Goal: Information Seeking & Learning: Learn about a topic

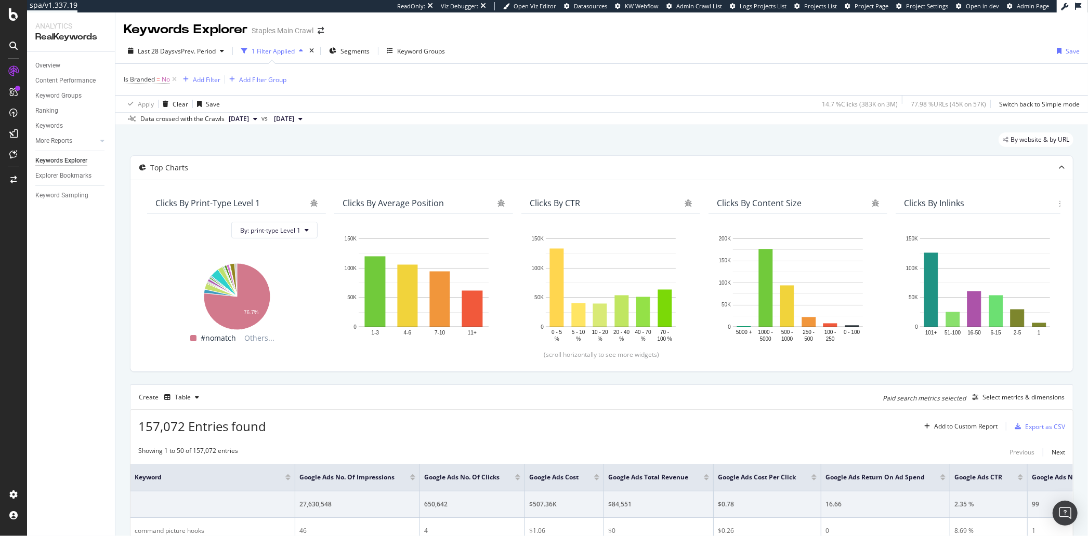
scroll to position [64, 0]
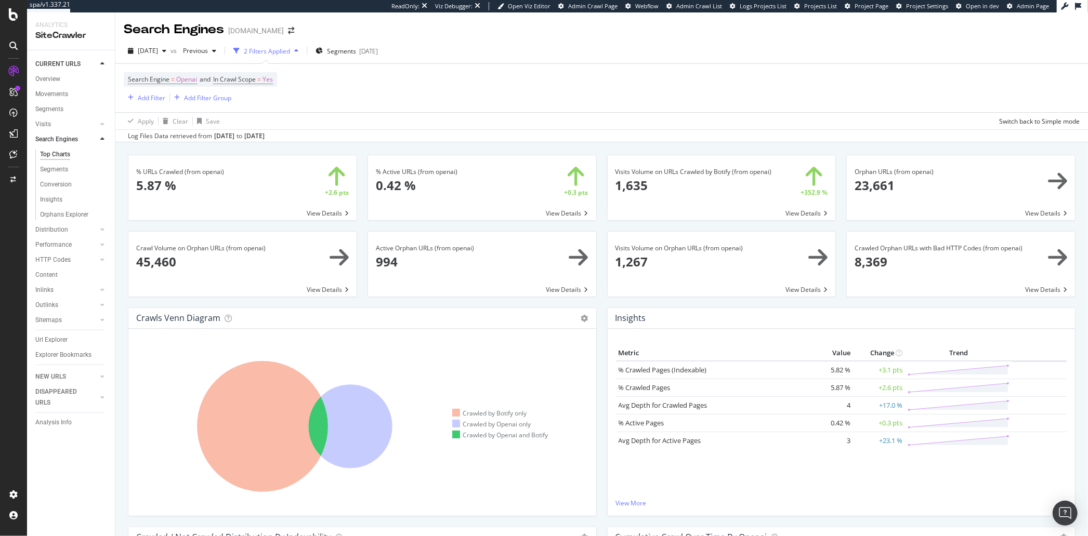
drag, startPoint x: 125, startPoint y: 216, endPoint x: 139, endPoint y: 190, distance: 29.5
click at [125, 216] on div "% URLs Crawled (from openai) × Close Chart search-engines-openai-main-metric-cr…" at bounding box center [243, 193] width 240 height 76
drag, startPoint x: 277, startPoint y: 147, endPoint x: 246, endPoint y: 137, distance: 32.7
click at [57, 155] on div "AI Analytics" at bounding box center [57, 154] width 38 height 10
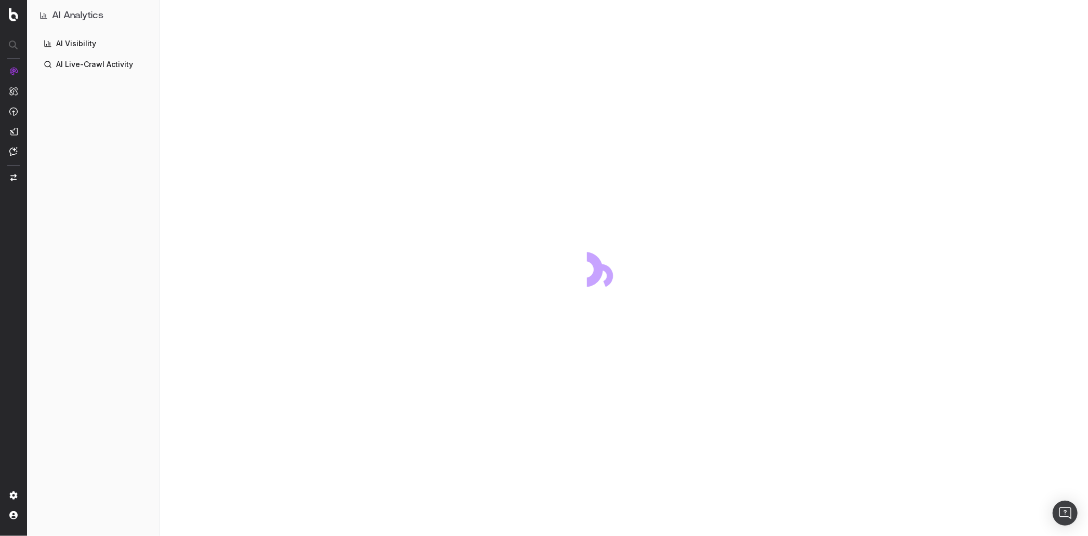
click at [147, 287] on div "AI Visibility AI Live-Crawl Activity" at bounding box center [93, 283] width 116 height 497
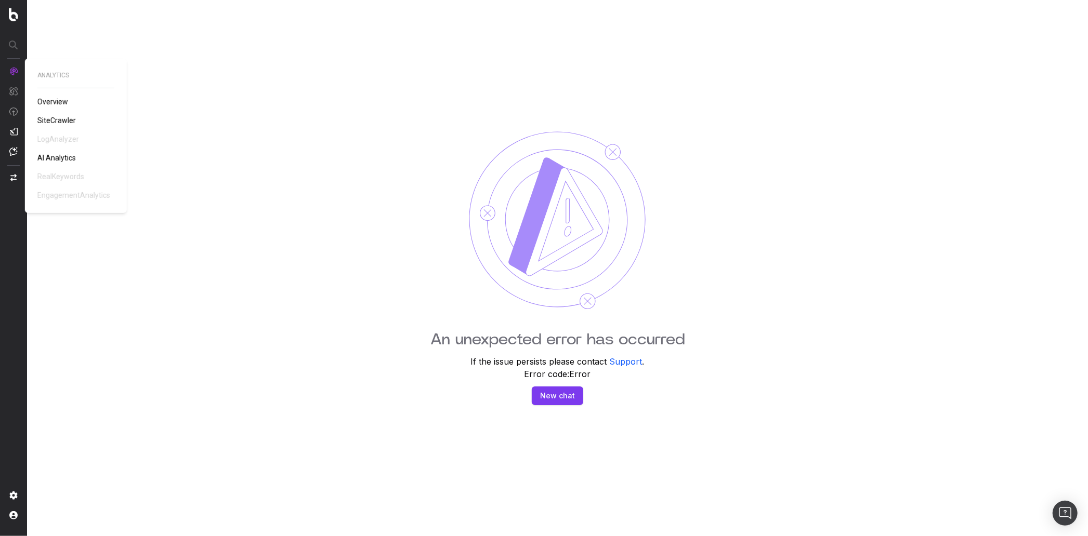
click at [63, 118] on span "SiteCrawler" at bounding box center [56, 120] width 38 height 8
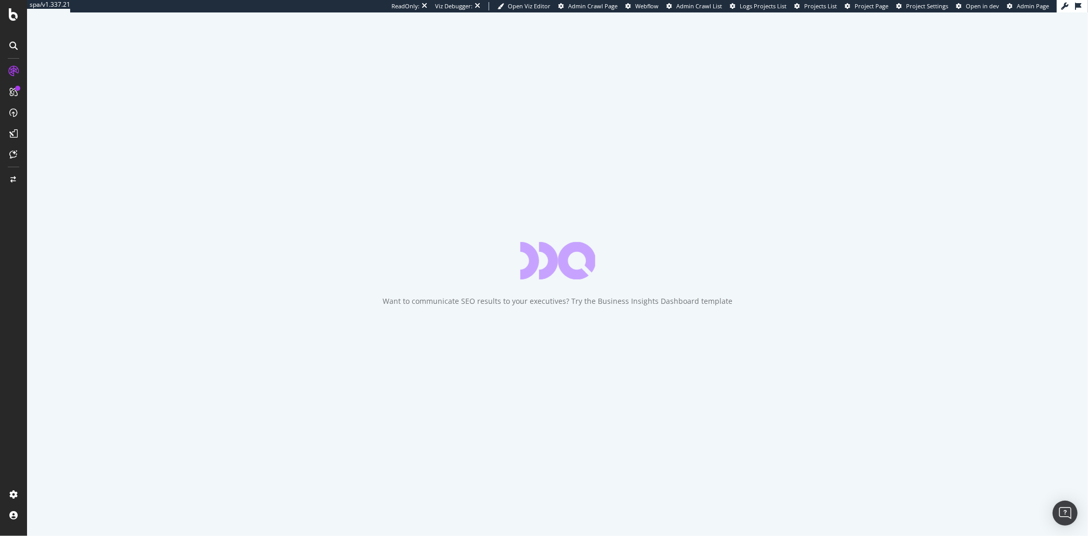
drag, startPoint x: 55, startPoint y: 169, endPoint x: 236, endPoint y: 1, distance: 247.8
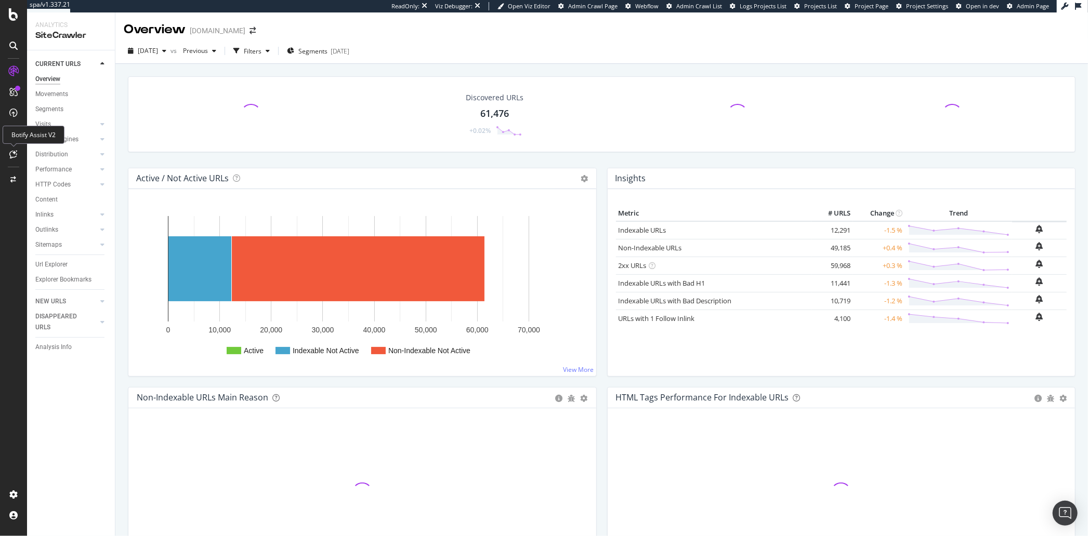
click at [21, 158] on div at bounding box center [13, 154] width 17 height 17
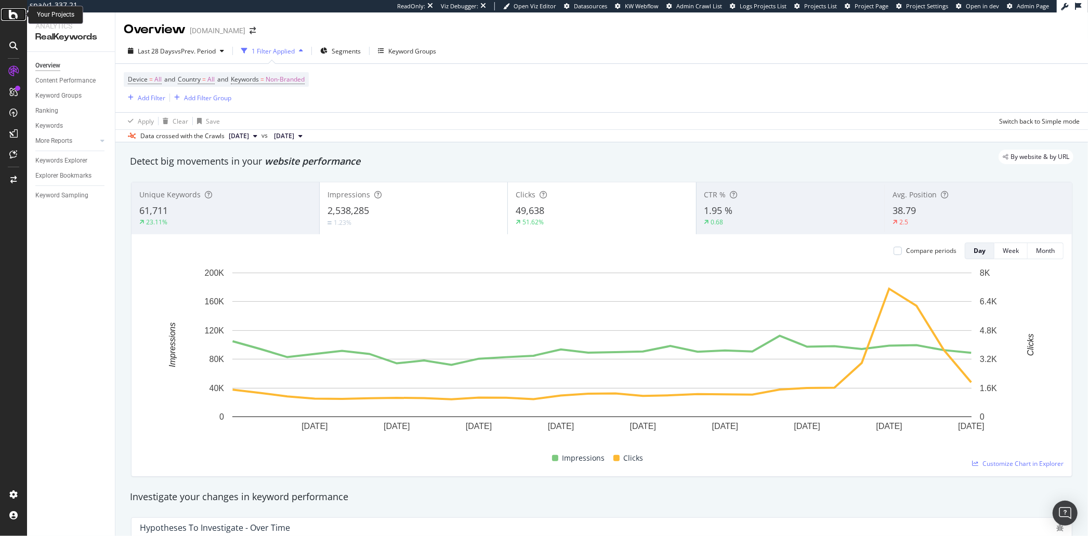
click at [19, 15] on div at bounding box center [13, 14] width 25 height 12
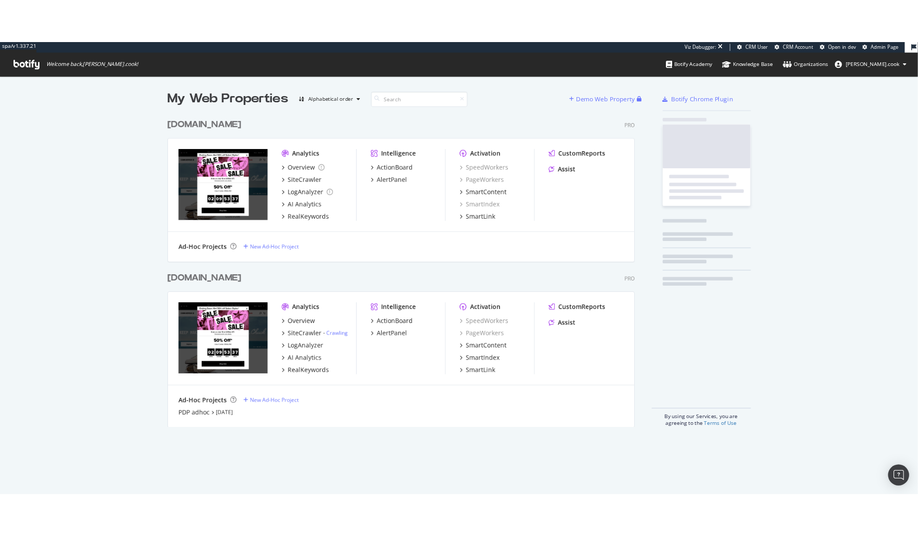
scroll to position [378, 562]
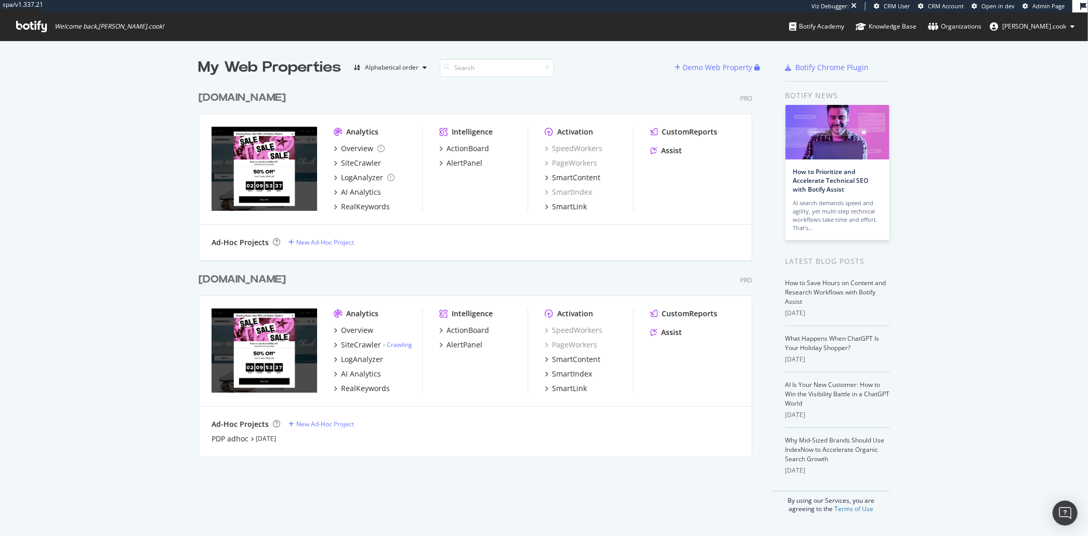
drag, startPoint x: 165, startPoint y: 188, endPoint x: 166, endPoint y: 182, distance: 6.3
click at [165, 188] on div "My Web Properties Alphabetical order Demo Web Property conversedataimport.com P…" at bounding box center [544, 286] width 1088 height 490
click at [367, 387] on div "RealKeywords" at bounding box center [365, 389] width 49 height 10
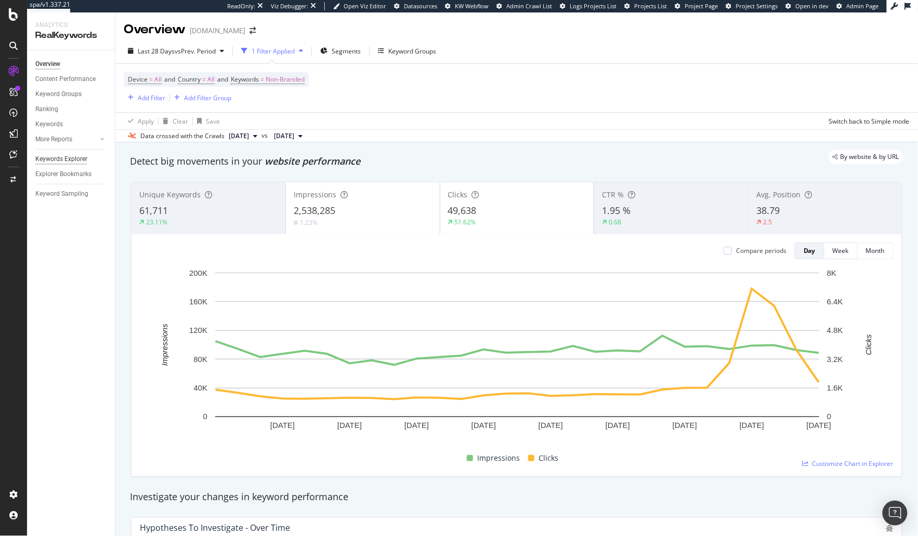
drag, startPoint x: 75, startPoint y: 155, endPoint x: 86, endPoint y: 154, distance: 11.5
click at [75, 155] on div "Keywords Explorer" at bounding box center [61, 159] width 52 height 11
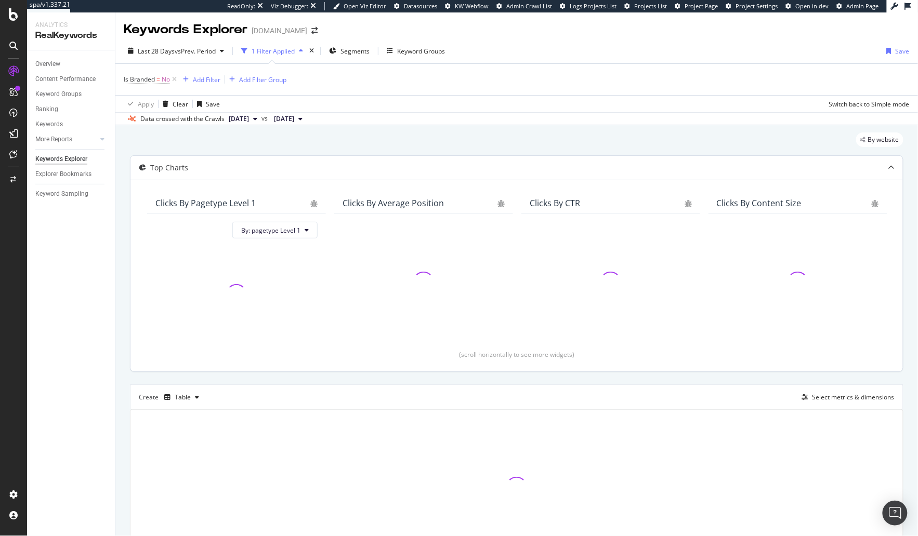
drag, startPoint x: 173, startPoint y: 78, endPoint x: 566, endPoint y: 184, distance: 407.4
click at [174, 78] on icon at bounding box center [174, 79] width 9 height 10
click at [850, 394] on div "Select metrics & dimensions" at bounding box center [853, 395] width 82 height 9
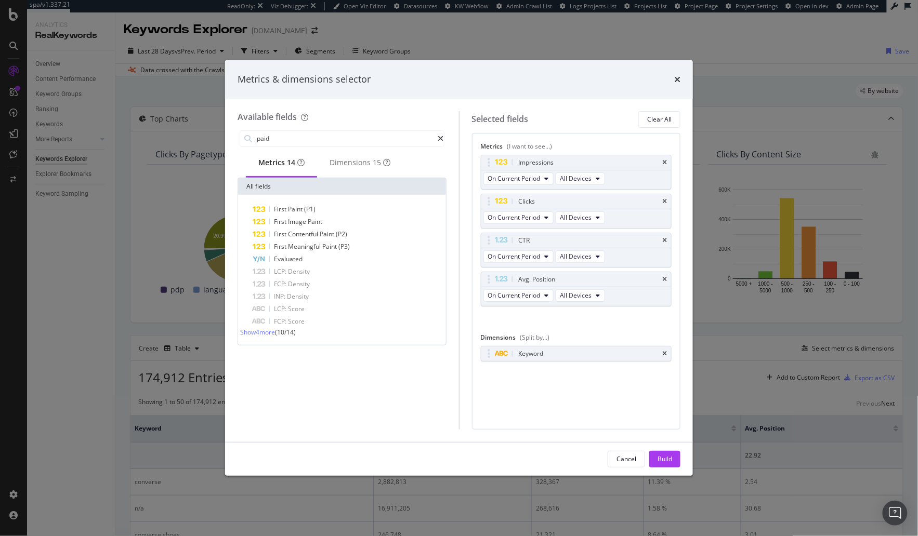
type input "paid"
drag, startPoint x: 681, startPoint y: 79, endPoint x: 671, endPoint y: 79, distance: 9.4
click at [679, 79] on div "Metrics & dimensions selector" at bounding box center [459, 79] width 468 height 38
drag, startPoint x: 671, startPoint y: 79, endPoint x: 542, endPoint y: 72, distance: 129.1
click at [671, 79] on div "Metrics & dimensions selector" at bounding box center [459, 80] width 443 height 14
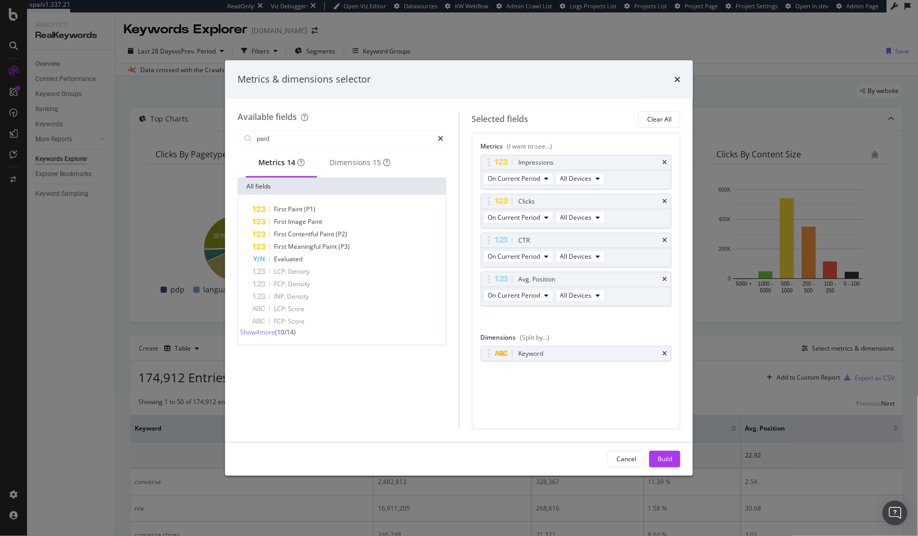
drag, startPoint x: 675, startPoint y: 75, endPoint x: 636, endPoint y: 76, distance: 39.0
click at [675, 75] on icon "times" at bounding box center [677, 79] width 6 height 8
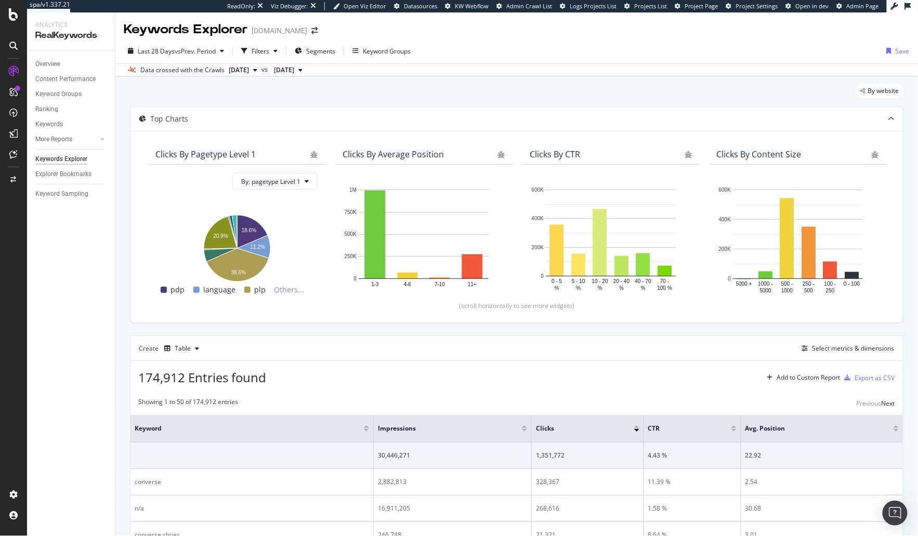
click at [164, 372] on span "174,912 Entries found" at bounding box center [202, 377] width 128 height 17
drag, startPoint x: 497, startPoint y: 113, endPoint x: 493, endPoint y: 107, distance: 7.1
click at [73, 92] on div "Keyword Groups" at bounding box center [58, 94] width 46 height 11
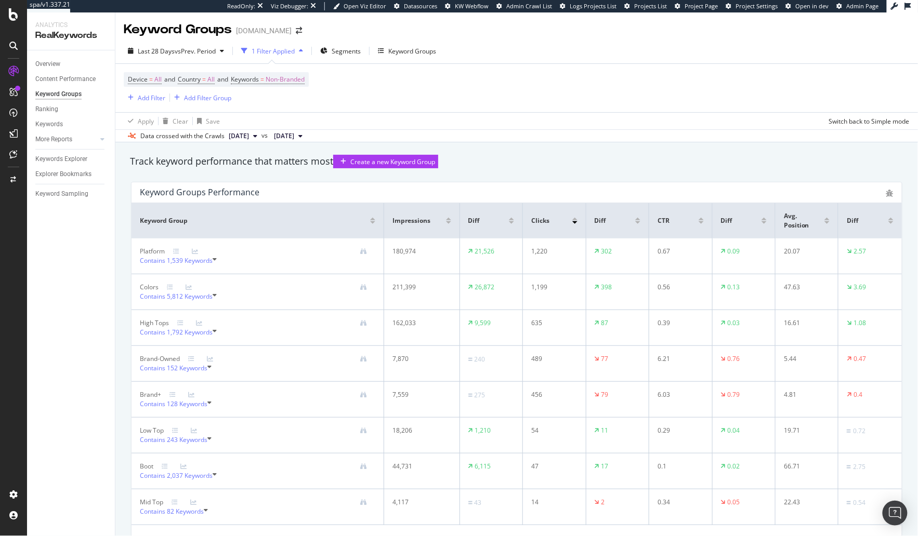
drag, startPoint x: 70, startPoint y: 450, endPoint x: 610, endPoint y: 3, distance: 700.2
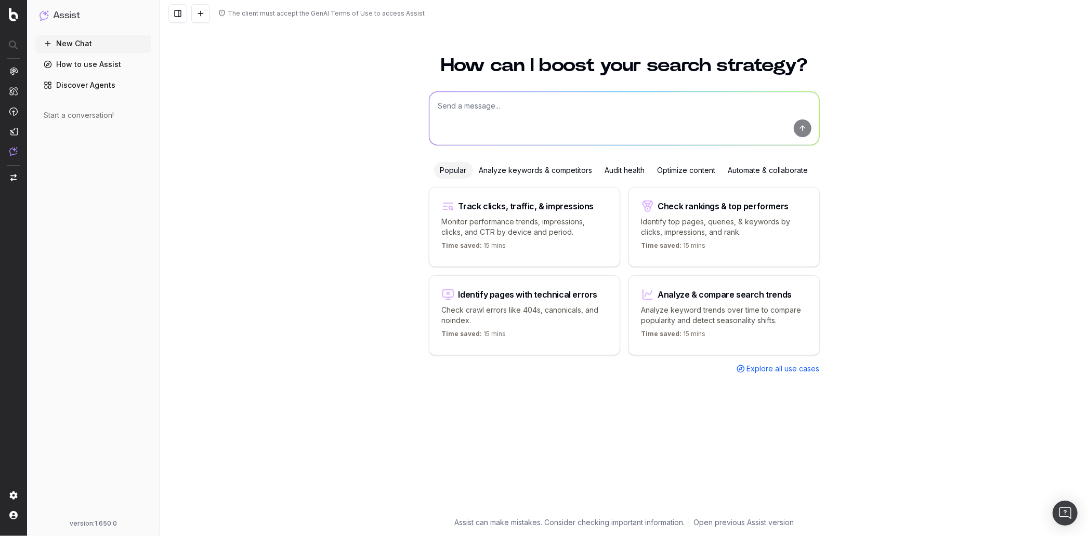
click at [126, 270] on div "New Chat How to use Assist Discover Agents Start a conversation!" at bounding box center [93, 275] width 116 height 480
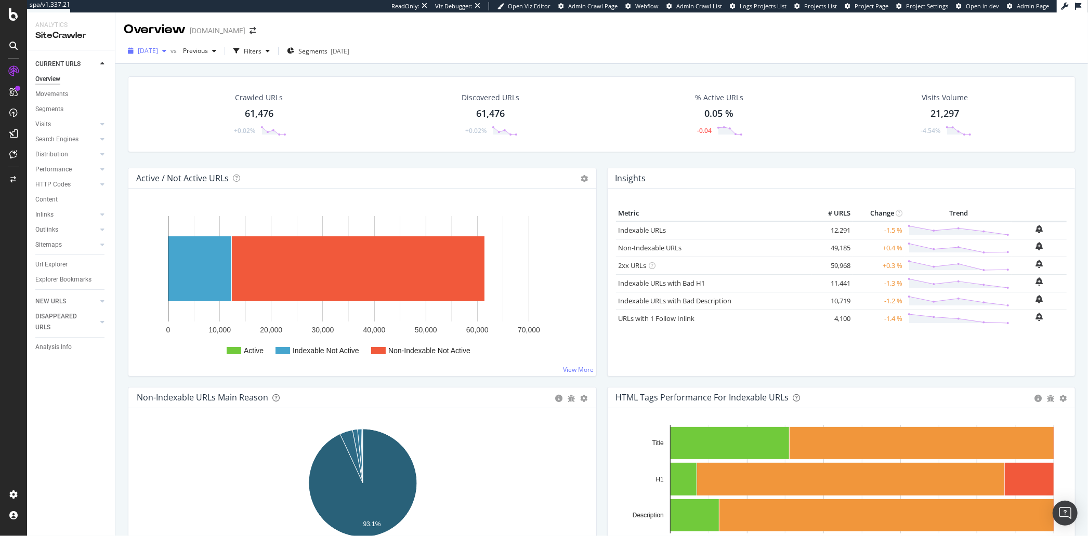
click at [166, 51] on icon "button" at bounding box center [164, 51] width 4 height 6
drag, startPoint x: 62, startPoint y: 159, endPoint x: 295, endPoint y: 9, distance: 276.9
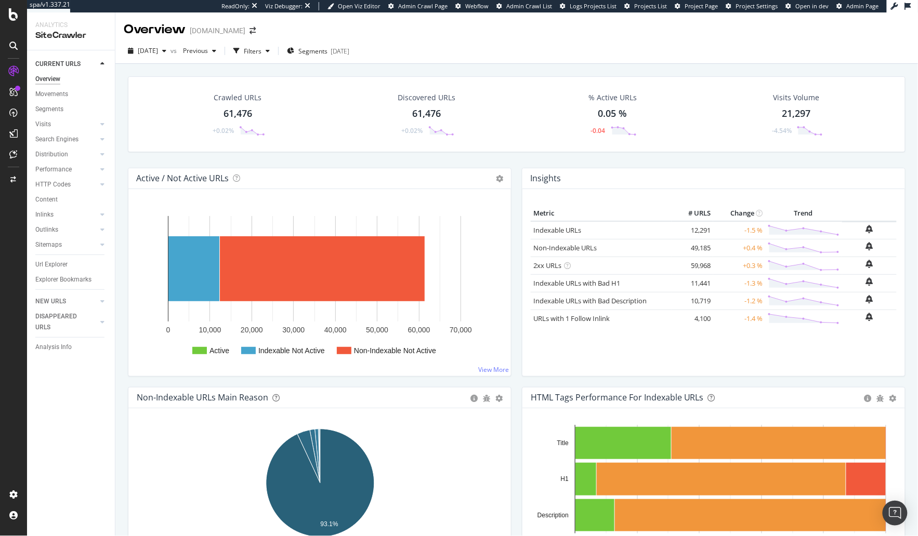
click at [118, 164] on div "Crawled URLs 61,476 +0.02% Discovered URLs 61,476 +0.02% % Active URLs 0.05 % -…" at bounding box center [516, 326] width 802 height 524
click at [127, 191] on div "Active / Not Active URLs Chart (by Value) Chart (by Percentage) Table Expand Ex…" at bounding box center [320, 277] width 394 height 219
click at [123, 85] on div "Crawled URLs 61,476 +0.02% Discovered URLs 61,476 +0.02% % Active URLs 0.05 % -…" at bounding box center [517, 121] width 788 height 91
click at [14, 16] on icon at bounding box center [13, 14] width 9 height 12
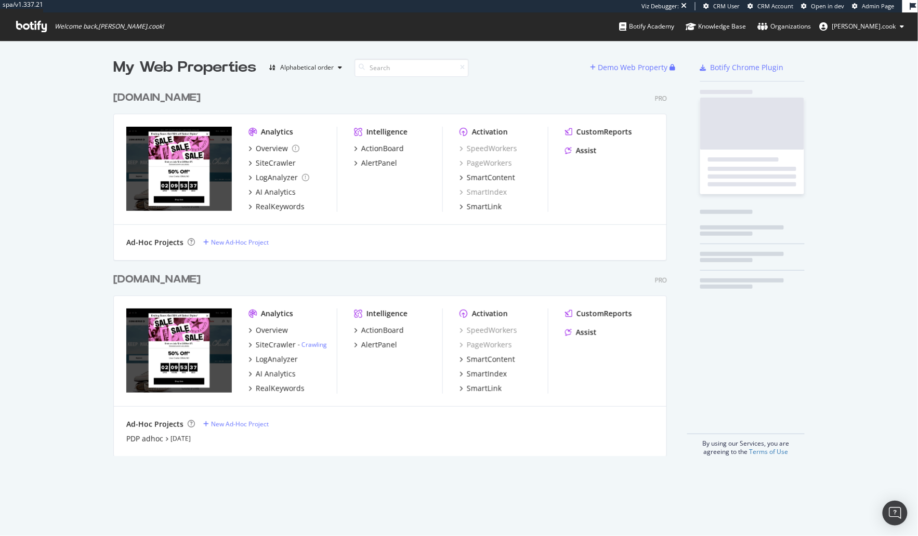
scroll to position [378, 562]
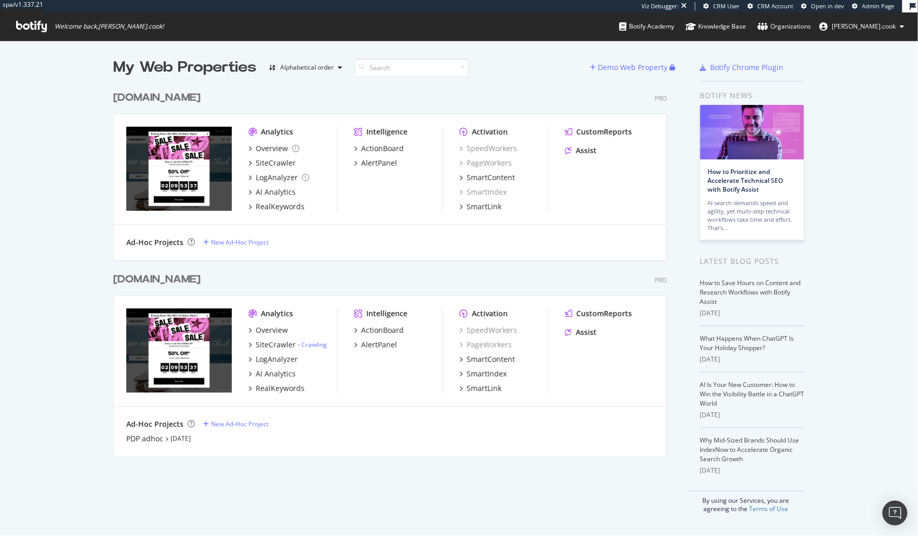
click at [292, 283] on div "www.converse.com Pro" at bounding box center [389, 279] width 553 height 15
click at [266, 344] on div "SiteCrawler" at bounding box center [276, 345] width 40 height 10
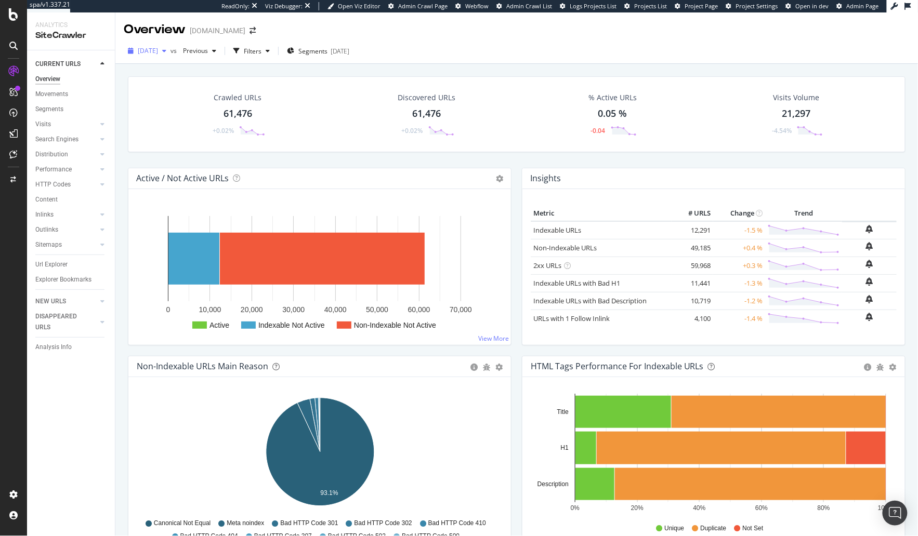
click at [158, 51] on span "[DATE]" at bounding box center [148, 50] width 20 height 9
drag, startPoint x: 80, startPoint y: 161, endPoint x: 187, endPoint y: 29, distance: 170.0
click at [158, 48] on span "2025 Sep. 3rd" at bounding box center [148, 50] width 20 height 9
drag, startPoint x: 120, startPoint y: 140, endPoint x: 112, endPoint y: 162, distance: 23.0
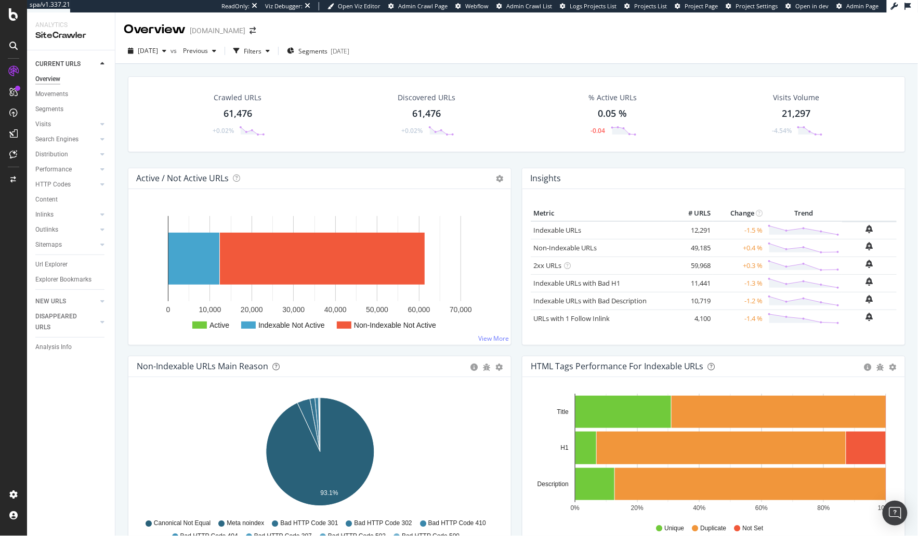
click at [120, 140] on div "Crawled URLs 61,476 +0.02% Discovered URLs 61,476 +0.02% % Active URLs 0.05 % -…" at bounding box center [516, 326] width 802 height 524
click at [57, 265] on div "Url Explorer" at bounding box center [51, 264] width 32 height 11
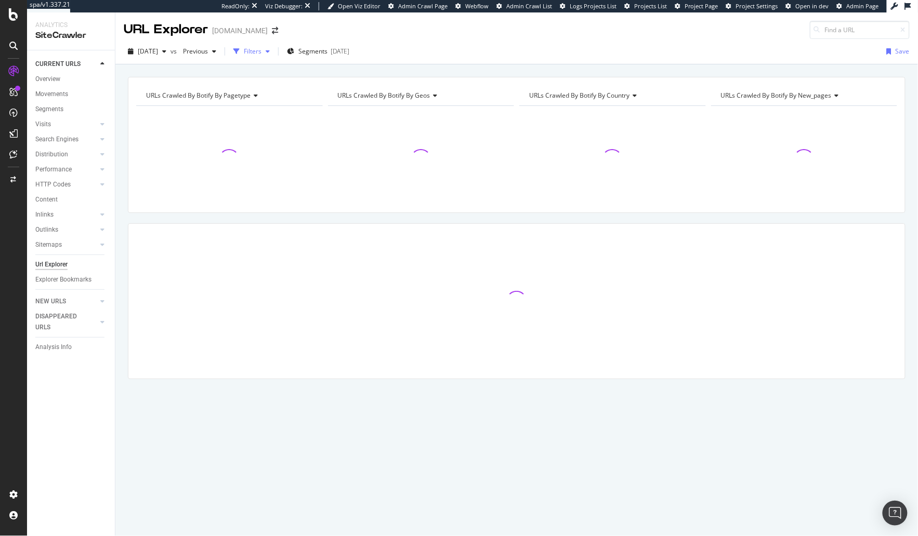
click at [261, 52] on div "Filters" at bounding box center [253, 51] width 18 height 9
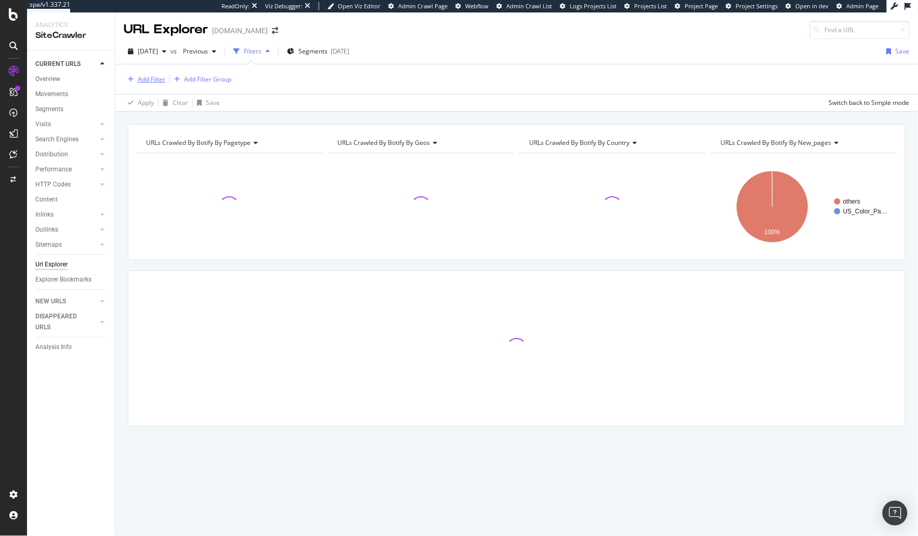
click at [154, 77] on div "Add Filter" at bounding box center [152, 79] width 28 height 9
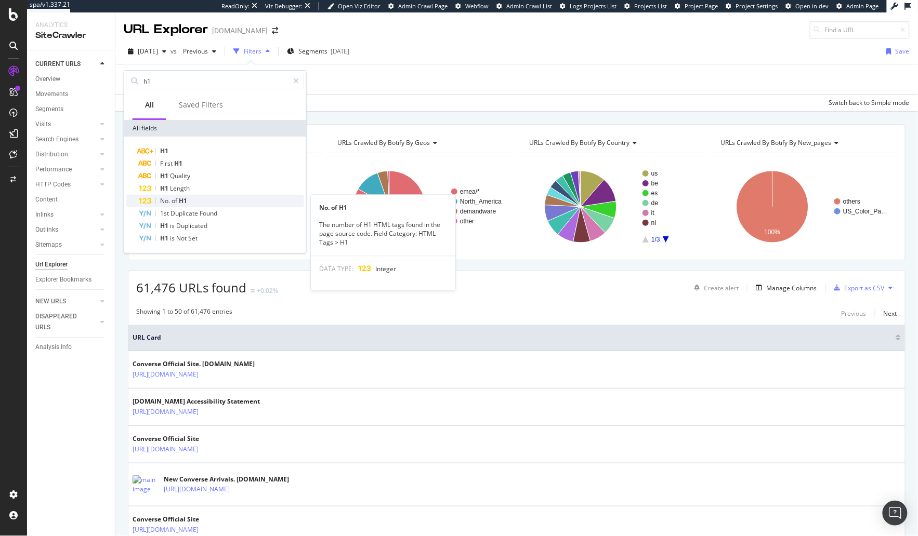
type input "h1"
click at [192, 197] on div "No. of H1" at bounding box center [221, 201] width 165 height 12
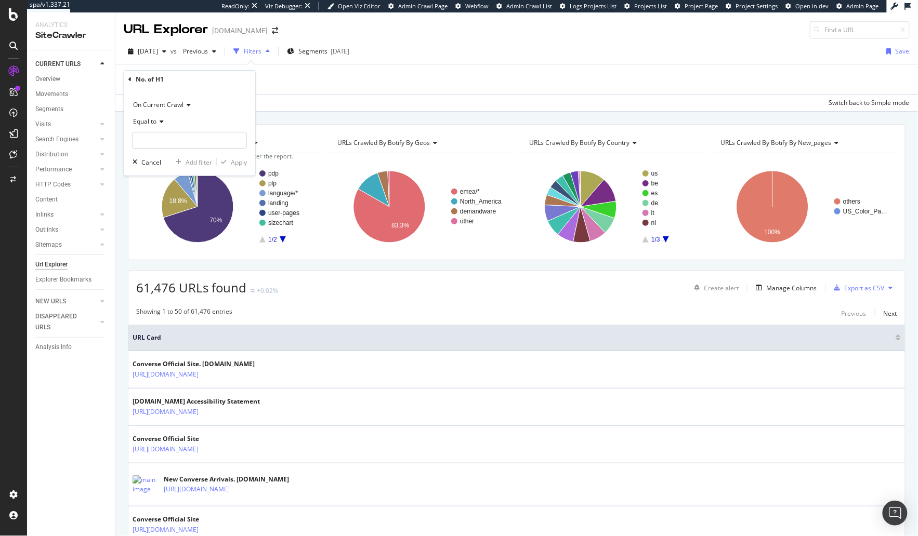
drag, startPoint x: 151, startPoint y: 121, endPoint x: 153, endPoint y: 128, distance: 7.6
click at [151, 121] on span "Equal to" at bounding box center [144, 121] width 23 height 9
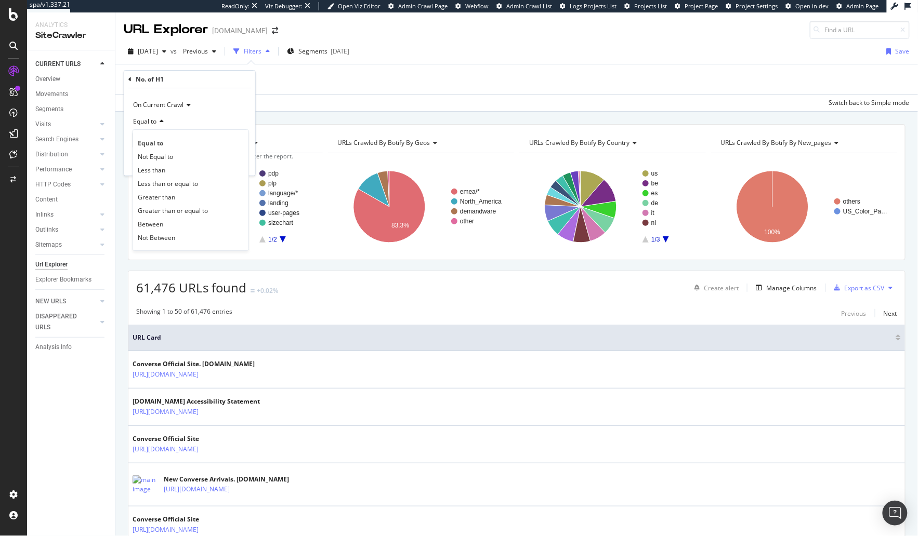
click at [176, 195] on div "Greater than" at bounding box center [190, 197] width 111 height 14
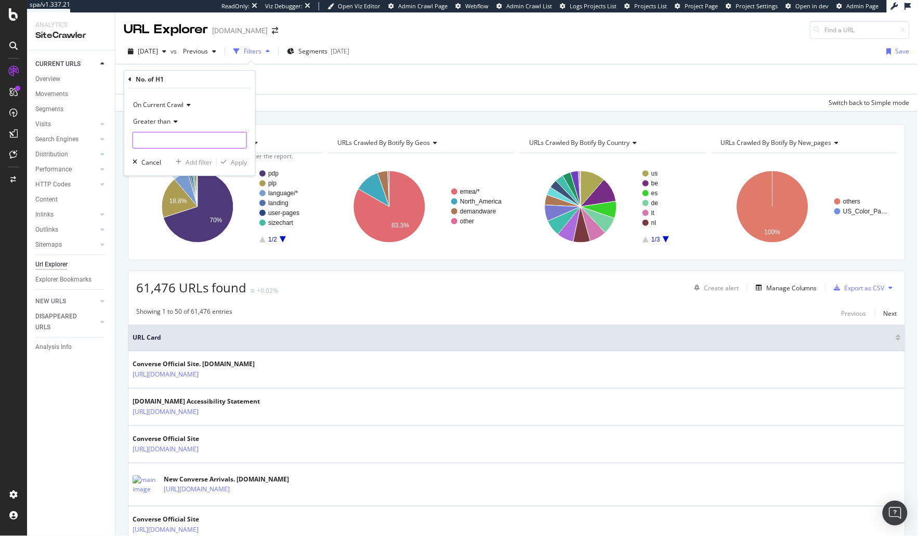
drag, startPoint x: 186, startPoint y: 142, endPoint x: 221, endPoint y: 162, distance: 40.7
click at [186, 142] on input "number" at bounding box center [190, 140] width 114 height 17
type input "1"
click at [234, 158] on div "Apply" at bounding box center [239, 162] width 16 height 9
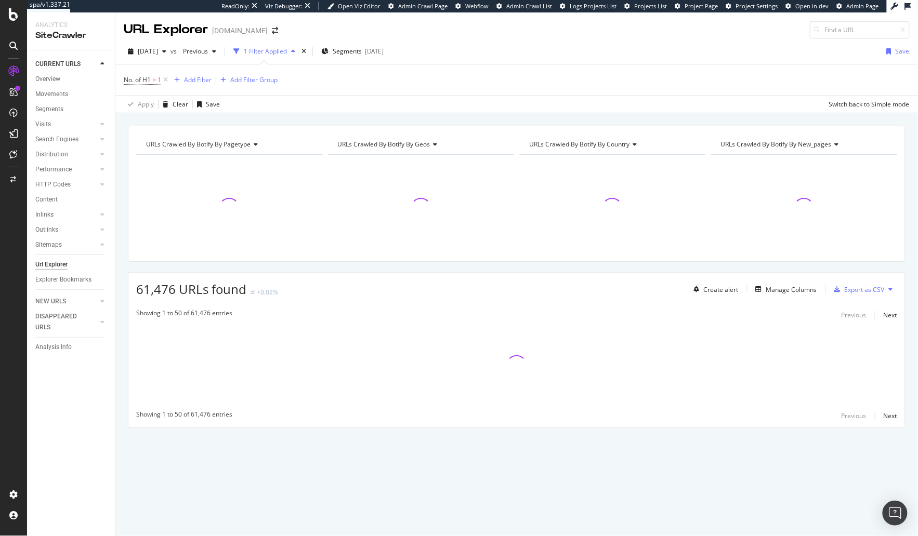
click at [294, 123] on div "URLs Crawled By Botify By pagetype Chart (by Value) Table Expand Export as CSV …" at bounding box center [516, 125] width 802 height 25
click at [616, 265] on div "URLs Crawled By Botify By pagetype Chart (by Value) Table Expand Export as CSV …" at bounding box center [516, 295] width 802 height 339
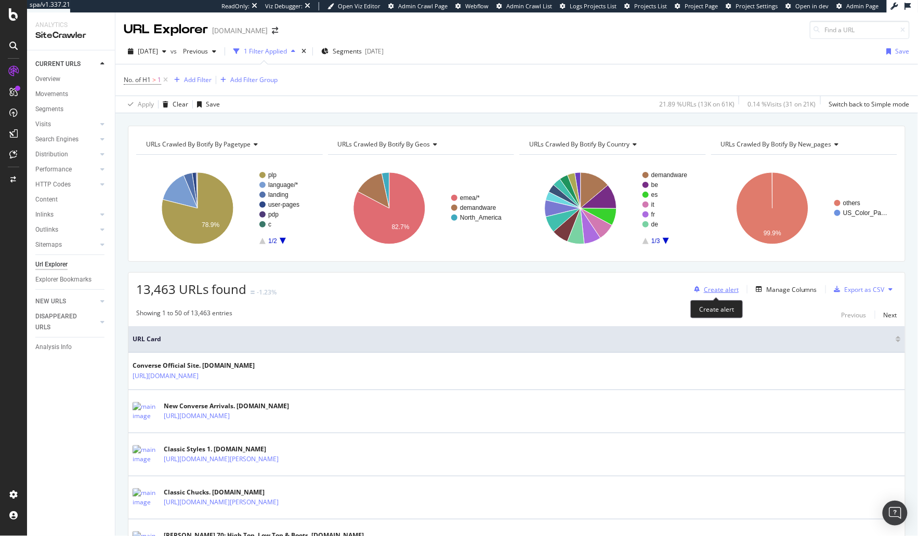
click at [722, 289] on div "Create alert" at bounding box center [721, 289] width 35 height 9
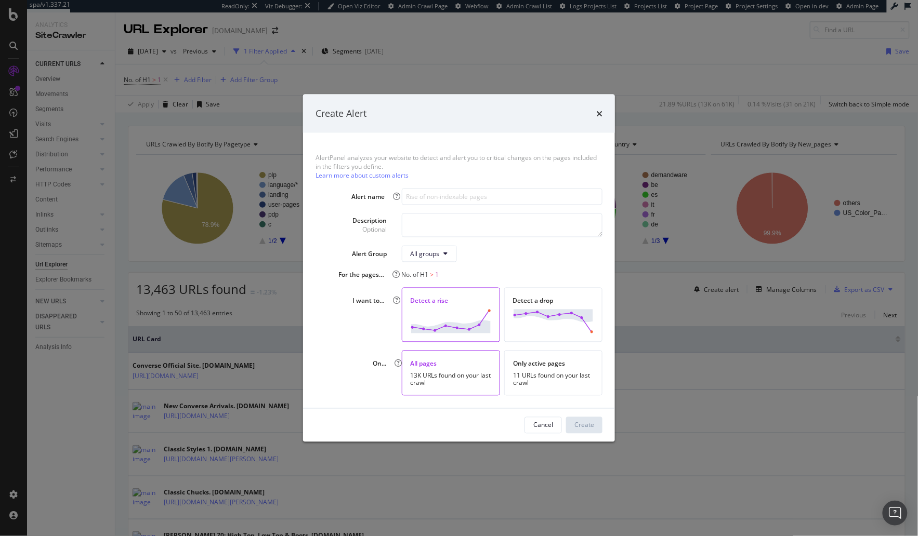
click at [540, 161] on div "AlertPanel analyzes your website to detect and alert you to critical changes on…" at bounding box center [458, 166] width 287 height 27
drag, startPoint x: 401, startPoint y: 275, endPoint x: 477, endPoint y: 277, distance: 75.4
click at [477, 277] on div "No. of H1 > 1" at bounding box center [502, 275] width 201 height 9
click at [479, 276] on div "No. of H1 > 1" at bounding box center [502, 275] width 201 height 9
click at [598, 112] on icon "times" at bounding box center [599, 113] width 6 height 8
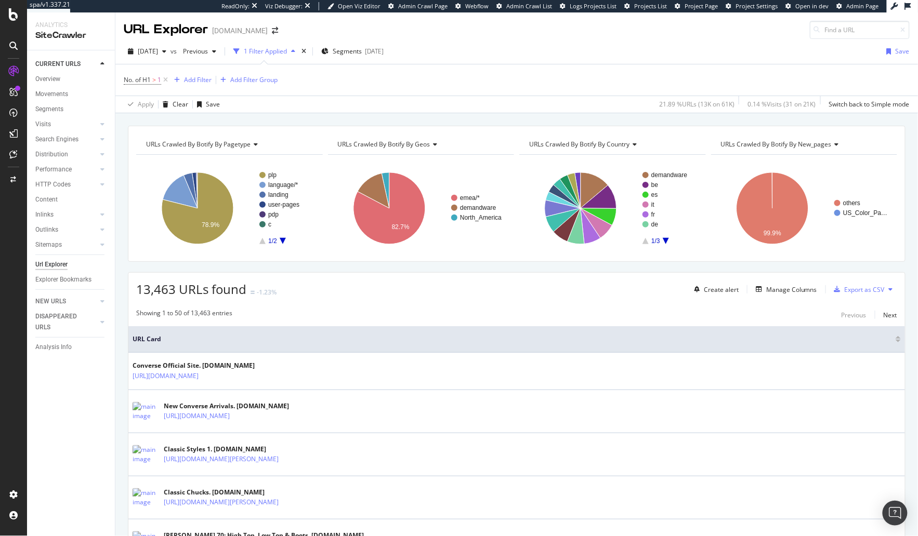
click at [410, 118] on div "URLs Crawled By Botify By pagetype Chart (by Value) Table Expand Export as CSV …" at bounding box center [516, 125] width 802 height 25
click at [359, 117] on div "URLs Crawled By Botify By pagetype Chart (by Value) Table Expand Export as CSV …" at bounding box center [516, 125] width 802 height 25
drag, startPoint x: 49, startPoint y: 136, endPoint x: 54, endPoint y: 139, distance: 5.4
click at [49, 137] on div "AlertPanel" at bounding box center [54, 138] width 33 height 10
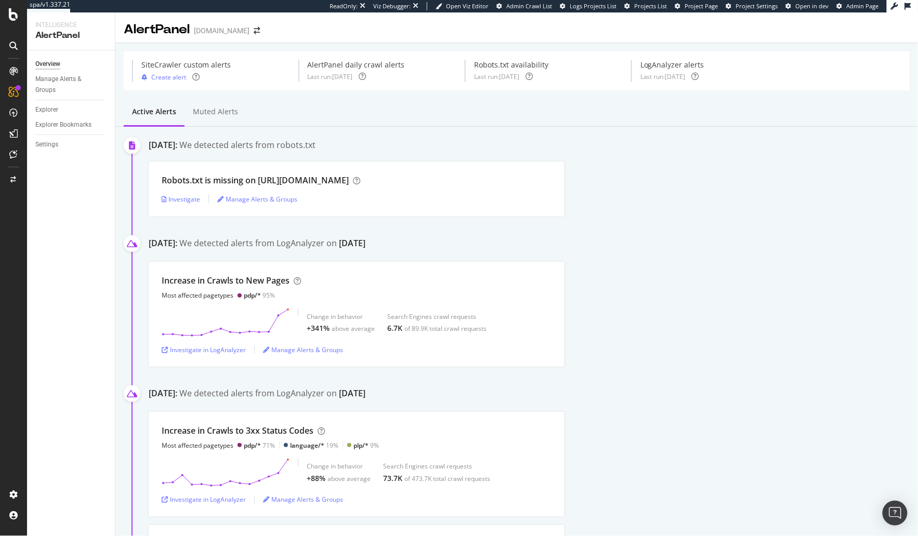
click at [75, 278] on div "Overview Manage Alerts & Groups Explorer Explorer Bookmarks Settings" at bounding box center [71, 293] width 88 height 486
click at [274, 110] on div "Active alerts Muted alerts" at bounding box center [516, 113] width 802 height 28
drag, startPoint x: 307, startPoint y: 64, endPoint x: 408, endPoint y: 77, distance: 102.1
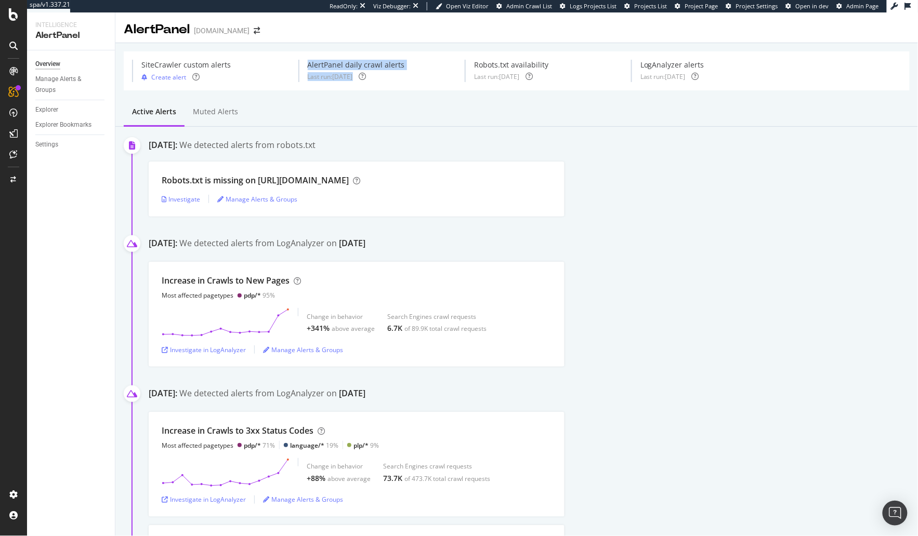
click at [408, 77] on div "AlertPanel daily crawl alerts Last run: 2025 Sep. 10th" at bounding box center [356, 71] width 114 height 22
click at [50, 144] on div "Settings" at bounding box center [46, 144] width 23 height 11
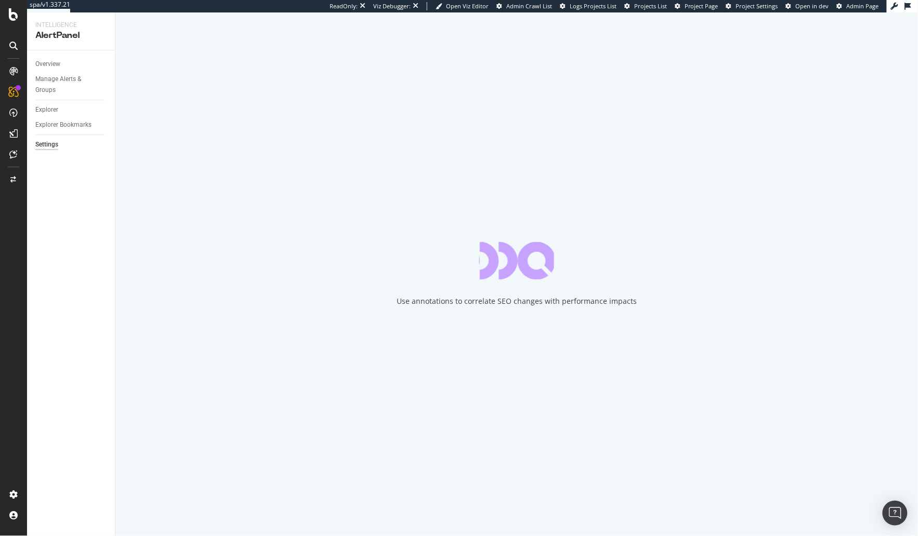
select select "03"
select select "30"
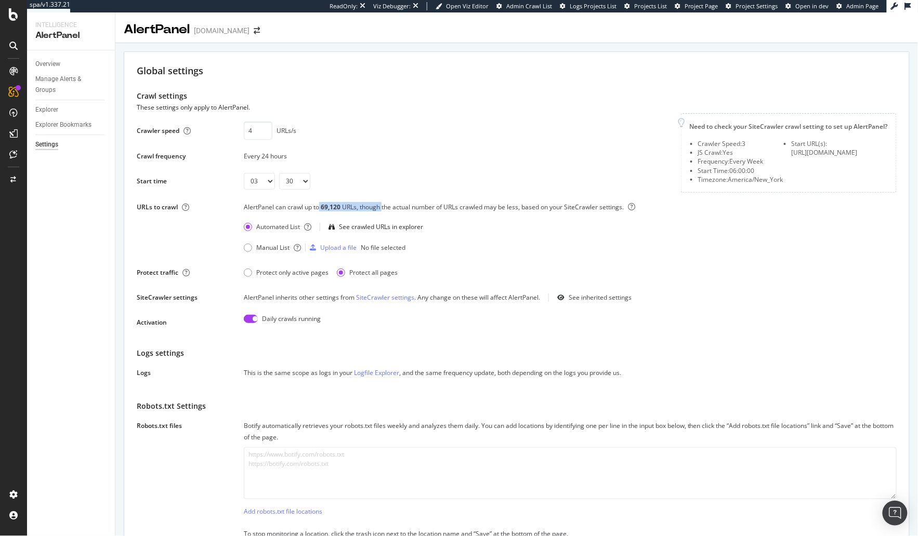
drag, startPoint x: 319, startPoint y: 214, endPoint x: 383, endPoint y: 212, distance: 64.0
click at [383, 212] on div "AlertPanel can crawl up to 69,120 URLs, though the actual number of URLs crawle…" at bounding box center [570, 210] width 653 height 17
click at [439, 219] on div "AlertPanel can crawl up to 69,120 URLs, though the actual number of URLs crawle…" at bounding box center [570, 210] width 653 height 17
click at [58, 82] on div "Manage Alerts & Groups" at bounding box center [66, 85] width 62 height 22
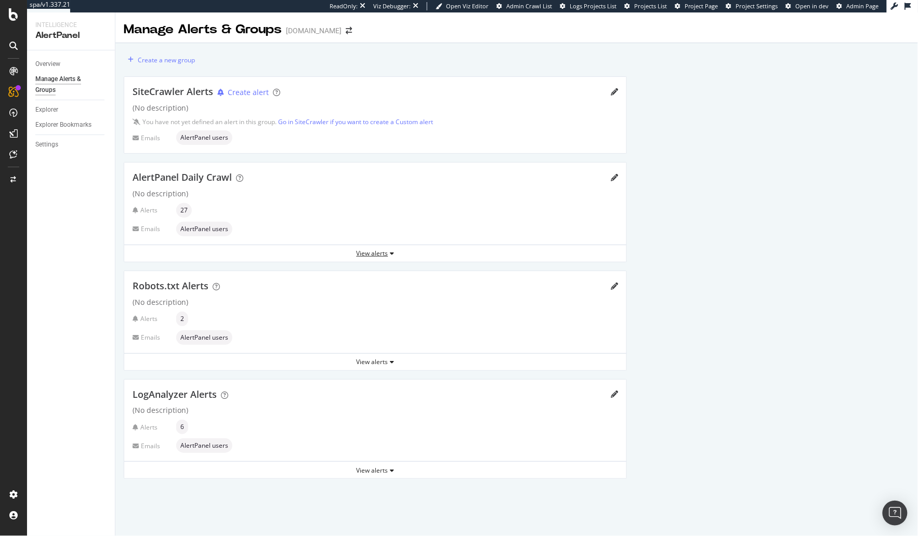
click at [381, 254] on div "View alerts" at bounding box center [375, 253] width 502 height 9
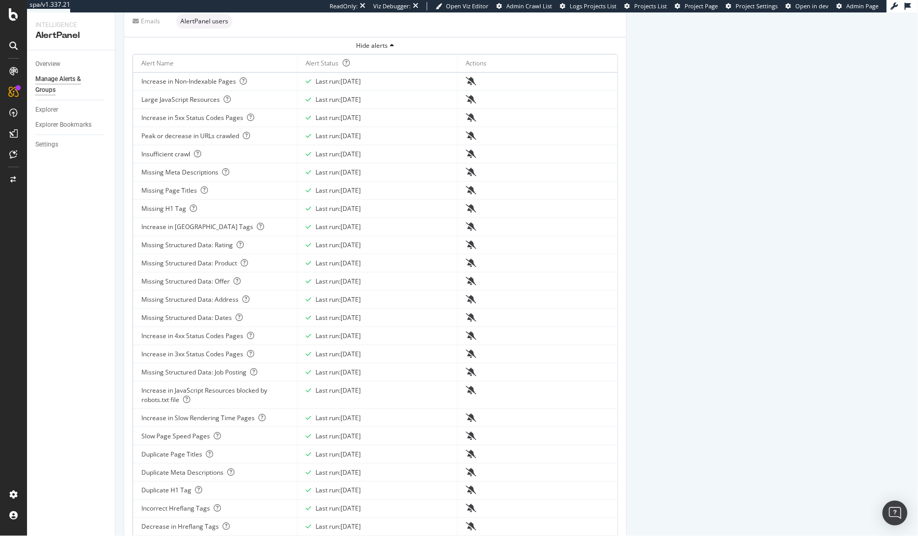
scroll to position [212, 0]
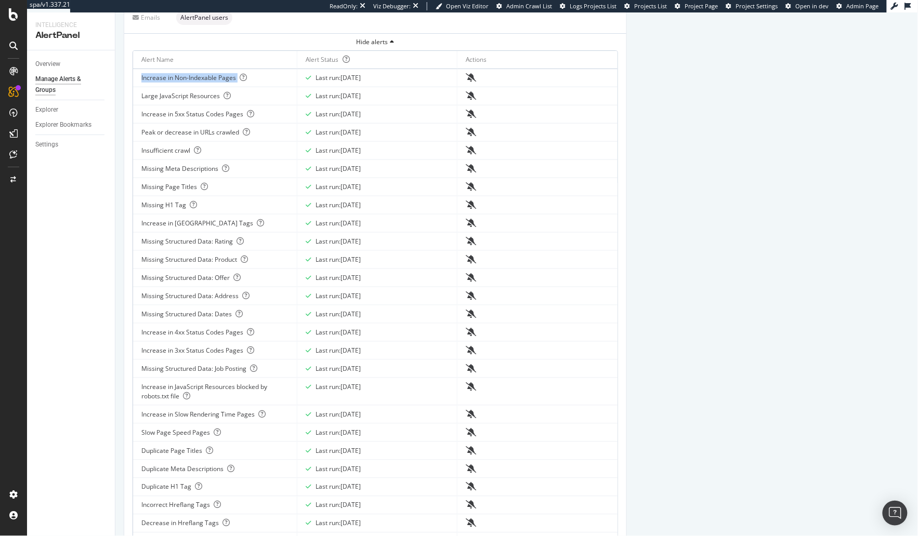
drag, startPoint x: 138, startPoint y: 79, endPoint x: 235, endPoint y: 83, distance: 96.7
click at [235, 83] on td "Increase in Non-Indexable Pages" at bounding box center [215, 78] width 164 height 18
click at [138, 96] on td "Large JavaScript Resources" at bounding box center [215, 96] width 164 height 18
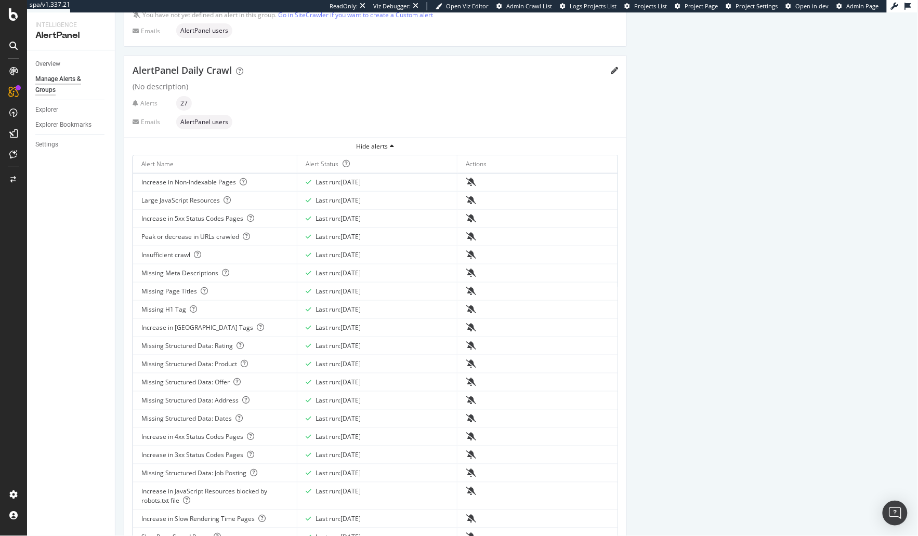
scroll to position [0, 0]
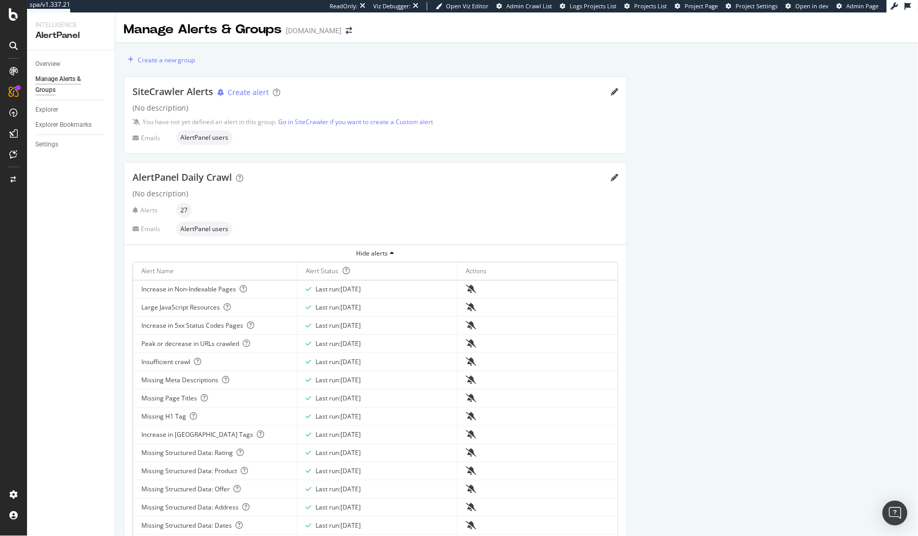
click at [118, 180] on div "Create a new group SiteCrawler Alerts Create alert (No description) You have no…" at bounding box center [375, 529] width 520 height 973
click at [378, 254] on div "Hide alerts" at bounding box center [375, 253] width 502 height 9
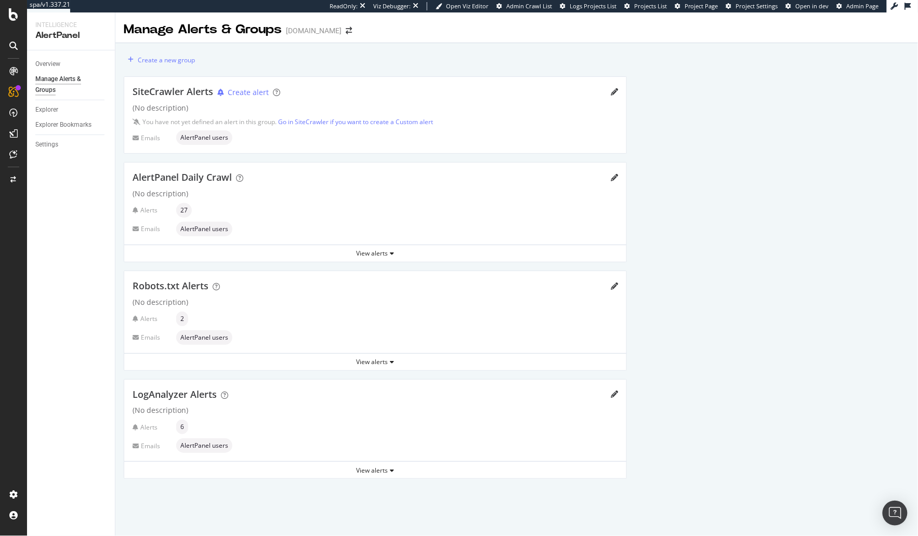
click at [119, 268] on div "Create a new group SiteCrawler Alerts Create alert (No description) You have no…" at bounding box center [375, 269] width 520 height 453
click at [127, 227] on div "AlertPanel Daily Crawl (No description) Alerts 27 Emails AlertPanel users" at bounding box center [375, 204] width 502 height 82
click at [55, 63] on div "Overview" at bounding box center [47, 64] width 25 height 11
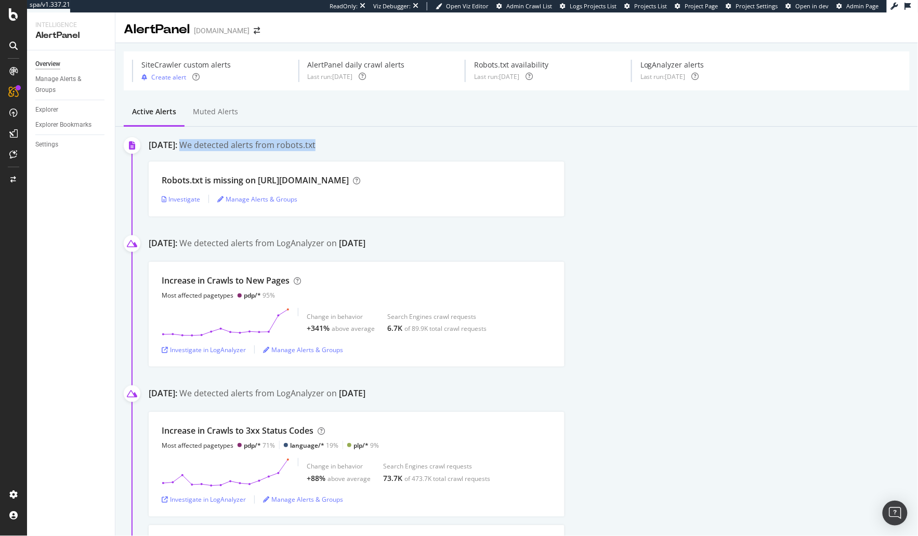
drag, startPoint x: 222, startPoint y: 146, endPoint x: 367, endPoint y: 146, distance: 145.5
click at [367, 146] on div "August 11th 2025: We detected alerts from robots.txt" at bounding box center [533, 146] width 769 height 14
drag, startPoint x: 366, startPoint y: 146, endPoint x: 359, endPoint y: 164, distance: 19.6
click at [366, 146] on div "August 11th 2025: We detected alerts from robots.txt" at bounding box center [533, 146] width 769 height 14
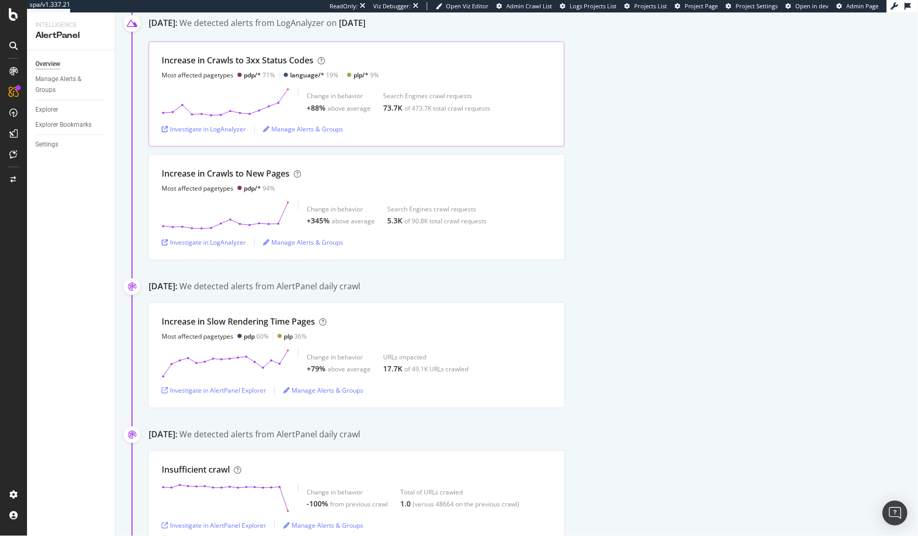
scroll to position [457, 0]
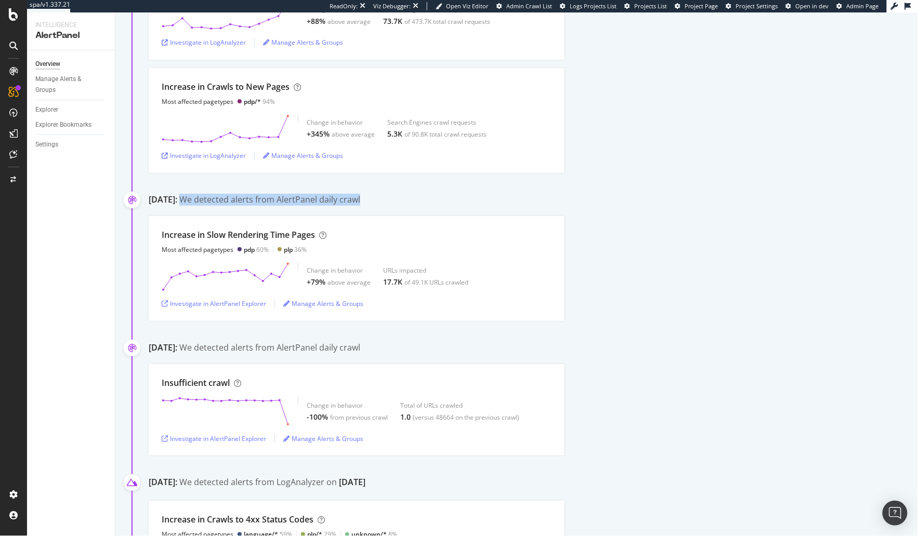
drag, startPoint x: 405, startPoint y: 196, endPoint x: 227, endPoint y: 198, distance: 177.7
click at [218, 198] on div "August 8th 2025: We detected alerts from AlertPanel daily crawl" at bounding box center [533, 201] width 769 height 14
click at [406, 197] on div "August 8th 2025: We detected alerts from AlertPanel daily crawl" at bounding box center [533, 201] width 769 height 14
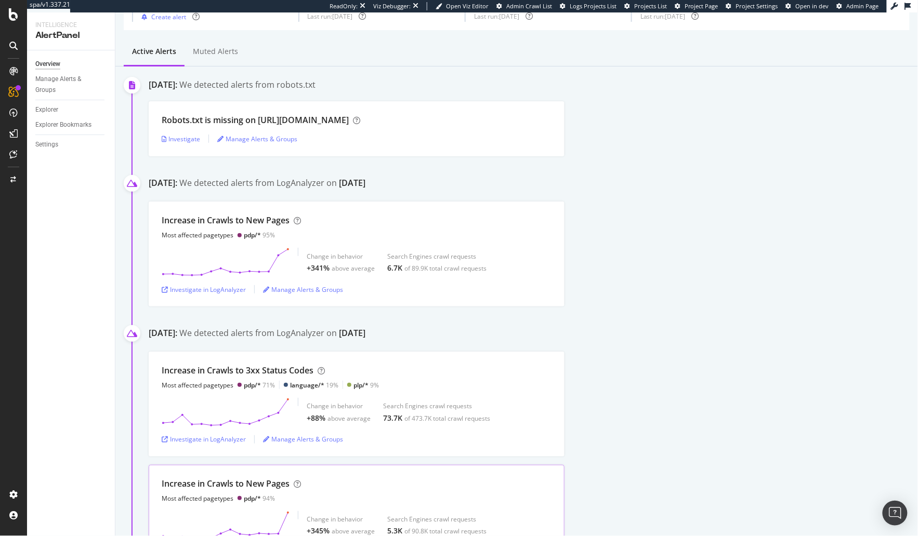
scroll to position [0, 0]
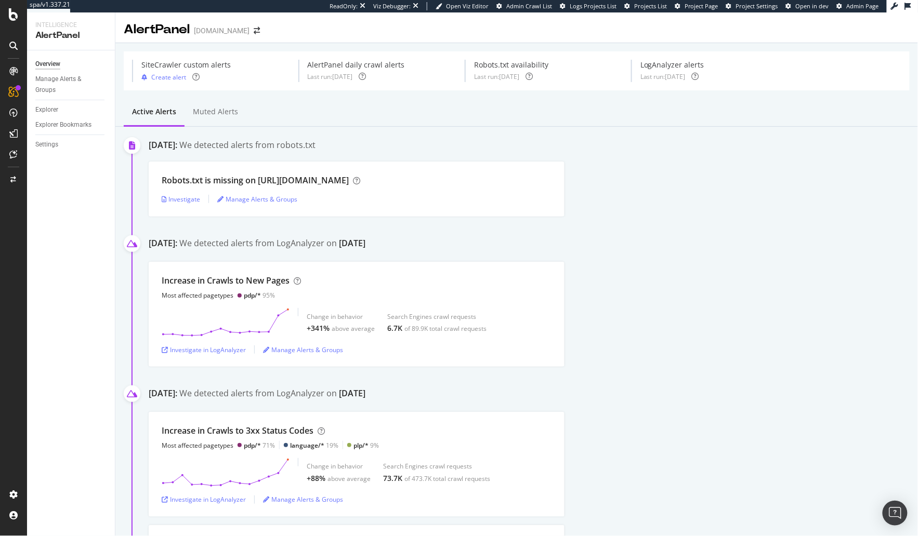
click at [342, 126] on div "Active alerts Muted alerts" at bounding box center [516, 113] width 802 height 28
drag, startPoint x: 307, startPoint y: 65, endPoint x: 431, endPoint y: 61, distance: 124.8
click at [431, 61] on div "SiteCrawler custom alerts Create alert AlertPanel daily crawl alerts Last run: …" at bounding box center [438, 71] width 613 height 22
click at [386, 108] on div "Every day we check for several SEO issues by crawling the strategic pages defin…" at bounding box center [388, 113] width 138 height 46
click at [275, 105] on div "Active alerts Muted alerts" at bounding box center [516, 113] width 802 height 28
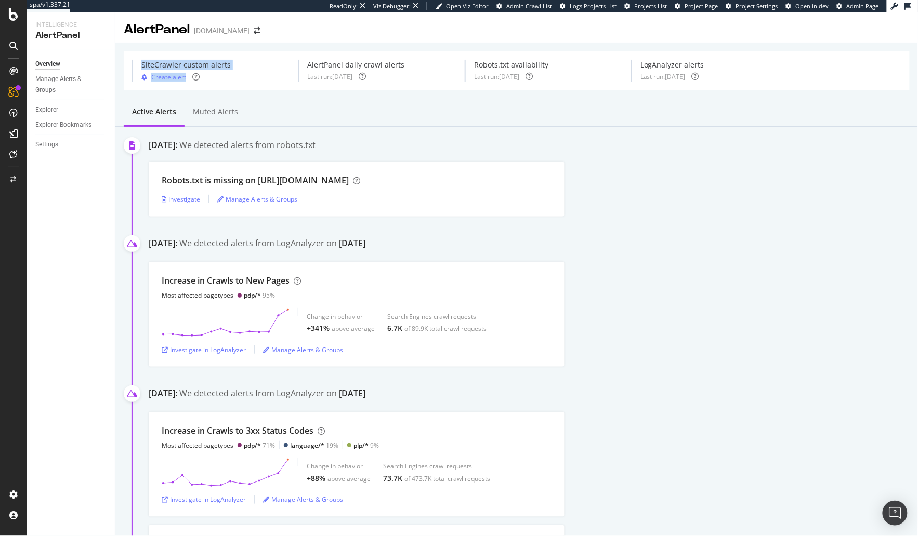
drag, startPoint x: 137, startPoint y: 65, endPoint x: 249, endPoint y: 72, distance: 112.5
click at [249, 72] on div "SiteCrawler custom alerts Create alert AlertPanel daily crawl alerts Last run: …" at bounding box center [438, 71] width 613 height 22
drag, startPoint x: 141, startPoint y: 65, endPoint x: 232, endPoint y: 81, distance: 91.9
click at [232, 81] on div "SiteCrawler custom alerts Create alert" at bounding box center [186, 71] width 106 height 22
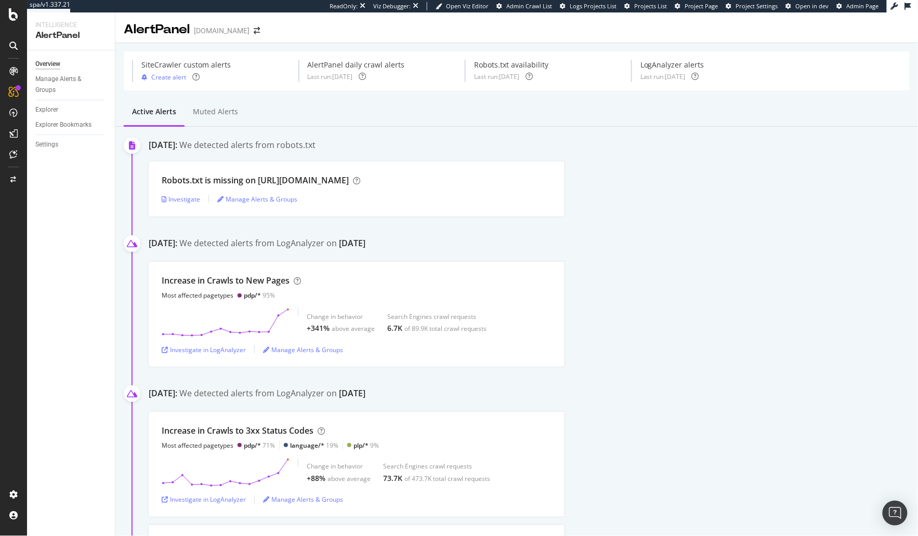
drag, startPoint x: 473, startPoint y: 66, endPoint x: 600, endPoint y: 75, distance: 127.1
click at [600, 73] on div "SiteCrawler custom alerts Create alert AlertPanel daily crawl alerts Last run: …" at bounding box center [438, 71] width 613 height 22
click at [48, 148] on div "Settings" at bounding box center [46, 144] width 23 height 11
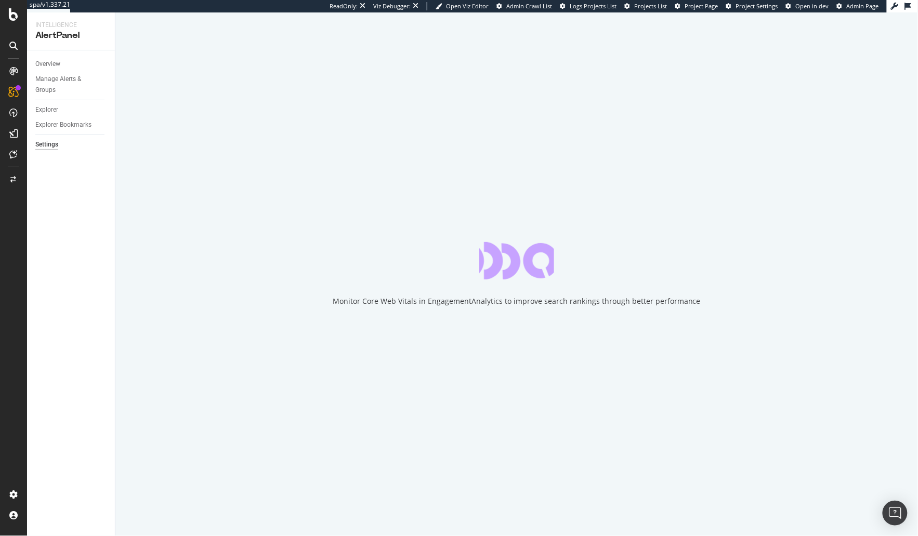
select select "03"
select select "30"
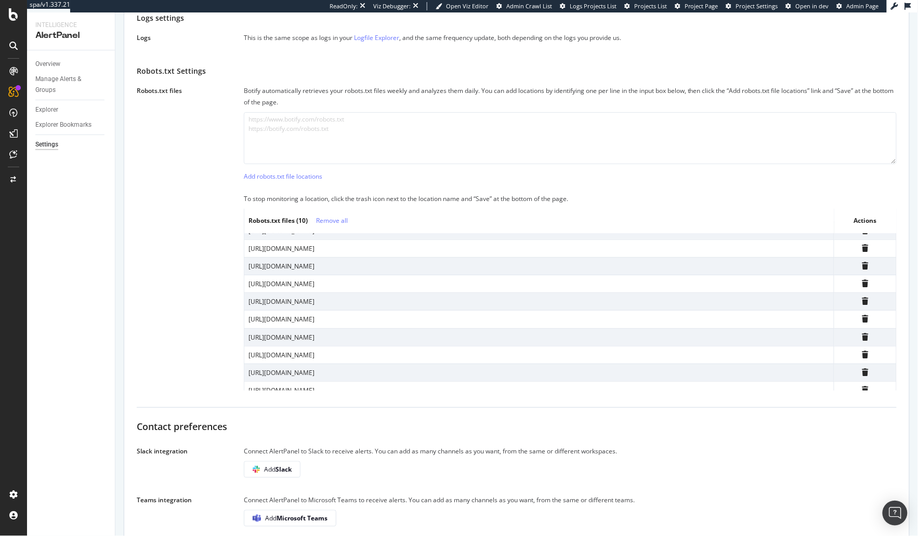
scroll to position [19, 0]
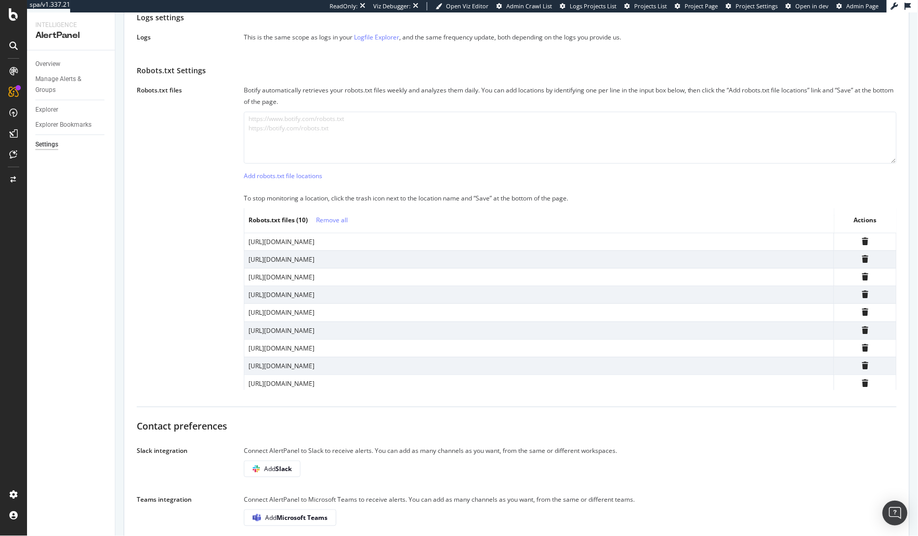
drag, startPoint x: 250, startPoint y: 283, endPoint x: 331, endPoint y: 286, distance: 80.6
click at [331, 282] on div "http://converse.com/robots.txt" at bounding box center [538, 277] width 581 height 9
click at [337, 287] on div "http://converse.com/robots.txt" at bounding box center [538, 283] width 581 height 9
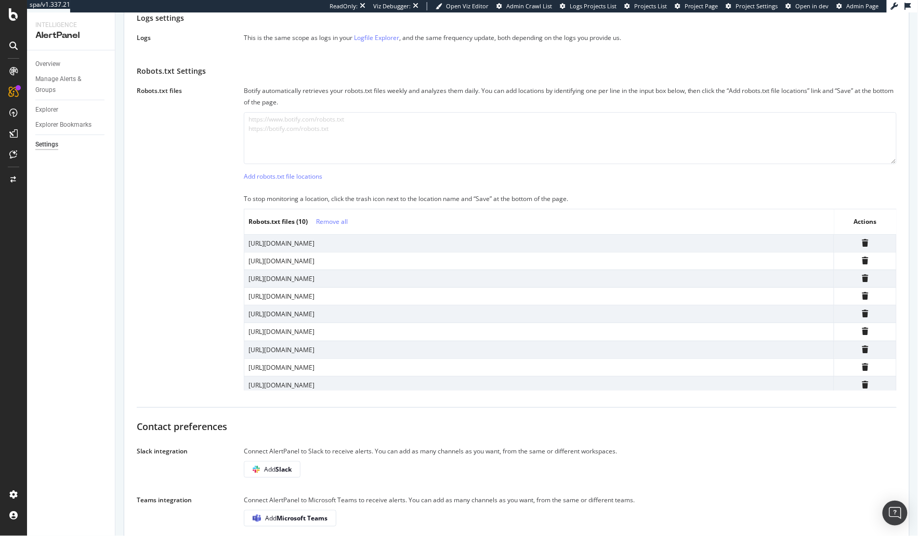
scroll to position [19, 0]
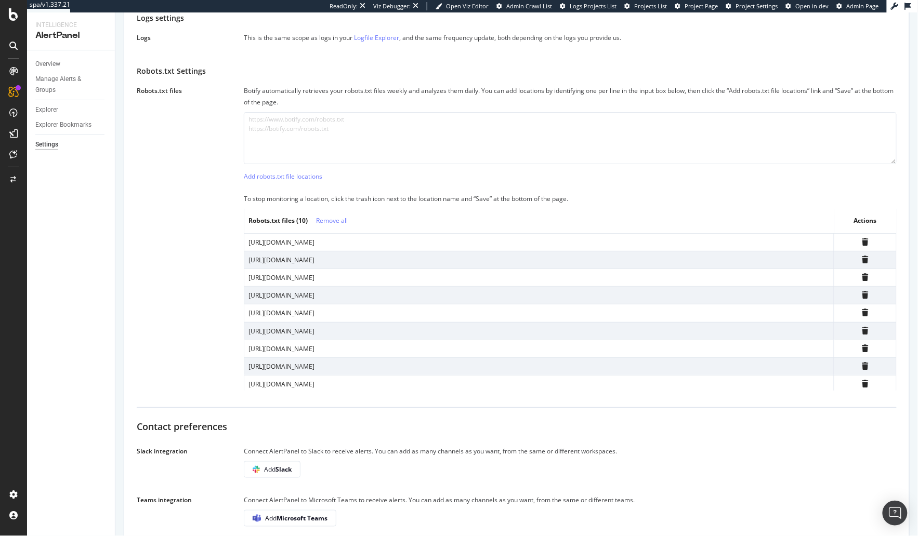
click at [319, 387] on div "https://stg-we.converse.com/robots.txt" at bounding box center [538, 384] width 581 height 9
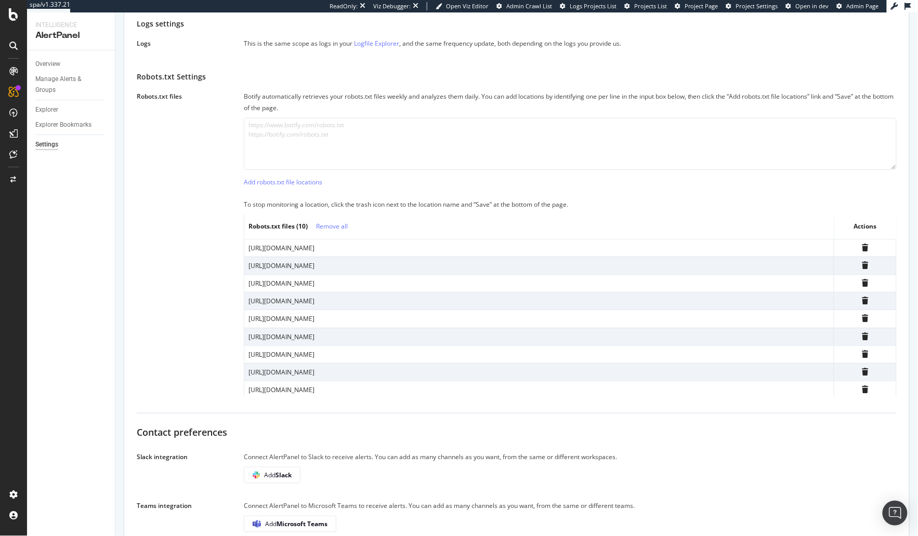
scroll to position [301, 0]
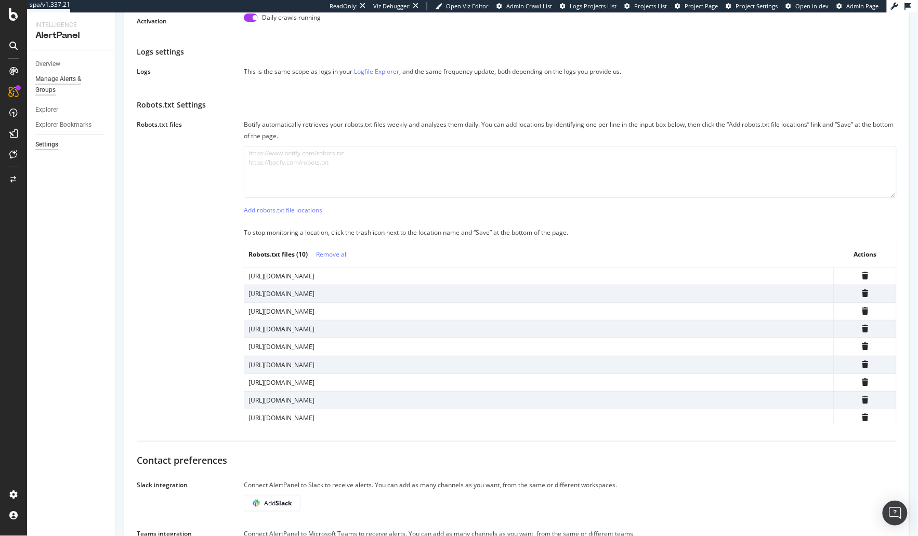
click at [49, 81] on div "Manage Alerts & Groups" at bounding box center [66, 85] width 62 height 22
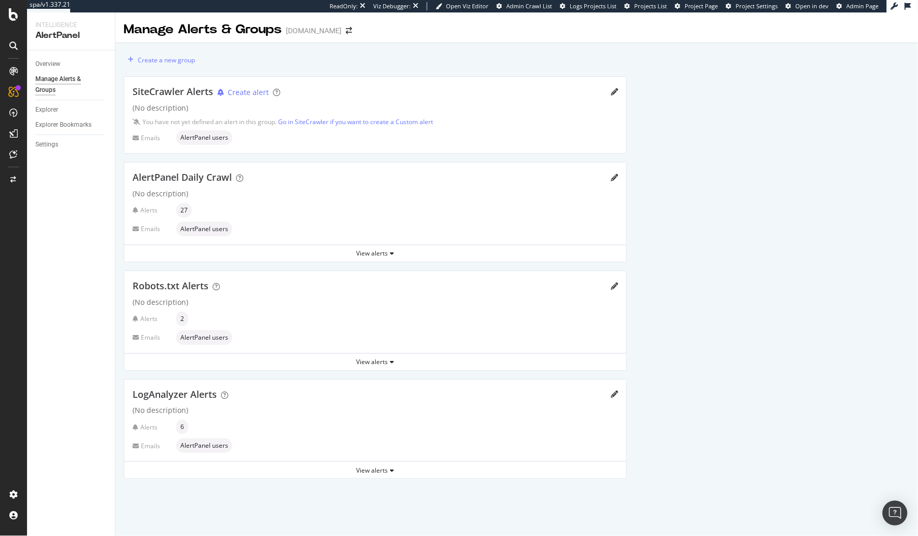
click at [51, 50] on div at bounding box center [71, 50] width 88 height 1
click at [50, 61] on div "Overview" at bounding box center [47, 64] width 25 height 11
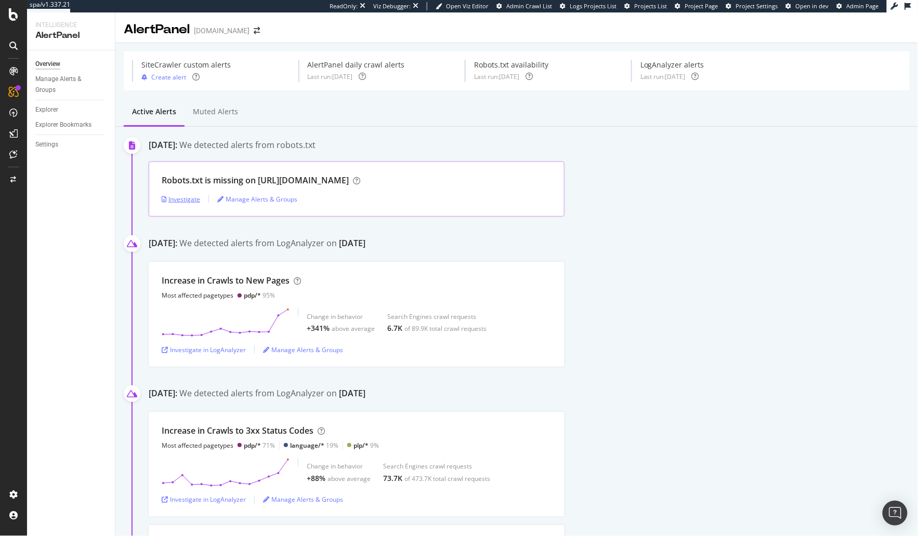
click at [190, 200] on div "Investigate" at bounding box center [181, 199] width 38 height 9
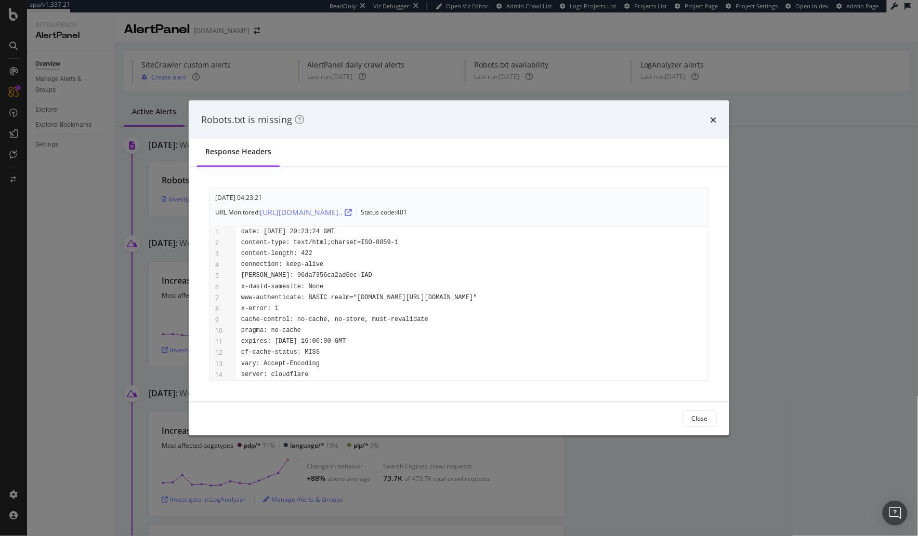
drag, startPoint x: 714, startPoint y: 120, endPoint x: 692, endPoint y: 121, distance: 21.9
click at [714, 120] on icon "times" at bounding box center [713, 119] width 6 height 8
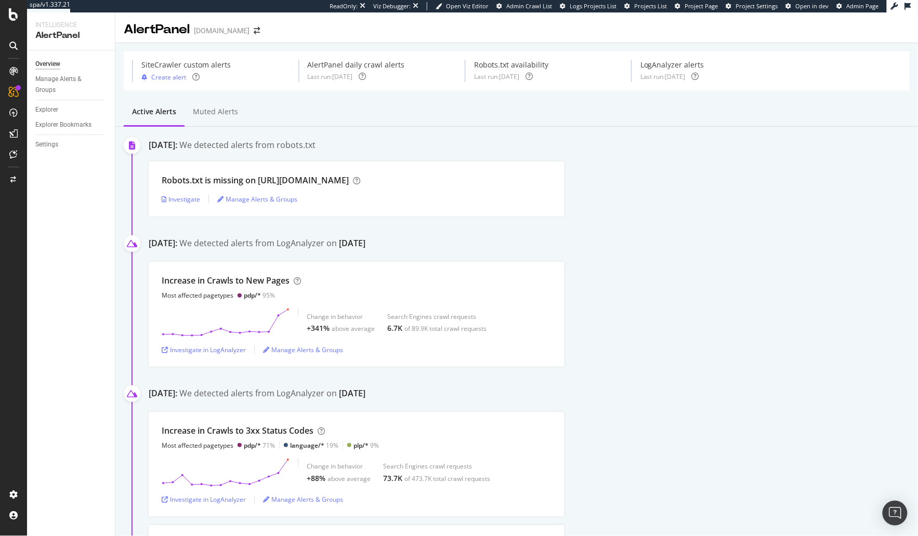
click at [381, 148] on div "August 11th 2025: We detected alerts from robots.txt" at bounding box center [533, 146] width 769 height 14
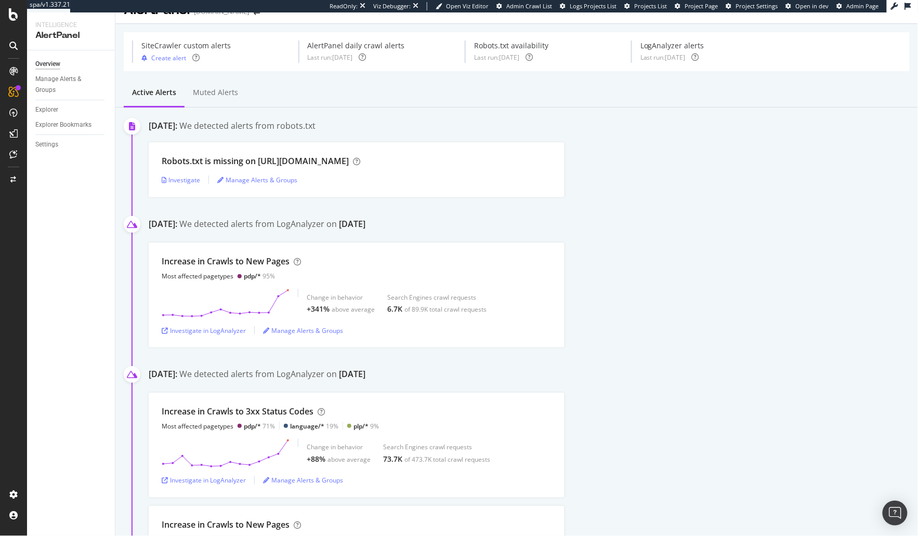
scroll to position [42, 0]
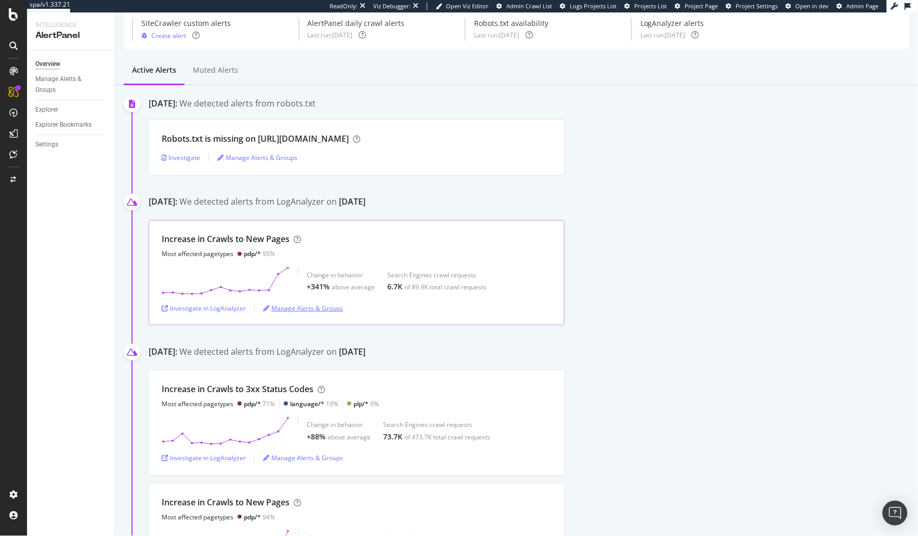
click at [277, 307] on div "Manage Alerts & Groups" at bounding box center [303, 308] width 80 height 9
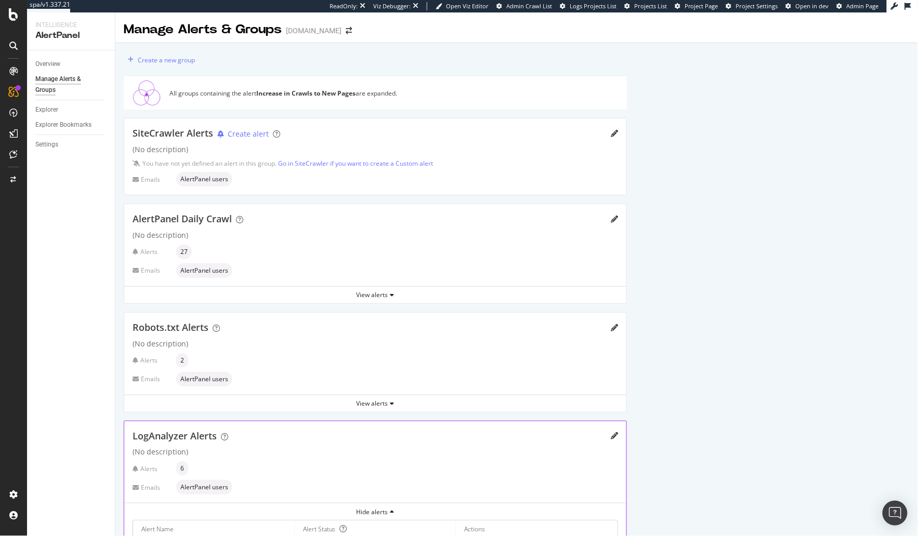
scroll to position [142, 0]
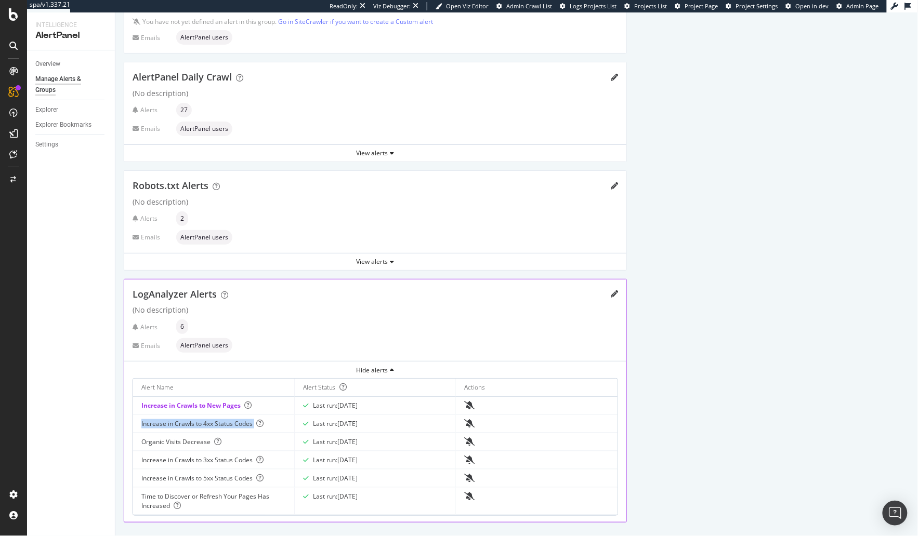
drag, startPoint x: 140, startPoint y: 423, endPoint x: 253, endPoint y: 420, distance: 112.8
click at [253, 420] on td "Increase in Crawls to 4xx Status Codes" at bounding box center [214, 424] width 162 height 18
drag, startPoint x: 133, startPoint y: 464, endPoint x: 139, endPoint y: 460, distance: 7.9
click at [133, 464] on td "Increase in Crawls to 3xx Status Codes" at bounding box center [214, 461] width 162 height 18
drag, startPoint x: 142, startPoint y: 458, endPoint x: 221, endPoint y: 458, distance: 78.5
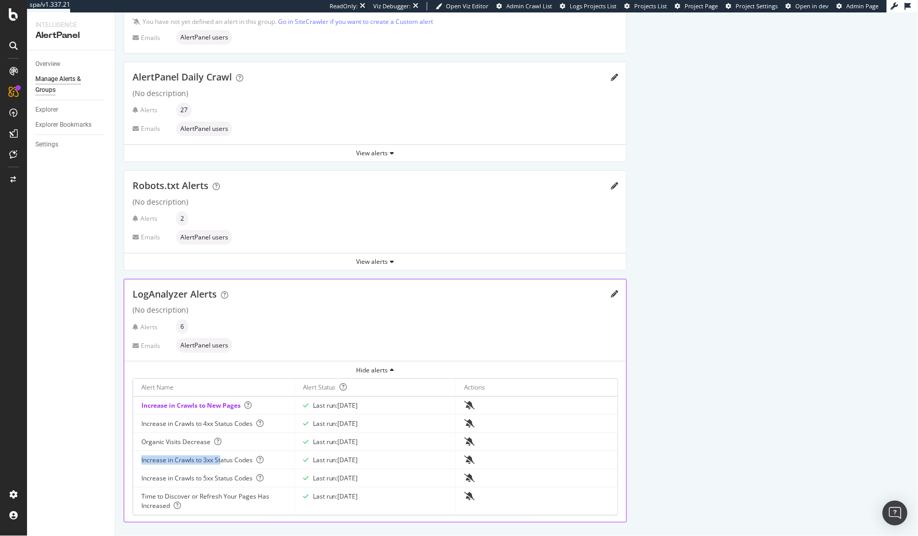
click at [221, 458] on td "Increase in Crawls to 3xx Status Codes" at bounding box center [214, 461] width 162 height 18
click at [136, 457] on td "Increase in Crawls to 3xx Status Codes" at bounding box center [214, 461] width 162 height 18
click at [137, 404] on td "Increase in Crawls to New Pages" at bounding box center [214, 406] width 162 height 18
click at [55, 65] on div "Overview" at bounding box center [47, 64] width 25 height 11
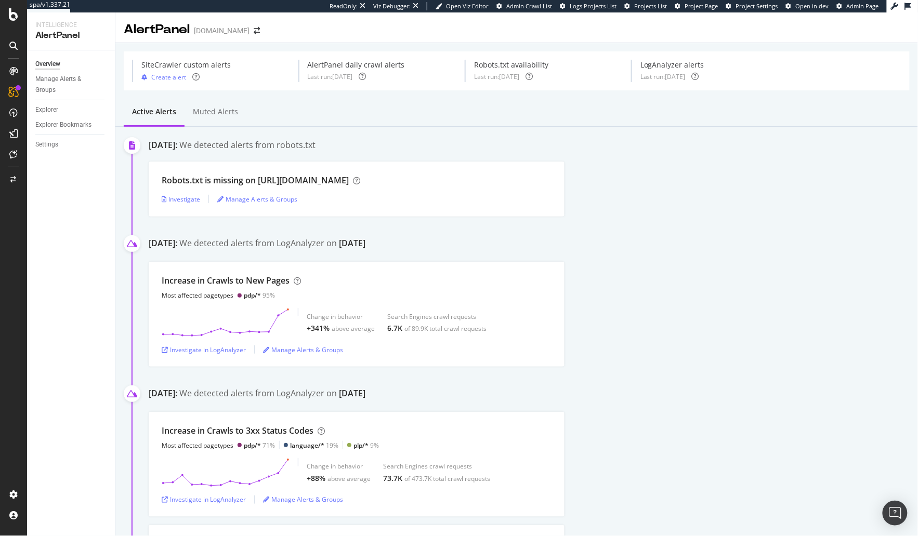
scroll to position [11, 0]
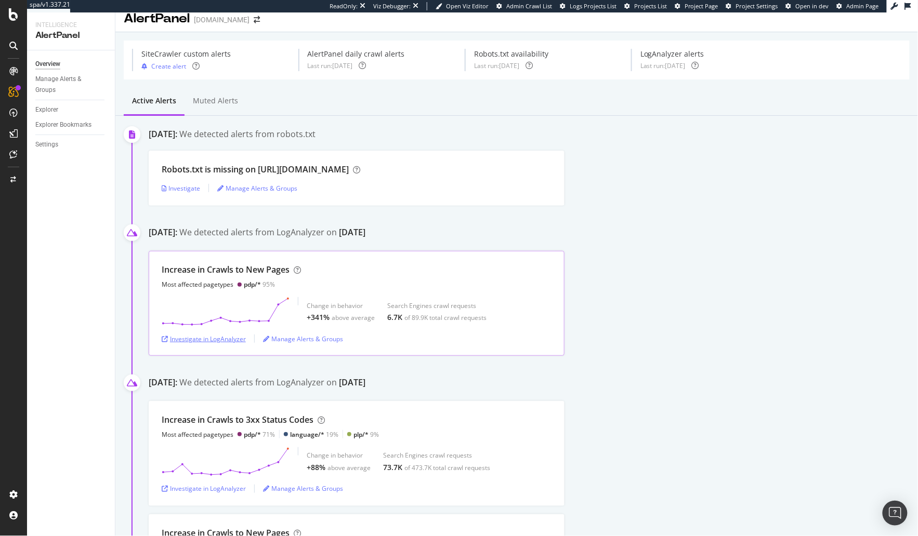
click at [194, 336] on div "Investigate in LogAnalyzer" at bounding box center [204, 339] width 84 height 9
click at [267, 269] on div "Increase in Crawls to New Pages" at bounding box center [226, 270] width 128 height 12
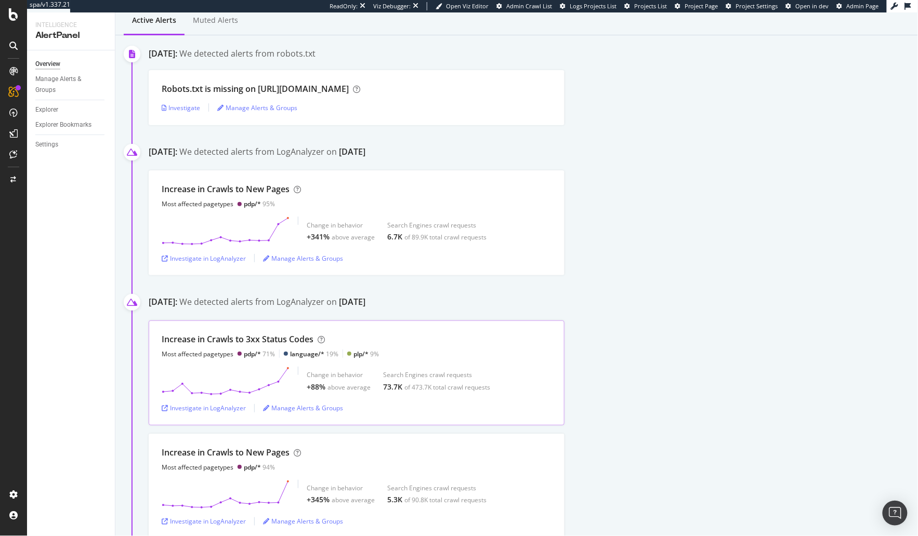
scroll to position [97, 0]
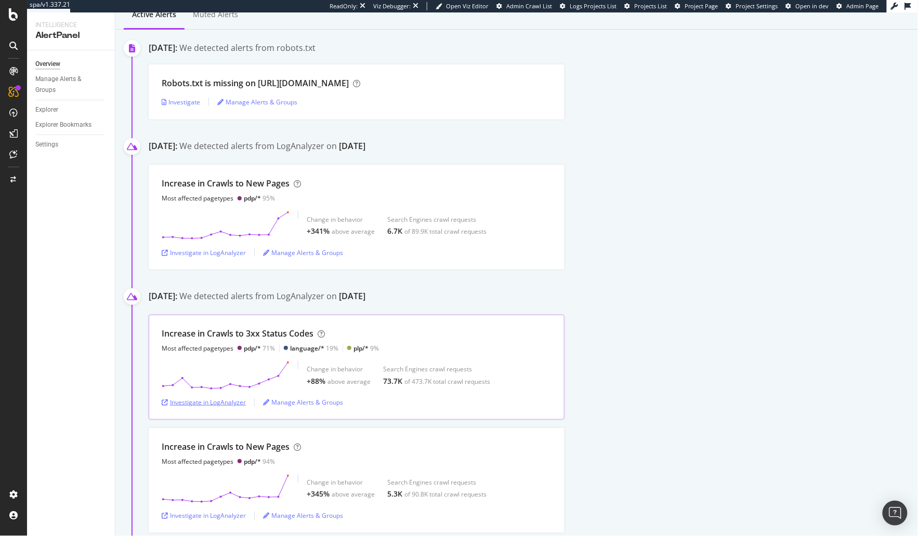
click at [226, 400] on div "Investigate in LogAnalyzer" at bounding box center [204, 402] width 84 height 9
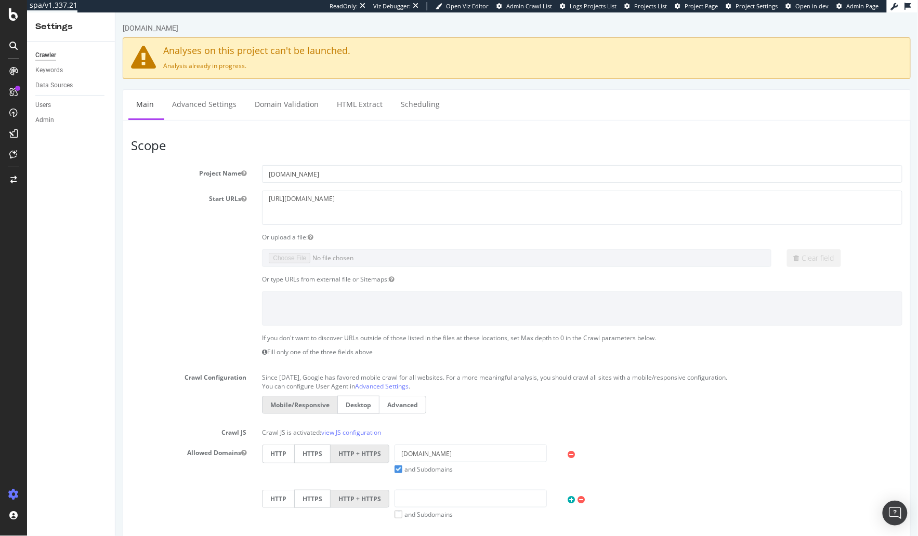
drag, startPoint x: 197, startPoint y: 206, endPoint x: 223, endPoint y: 218, distance: 28.9
click at [197, 206] on div "Start URLs [URL][DOMAIN_NAME]" at bounding box center [516, 207] width 787 height 34
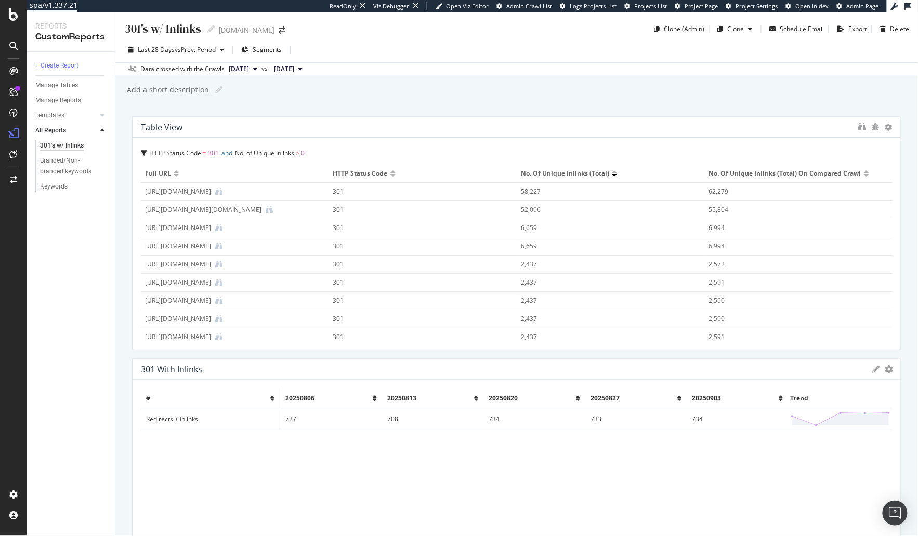
drag, startPoint x: 126, startPoint y: 261, endPoint x: 108, endPoint y: 240, distance: 28.1
click at [126, 261] on div "301's w/ Inlinks 301's w/ Inlinks [DOMAIN_NAME] Clone (Admin) Clone Schedule Em…" at bounding box center [516, 274] width 802 height 524
click at [67, 166] on div "Branded/Non-branded keywords" at bounding box center [70, 166] width 61 height 22
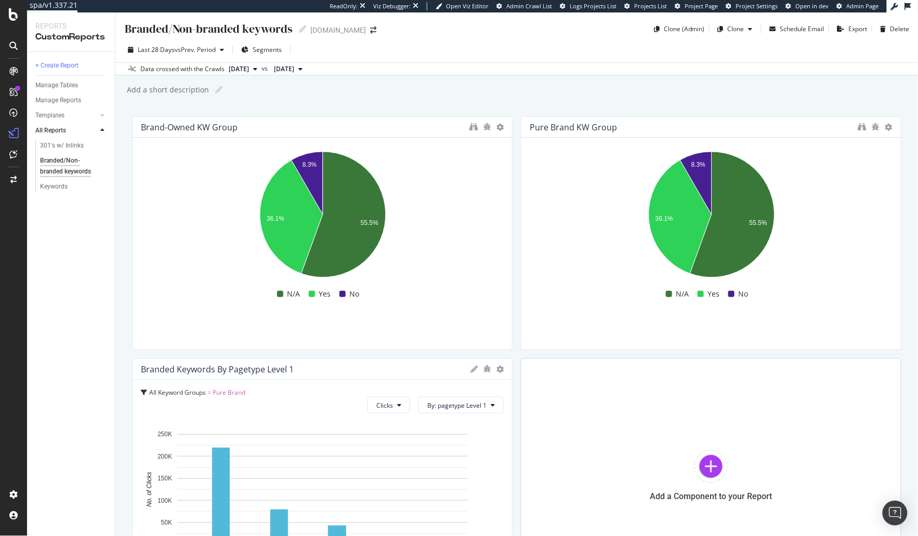
click at [118, 221] on div "Branded/Non-branded keywords Branded/Non-branded keywords [DOMAIN_NAME] Clone (…" at bounding box center [516, 274] width 802 height 524
click at [125, 223] on div "Branded/Non-branded keywords Branded/Non-branded keywords [DOMAIN_NAME] Clone (…" at bounding box center [516, 274] width 802 height 524
click at [62, 160] on div "CustomReports" at bounding box center [63, 160] width 51 height 10
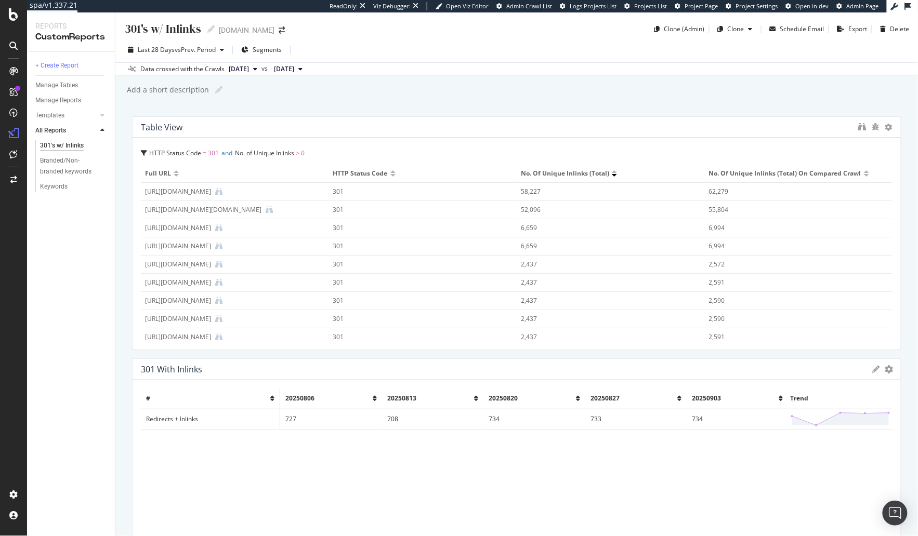
click at [117, 196] on div "301's w/ Inlinks 301's w/ Inlinks www.converse.com Clone (Admin) Clone Schedule…" at bounding box center [516, 274] width 802 height 524
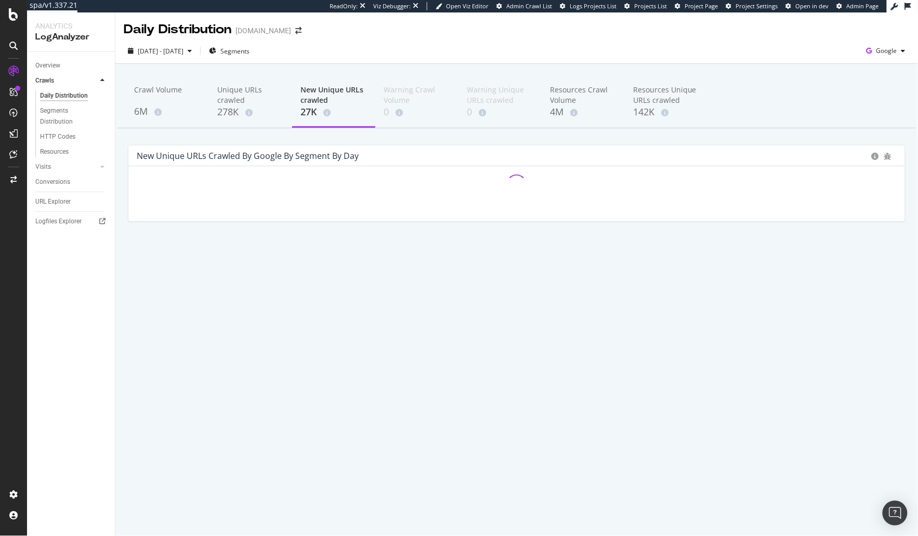
click at [118, 193] on div "Crawl Volume 6M Unique URLs crawled 278K New Unique URLs crawled 27K Warning Cr…" at bounding box center [516, 166] width 802 height 205
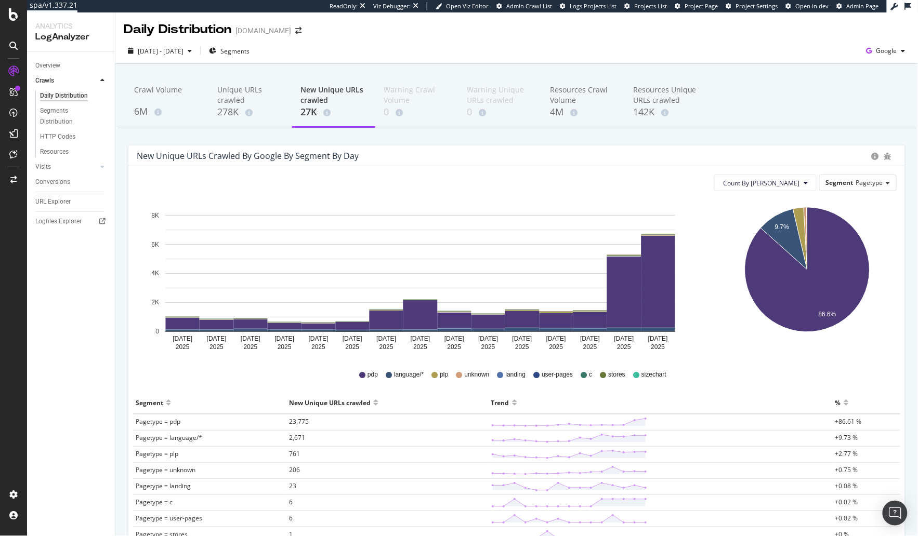
click at [122, 255] on div "New Unique URLs crawled by google by Segment by Day Count By Day Segment Pagety…" at bounding box center [516, 375] width 793 height 461
click at [661, 276] on rect "A chart." at bounding box center [658, 282] width 34 height 92
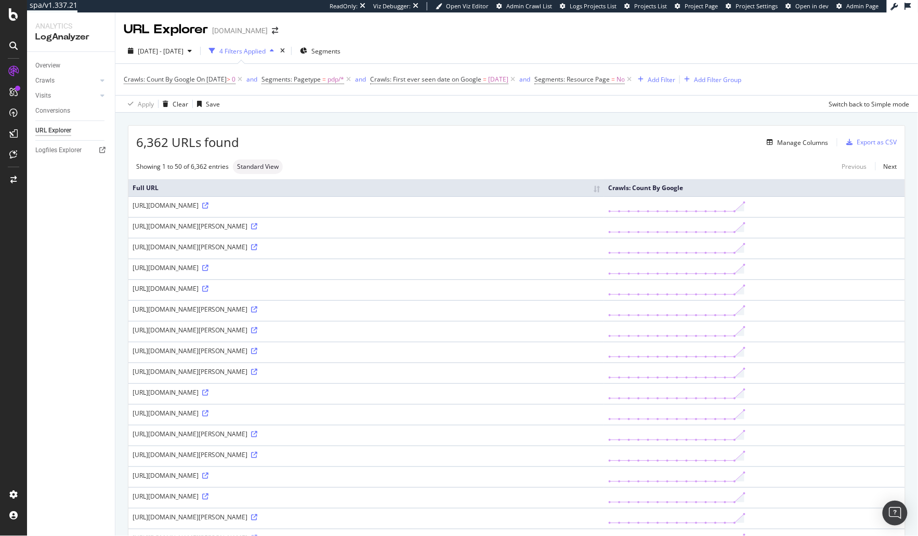
drag, startPoint x: 425, startPoint y: 156, endPoint x: 420, endPoint y: 153, distance: 5.6
click at [478, 146] on div "Manage Columns" at bounding box center [533, 142] width 589 height 12
drag, startPoint x: 282, startPoint y: 118, endPoint x: 273, endPoint y: 103, distance: 17.2
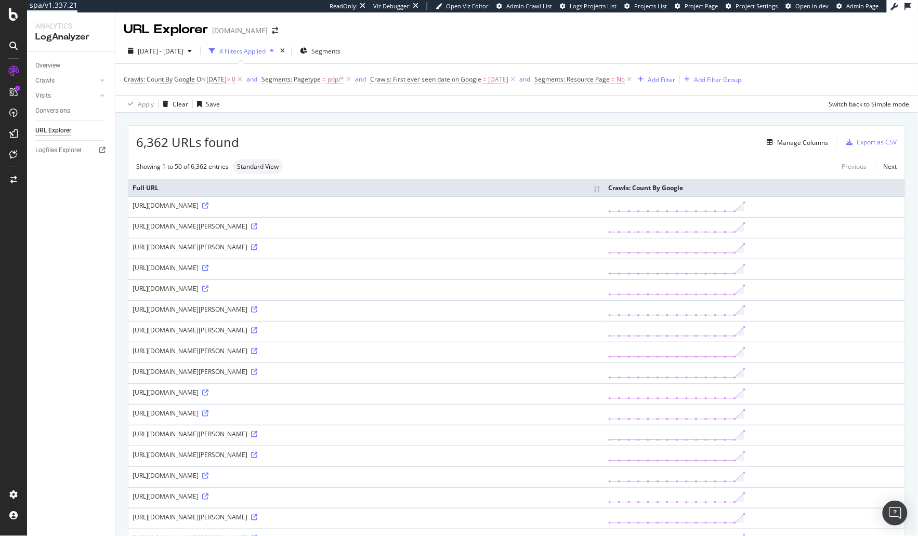
drag, startPoint x: 44, startPoint y: 67, endPoint x: 41, endPoint y: 73, distance: 6.8
click at [44, 67] on div "Overview" at bounding box center [47, 65] width 25 height 11
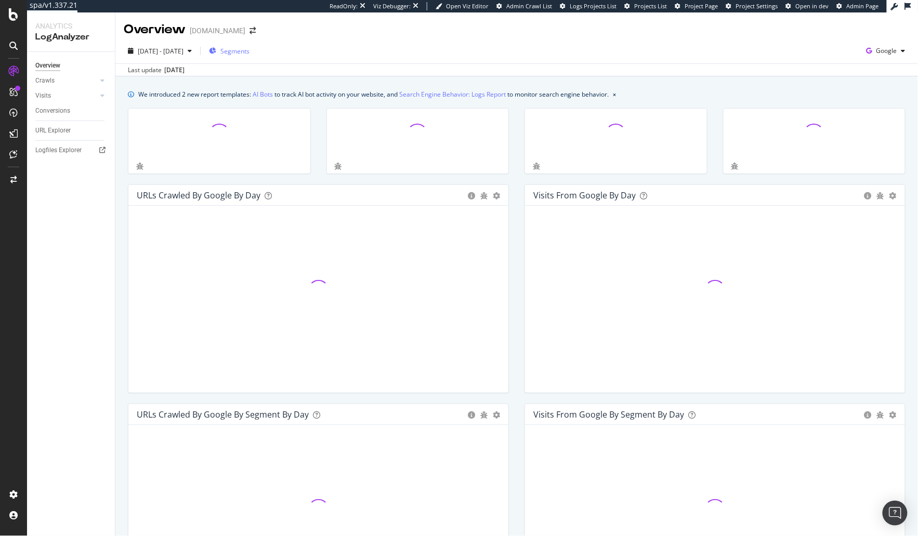
click at [249, 58] on div "Segments" at bounding box center [229, 51] width 41 height 16
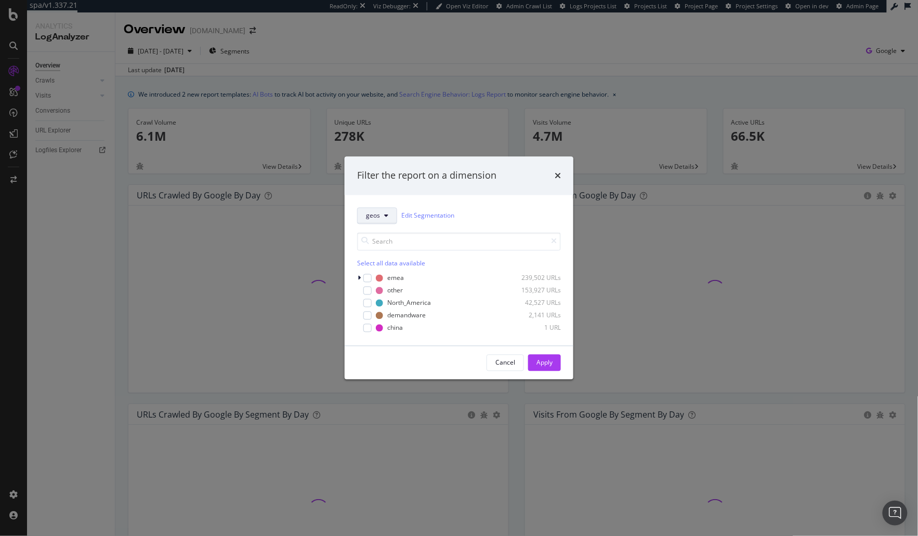
click at [372, 214] on span "geos" at bounding box center [373, 216] width 14 height 9
click at [299, 251] on div "Filter the report on a dimension geos Edit Segmentation Select all data availab…" at bounding box center [459, 268] width 918 height 536
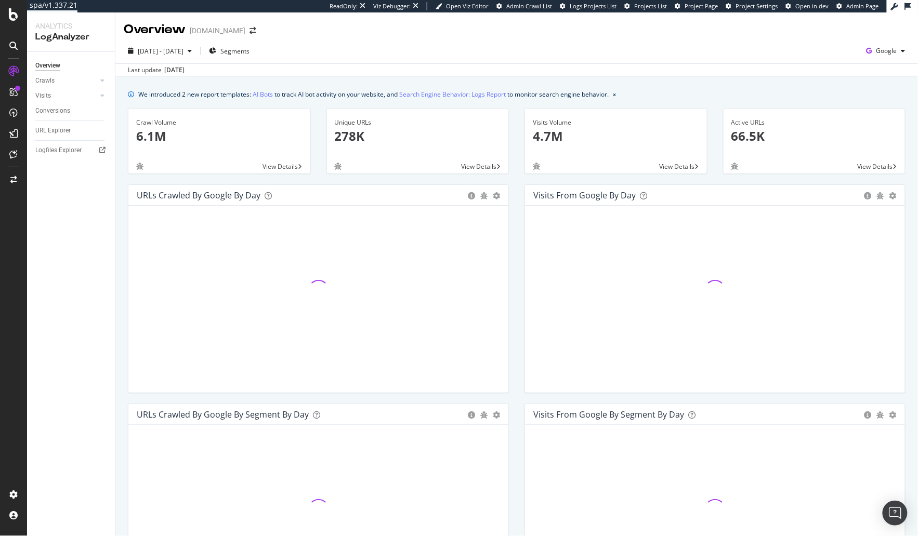
click at [403, 78] on div "We introduced 2 new report templates: AI Bots to track AI bot activity on your …" at bounding box center [516, 477] width 802 height 802
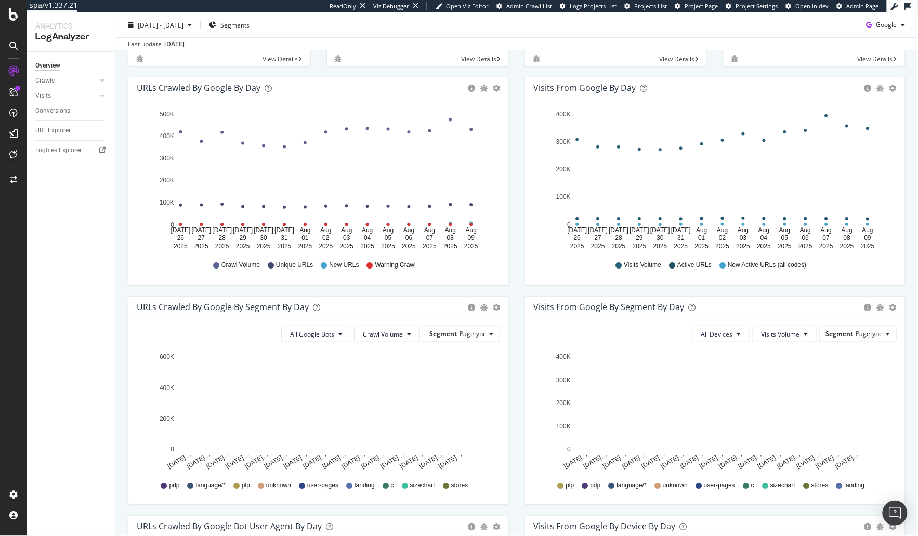
scroll to position [111, 0]
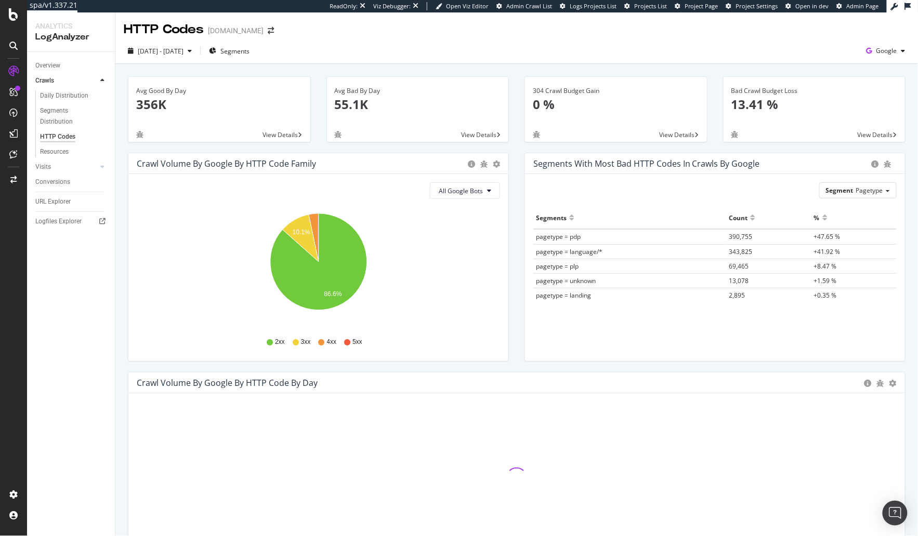
click at [517, 217] on div "Segments with most bad HTTP codes in Crawls by google Segment Pagetype Hold CMD…" at bounding box center [715, 262] width 397 height 219
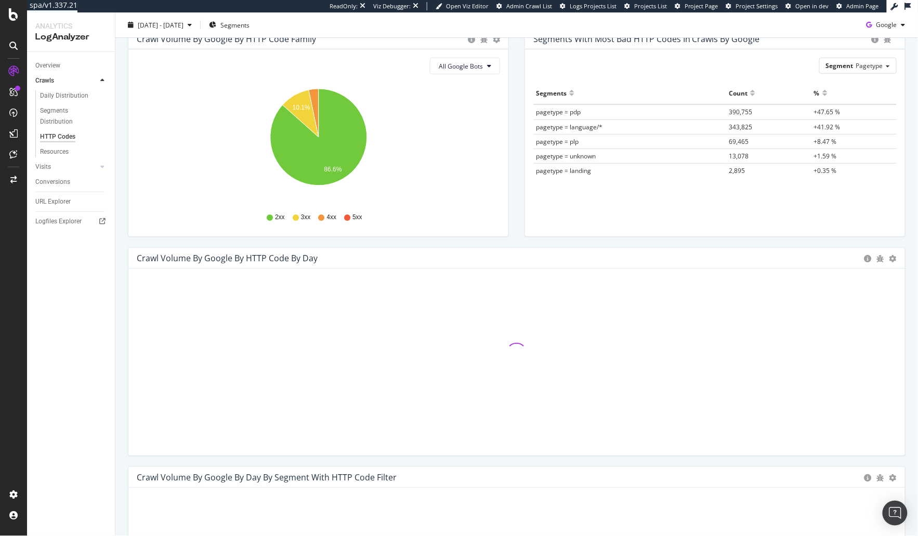
scroll to position [125, 0]
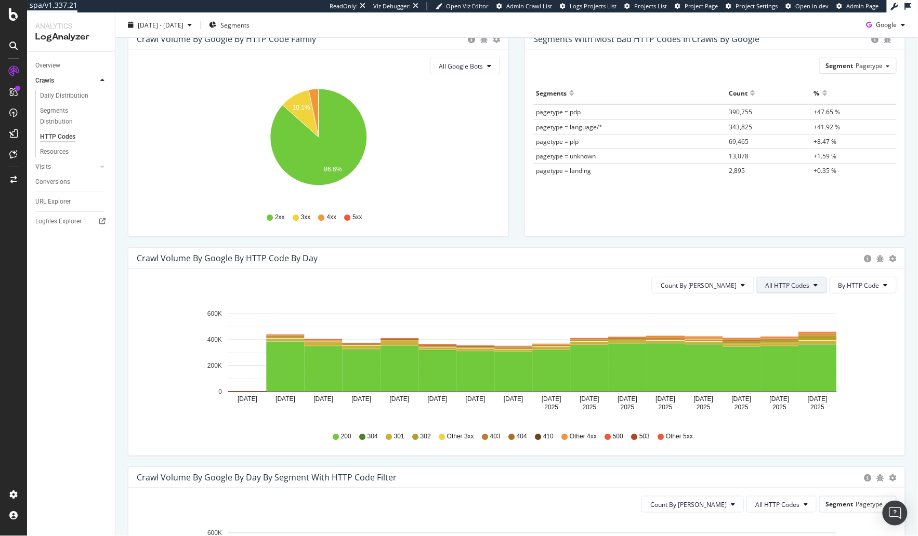
click at [795, 283] on span "All HTTP Codes" at bounding box center [788, 285] width 44 height 9
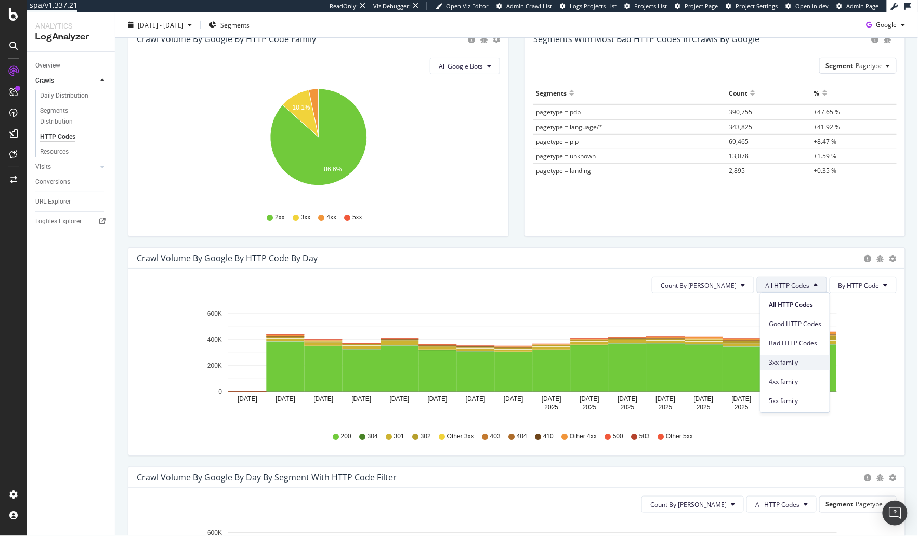
click at [797, 363] on span "3xx family" at bounding box center [795, 362] width 52 height 9
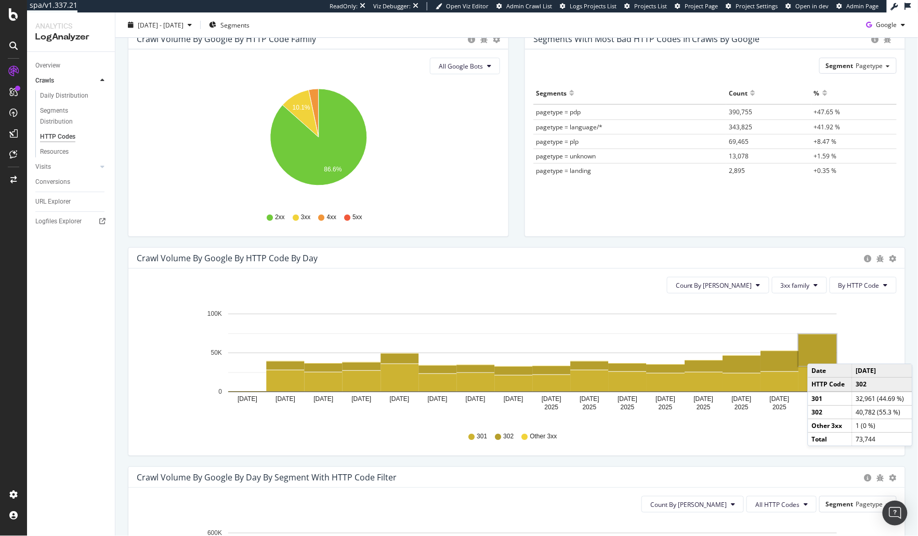
click at [817, 353] on rect "A chart." at bounding box center [818, 351] width 38 height 32
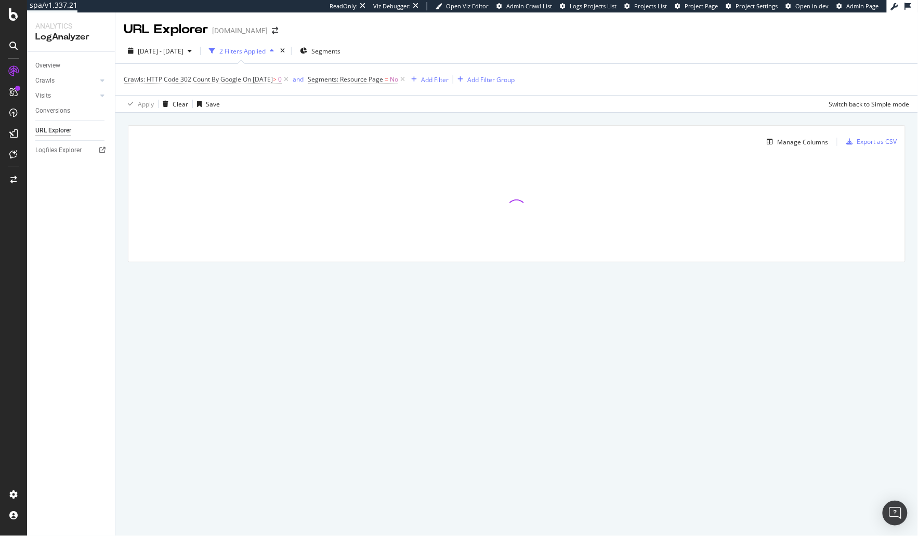
click at [480, 121] on div "Manage Columns Export as CSV Full URL Crawls: HTTP Code 302 Count By Google" at bounding box center [516, 206] width 802 height 186
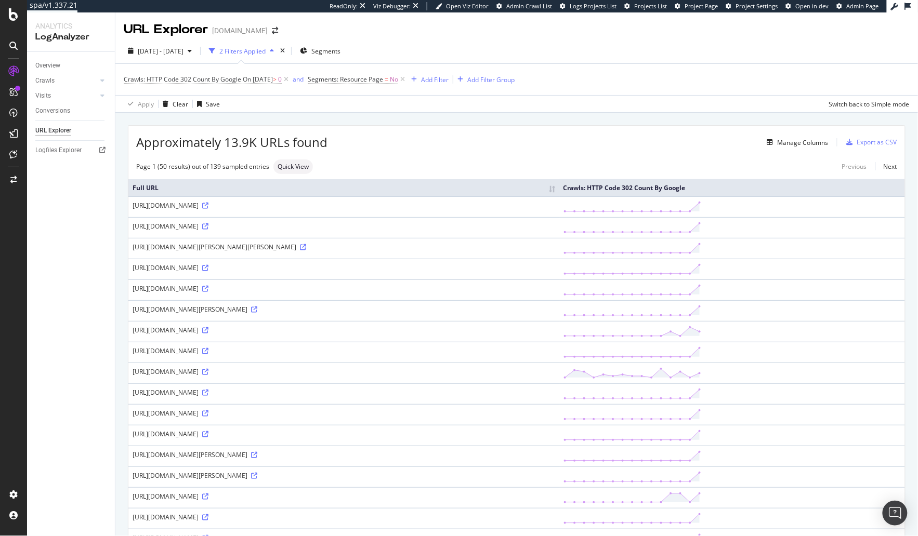
drag, startPoint x: 346, startPoint y: 116, endPoint x: 168, endPoint y: 93, distance: 179.3
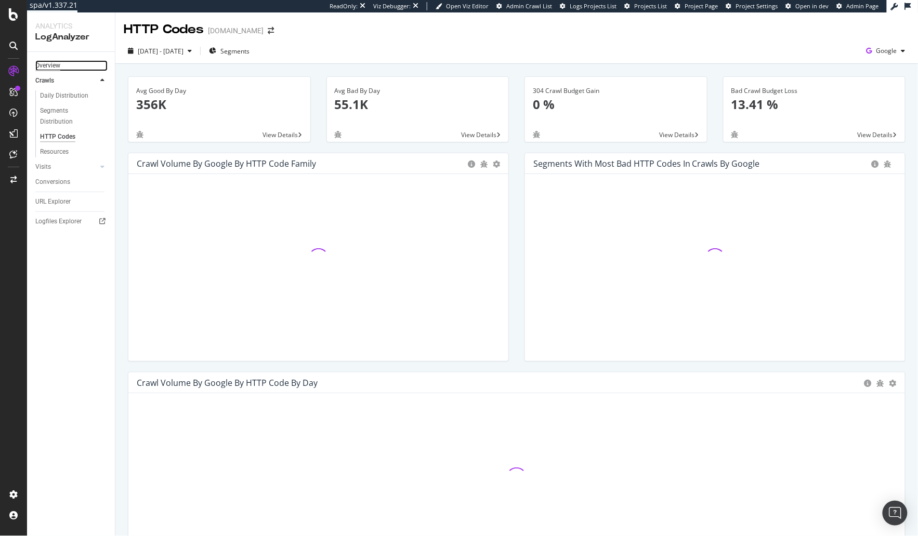
click at [47, 64] on div "Overview" at bounding box center [47, 65] width 25 height 11
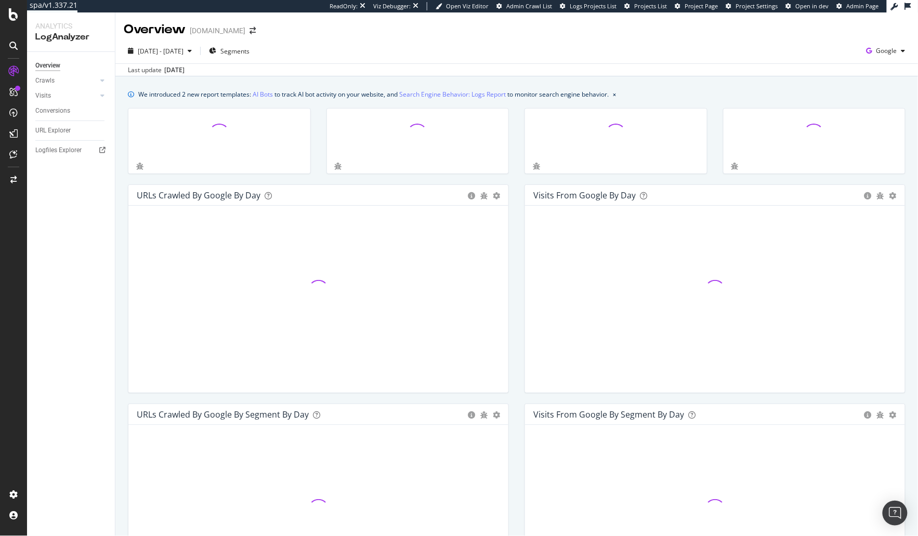
click at [119, 278] on div "We introduced 2 new report templates: AI Bots to track AI bot activity on your …" at bounding box center [516, 477] width 802 height 802
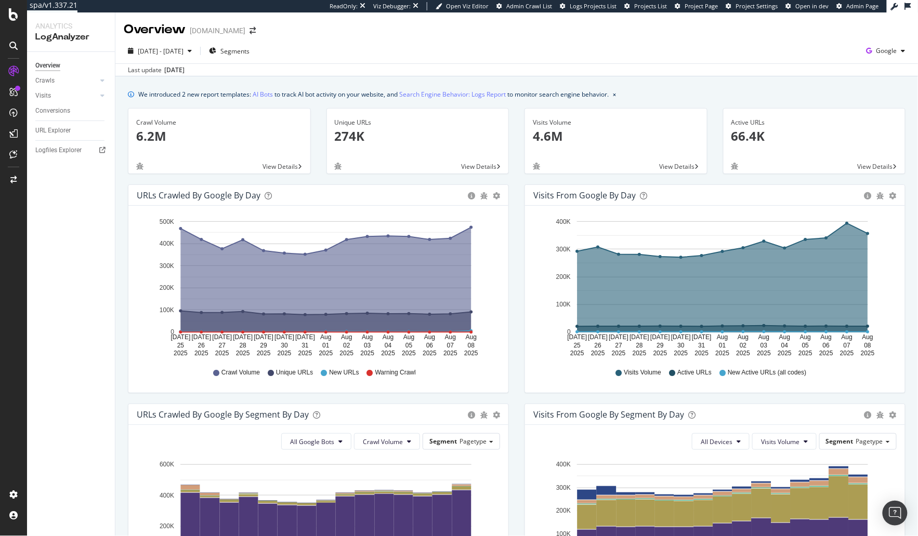
click at [122, 296] on div "URLs Crawled by Google by day Area Table Hold CMD (⌘) while clicking to filter …" at bounding box center [318, 293] width 397 height 219
click at [107, 282] on div "Overview Crawls Daily Distribution Segments Distribution HTTP Codes Resources V…" at bounding box center [71, 294] width 88 height 484
click at [120, 255] on div "URLs Crawled by Google by day Area Table Hold CMD (⌘) while clicking to filter …" at bounding box center [318, 293] width 397 height 219
click at [67, 118] on div "SiteCrawler" at bounding box center [56, 117] width 37 height 10
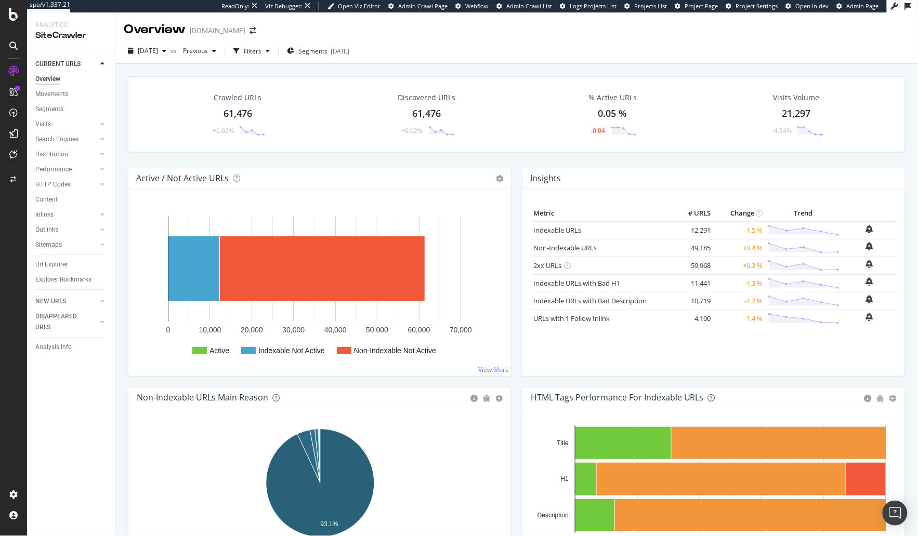
click at [230, 163] on div "Crawled URLs 61,476 +0.02% Discovered URLs 61,476 +0.02% % Active URLs 0.05 % -…" at bounding box center [517, 121] width 788 height 91
click at [125, 146] on div "Crawled URLs 61,476 +0.02% Discovered URLs 61,476 +0.02% % Active URLs 0.05 % -…" at bounding box center [517, 121] width 788 height 91
click at [70, 139] on div "Search Engines" at bounding box center [56, 139] width 43 height 11
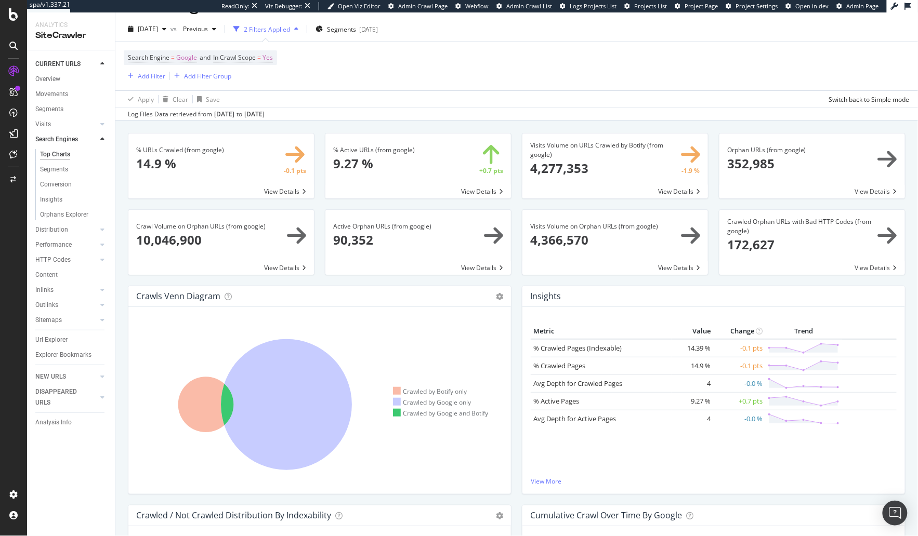
scroll to position [18, 0]
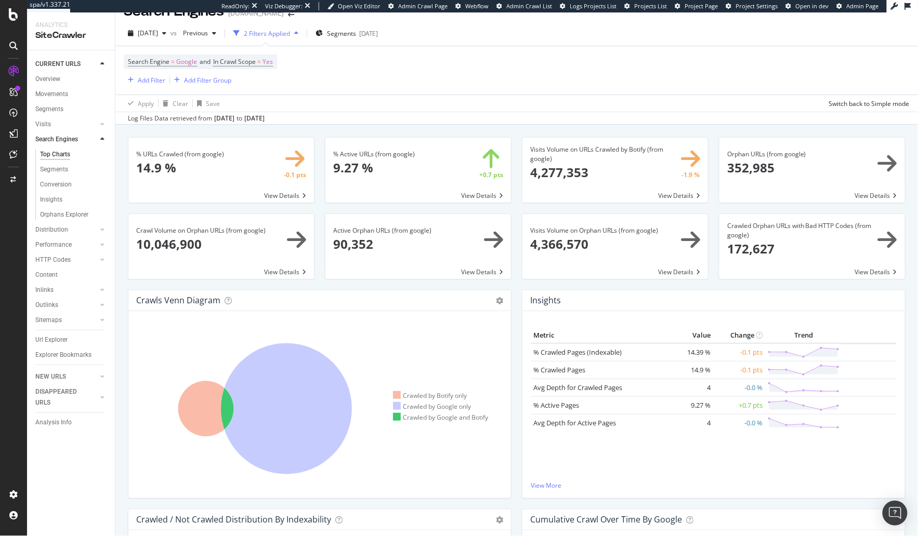
click at [191, 473] on icon at bounding box center [265, 409] width 256 height 162
click at [124, 397] on div "Crawls Venn Diagram Chart (by Value) Table Expand Export as CSV × Close Chart s…" at bounding box center [320, 399] width 394 height 219
click at [288, 492] on div "Crawled by Botify only Crawled by Google only Crawled by Google and Botify" at bounding box center [319, 404] width 382 height 187
click at [288, 416] on icon at bounding box center [286, 409] width 131 height 131
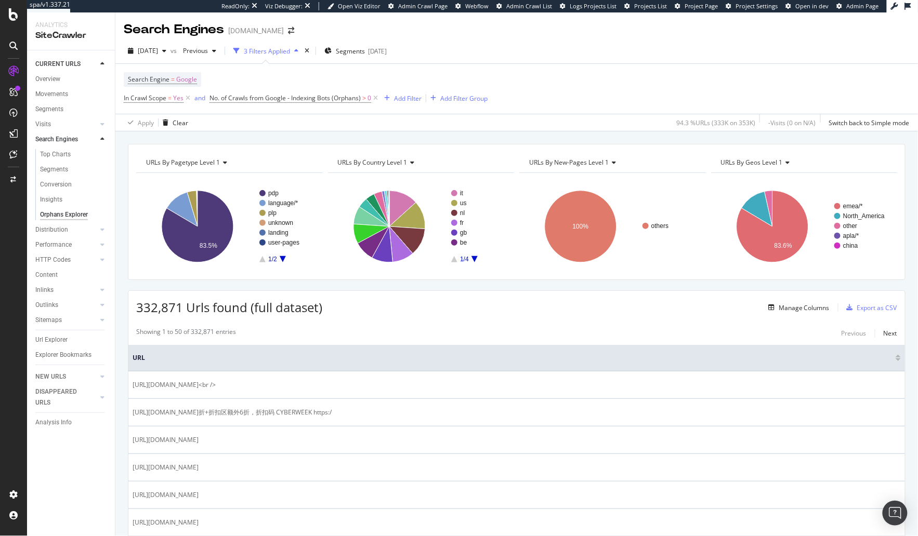
click at [304, 136] on div "URLs By pagetype Level 1 Chart (by Value) Table Expand Export as CSV Export as …" at bounding box center [516, 333] width 802 height 405
click at [308, 135] on div "URLs By pagetype Level 1 Chart (by Value) Table Expand Export as CSV Export as …" at bounding box center [516, 333] width 802 height 405
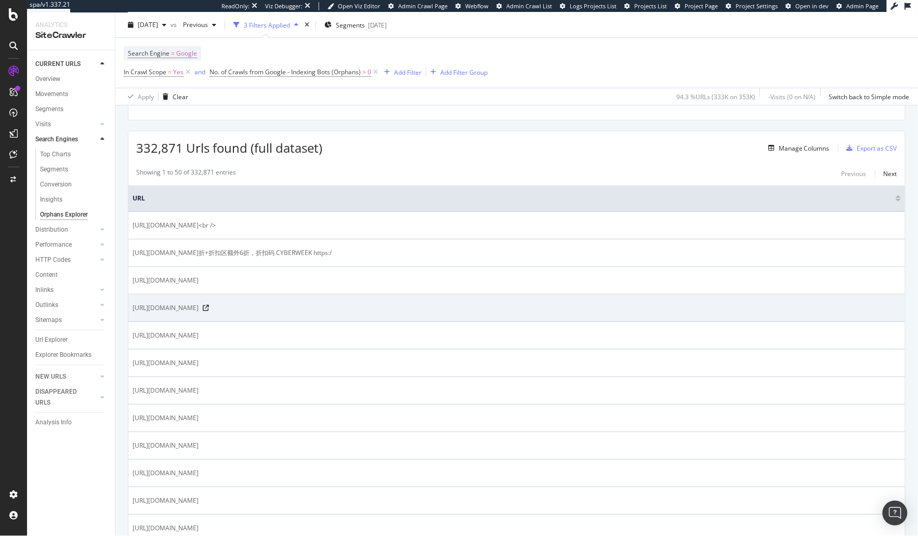
scroll to position [155, 0]
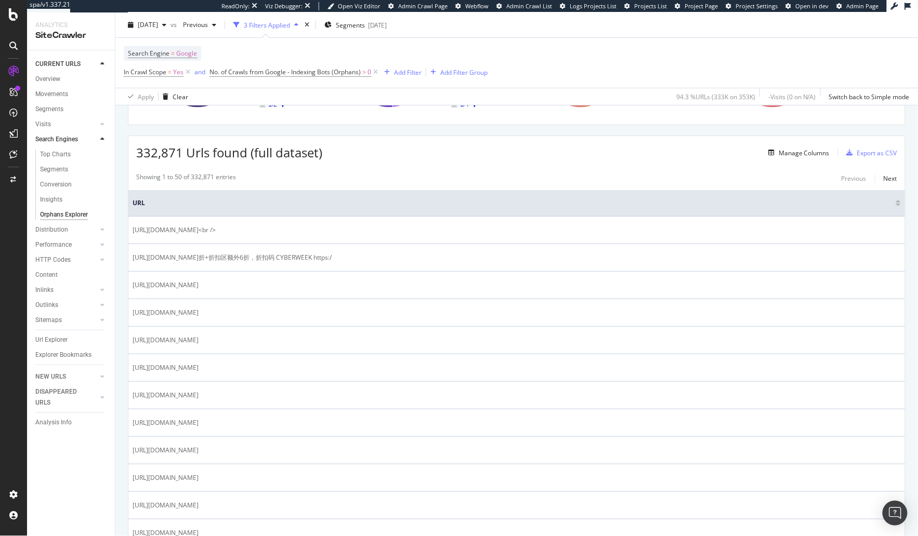
click at [754, 143] on div "332,871 Urls found (full dataset) Manage Columns Export as CSV" at bounding box center [516, 148] width 776 height 25
click at [795, 151] on div "Manage Columns" at bounding box center [804, 153] width 51 height 9
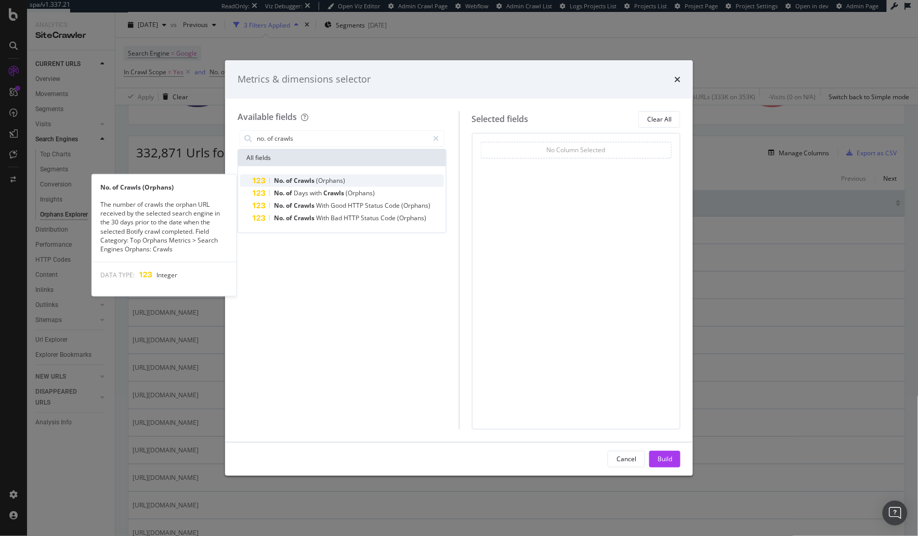
type input "no. of crawls"
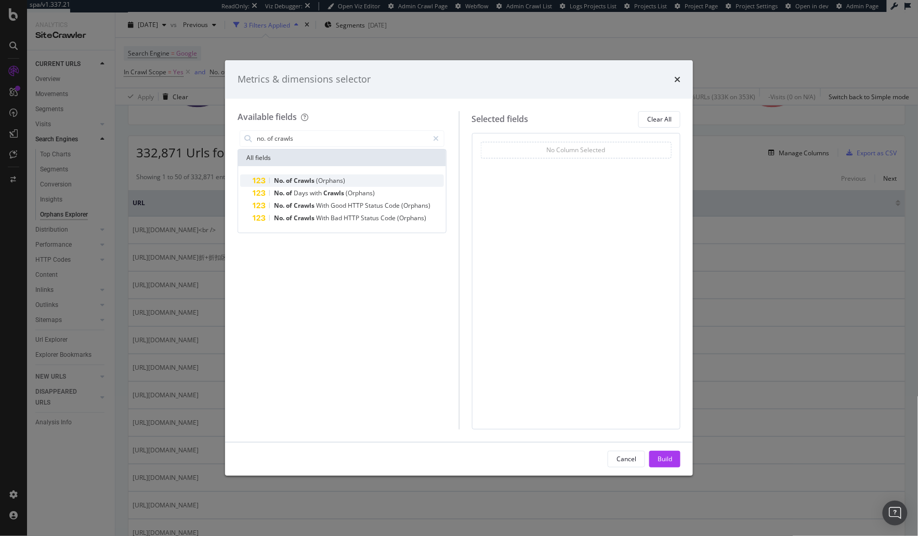
click at [281, 183] on span "No." at bounding box center [280, 180] width 12 height 9
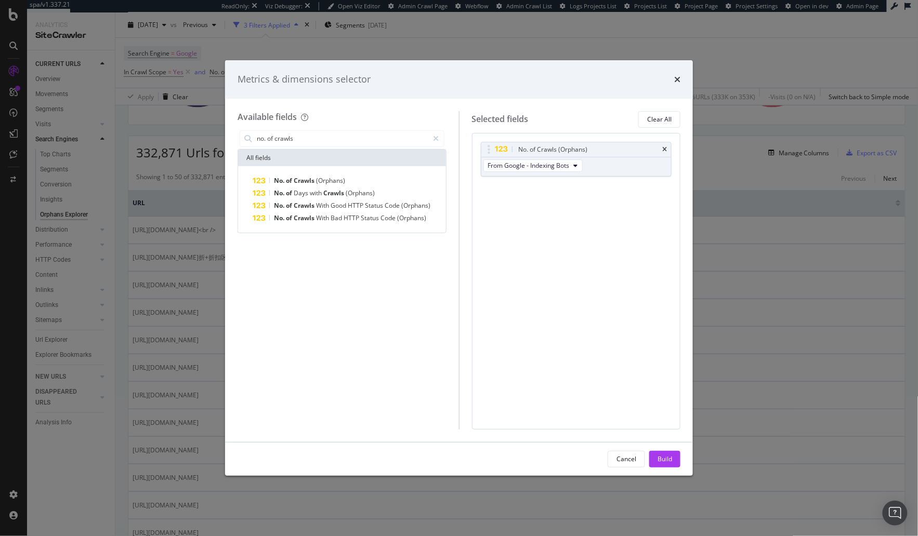
drag, startPoint x: 657, startPoint y: 459, endPoint x: 600, endPoint y: 432, distance: 63.0
click at [657, 459] on button "Build" at bounding box center [664, 459] width 31 height 17
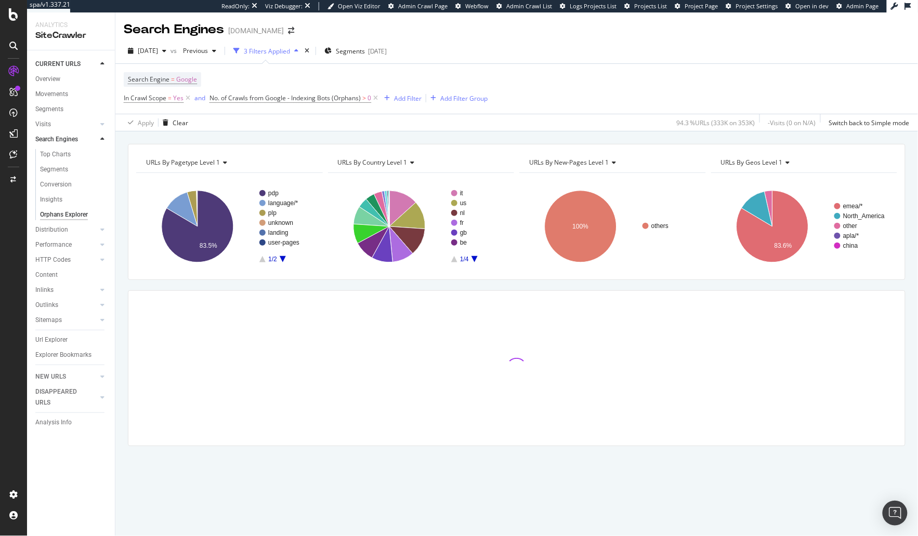
click at [121, 225] on div "URLs By pagetype Level 1 Chart (by Value) Table Expand Export as CSV Export as …" at bounding box center [516, 313] width 802 height 339
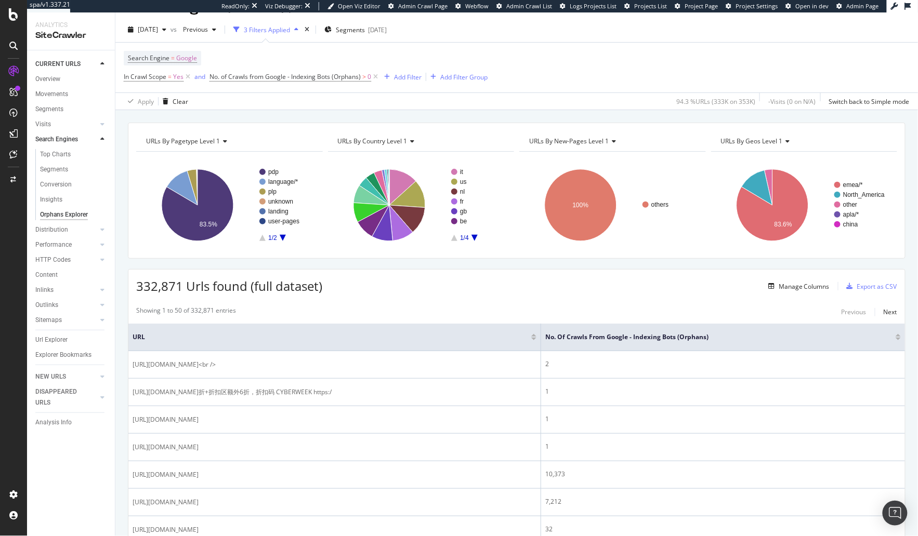
scroll to position [24, 0]
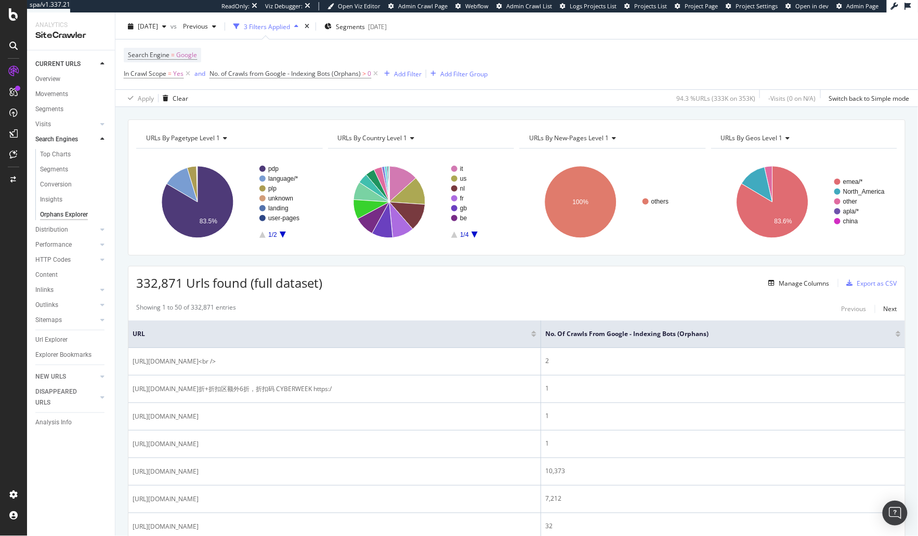
drag, startPoint x: 900, startPoint y: 334, endPoint x: 808, endPoint y: 320, distance: 93.1
click at [900, 335] on div at bounding box center [897, 336] width 5 height 3
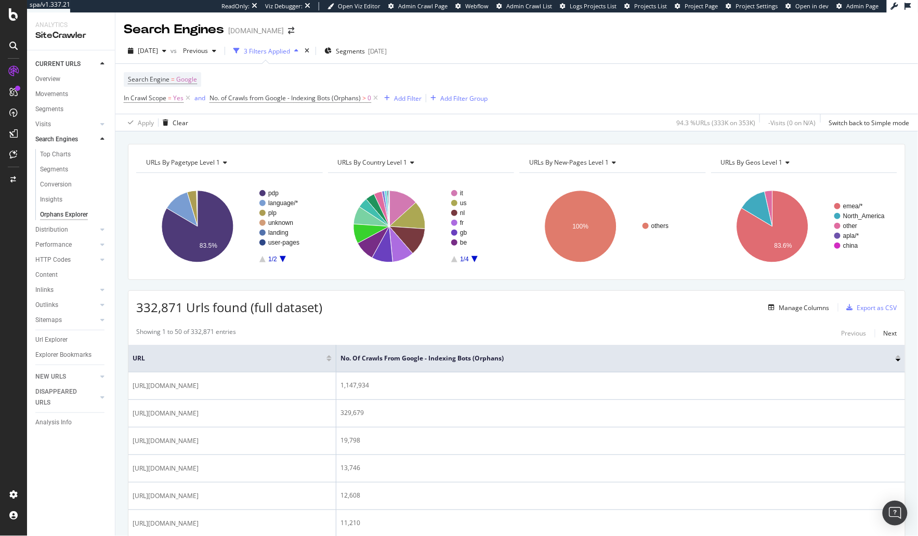
click at [275, 137] on div "URLs By pagetype Level 1 Chart (by Value) Table Expand Export as CSV Export as …" at bounding box center [516, 333] width 802 height 405
click at [213, 217] on icon "A chart." at bounding box center [198, 227] width 72 height 72
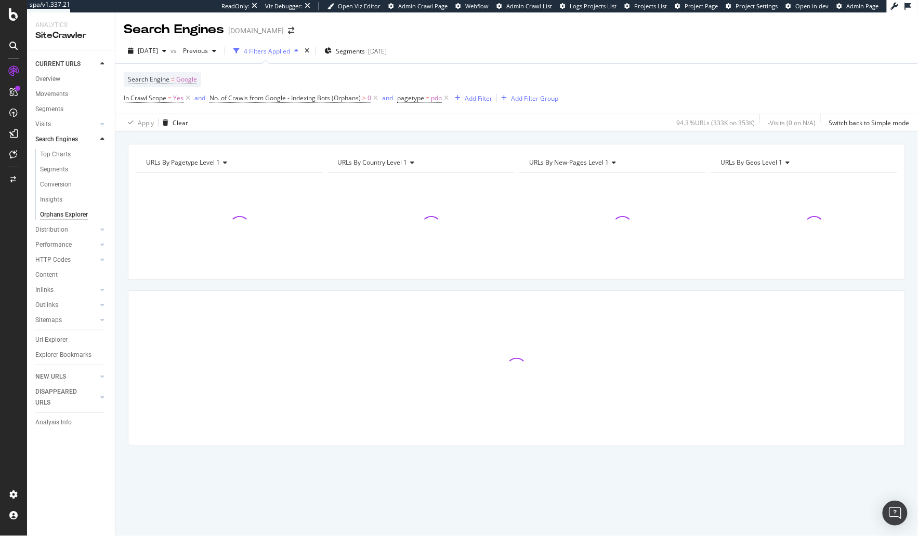
click at [244, 137] on div "URLs By pagetype Level 1 Chart (by Value) Table Expand Export as CSV Export as …" at bounding box center [516, 333] width 802 height 405
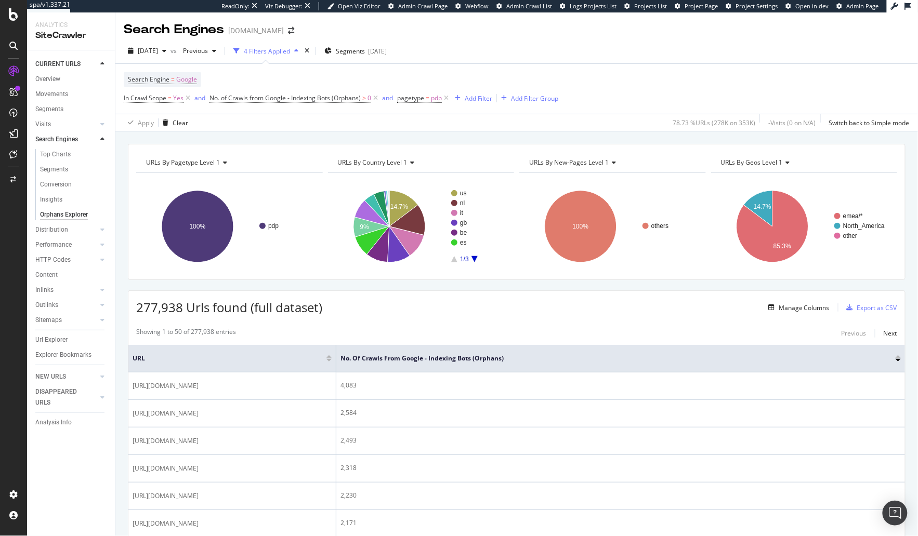
click at [271, 141] on div "URLs By pagetype Level 1 Chart (by Value) Table Expand Export as CSV Export as …" at bounding box center [516, 333] width 802 height 405
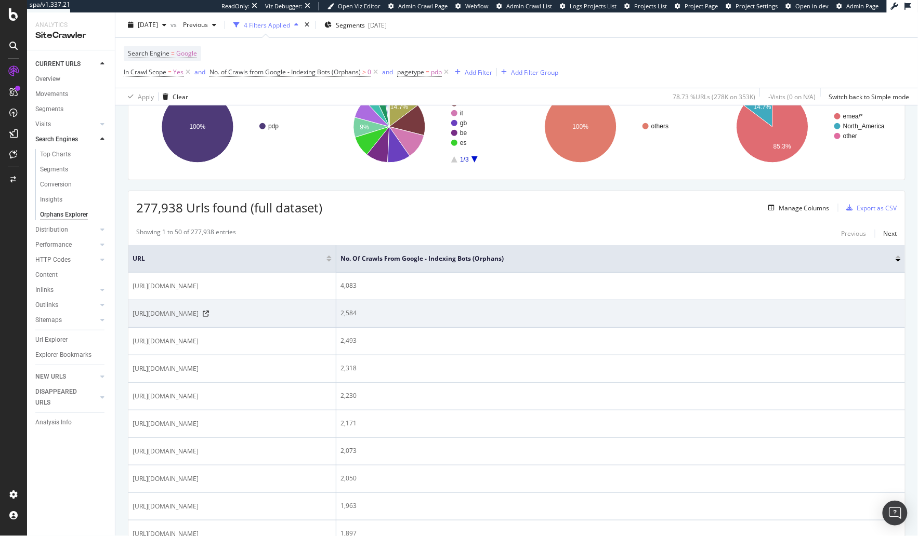
scroll to position [105, 0]
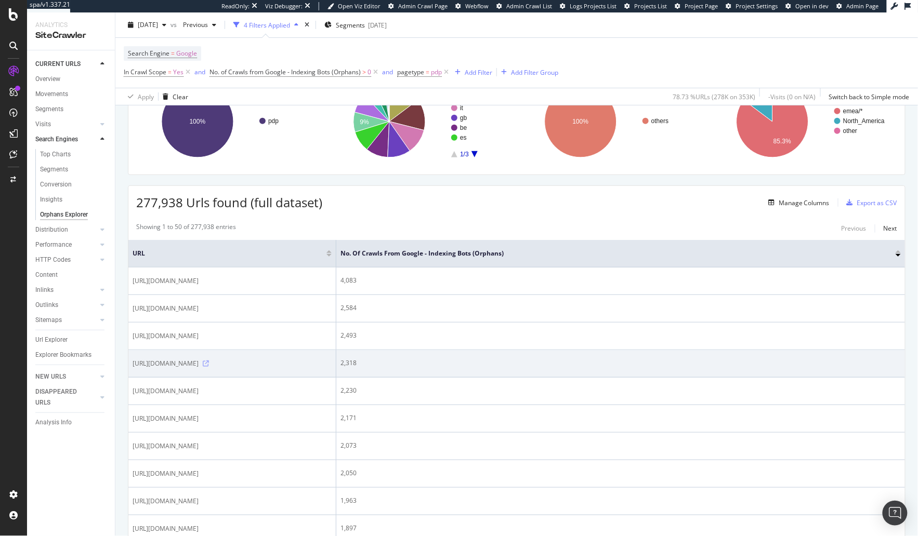
click at [209, 367] on icon at bounding box center [206, 364] width 6 height 6
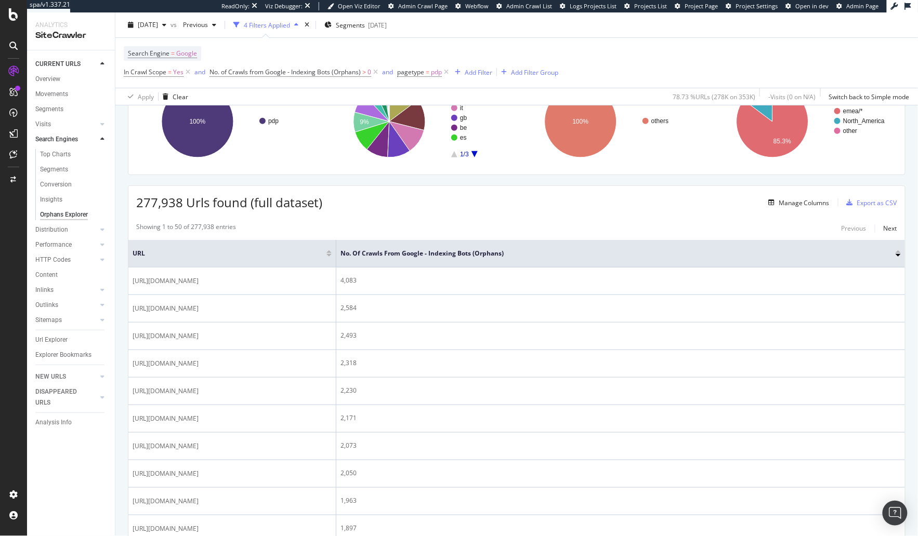
scroll to position [0, 0]
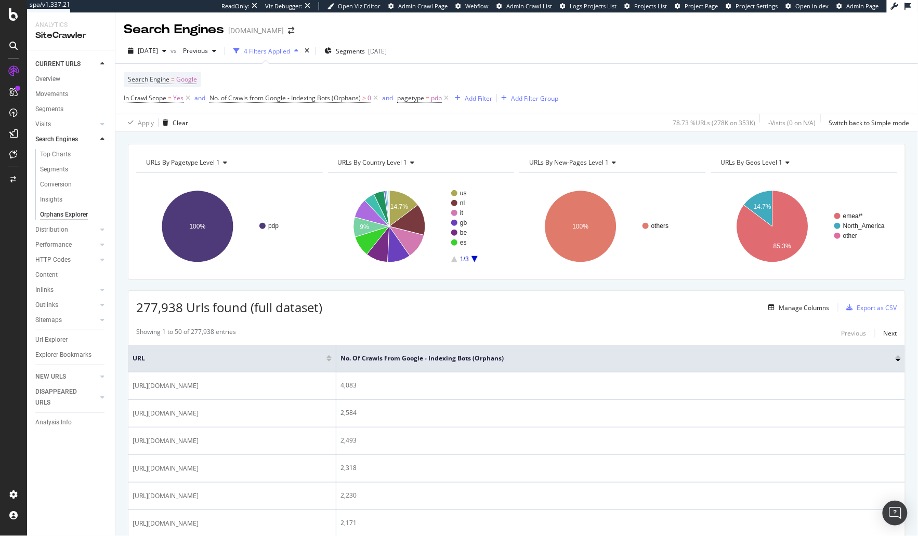
click at [439, 130] on div "[DATE] vs Previous 4 Filters Applied Segments [DATE] Search Engine = Google In …" at bounding box center [516, 84] width 802 height 93
click at [472, 105] on div "Search Engine = Google In Crawl Scope = Yes and No. of Crawls from Google - Ind…" at bounding box center [517, 89] width 786 height 50
click at [474, 102] on div "Add Filter" at bounding box center [472, 98] width 42 height 11
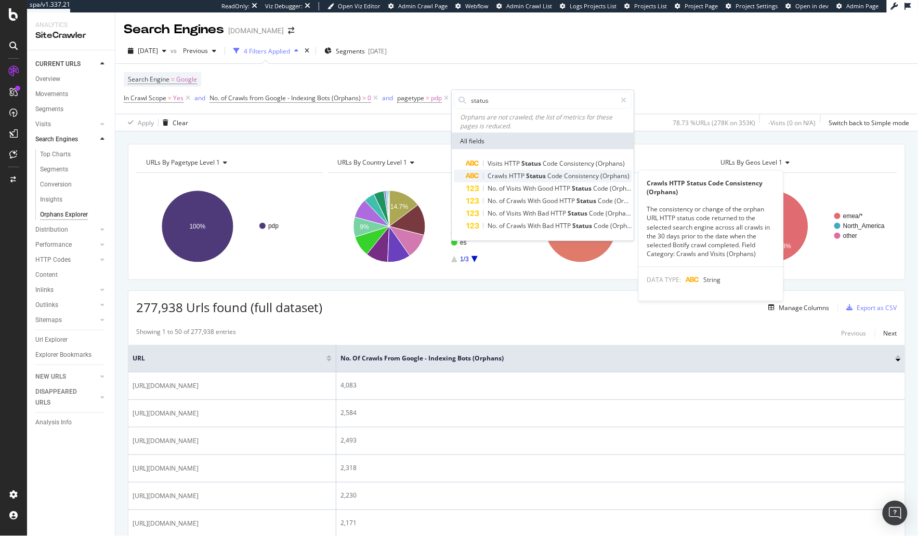
type input "status"
click at [512, 178] on span "HTTP" at bounding box center [517, 176] width 17 height 9
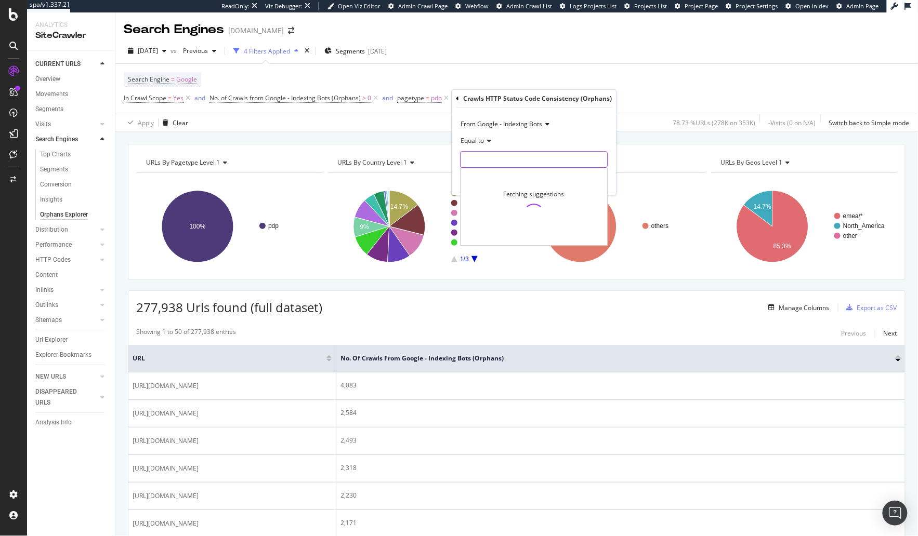
click at [491, 156] on input "text" at bounding box center [533, 159] width 147 height 17
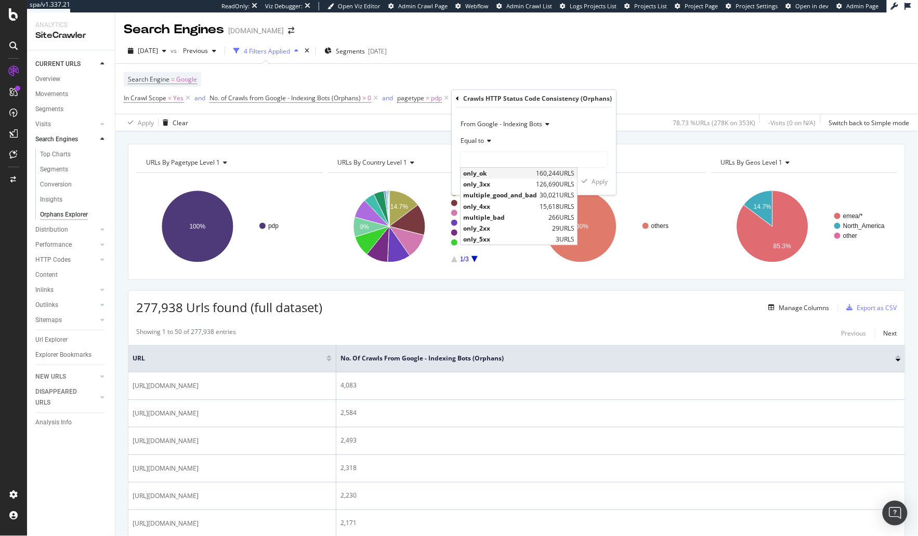
click at [533, 175] on div "only_ok 160,244 URLS" at bounding box center [518, 173] width 116 height 11
type input "only_ok"
drag, startPoint x: 599, startPoint y: 182, endPoint x: 478, endPoint y: 140, distance: 128.7
click at [599, 182] on div "Apply" at bounding box center [599, 181] width 16 height 9
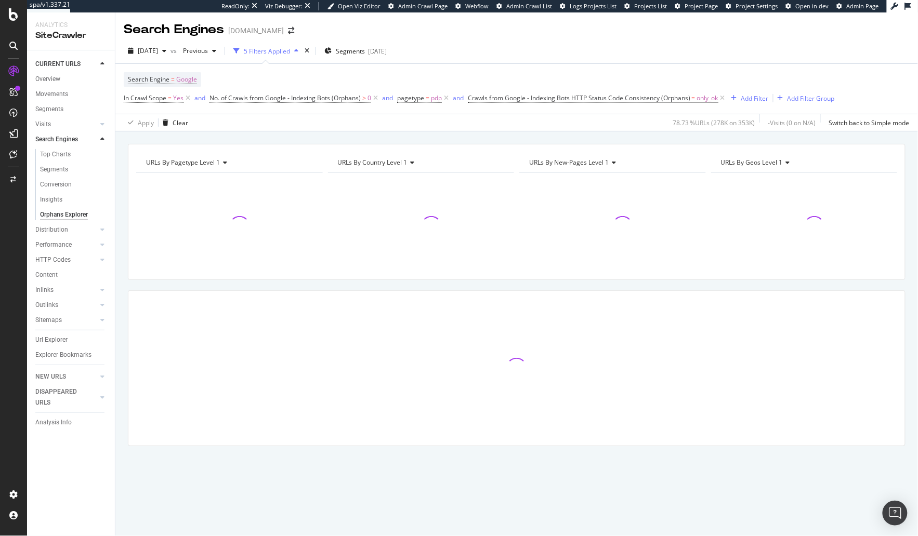
click at [387, 133] on div "URLs By pagetype Level 1 Chart (by Value) Table Expand Export as CSV Export as …" at bounding box center [516, 333] width 802 height 405
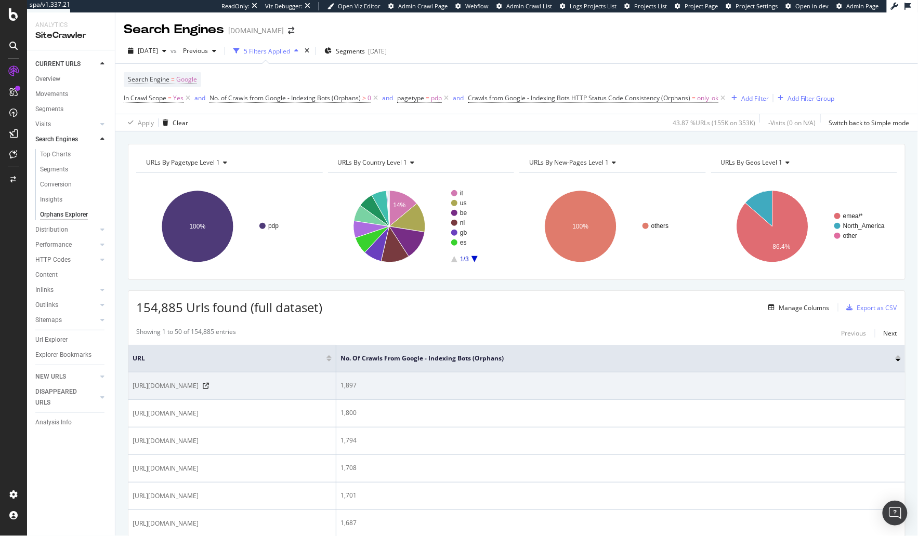
scroll to position [68, 0]
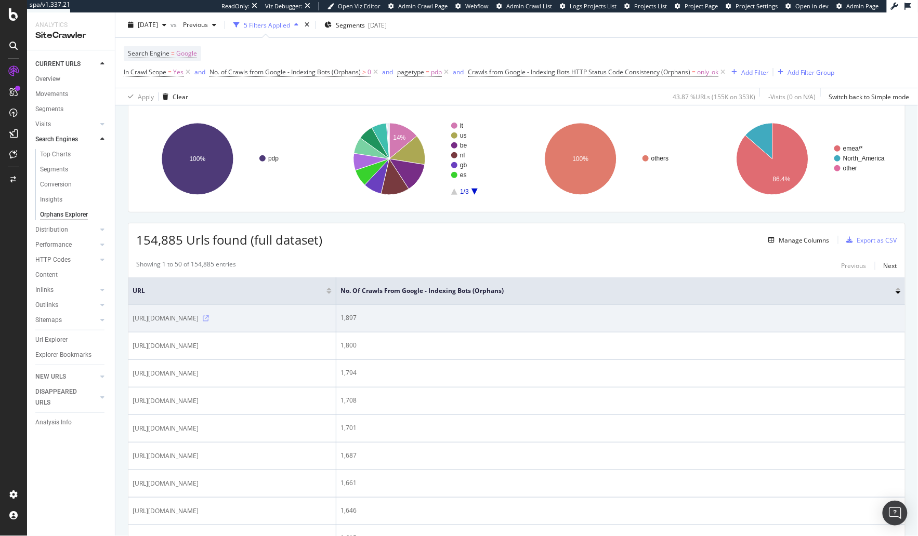
click at [209, 321] on icon at bounding box center [206, 318] width 6 height 6
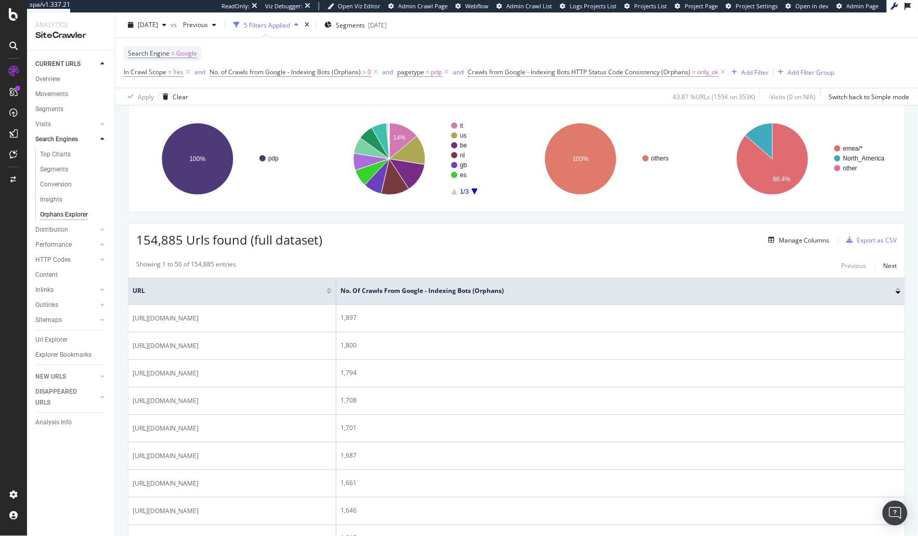
drag, startPoint x: 355, startPoint y: 245, endPoint x: 348, endPoint y: 250, distance: 8.6
click at [355, 245] on div "154,885 Urls found (full dataset) Manage Columns Export as CSV" at bounding box center [516, 235] width 776 height 25
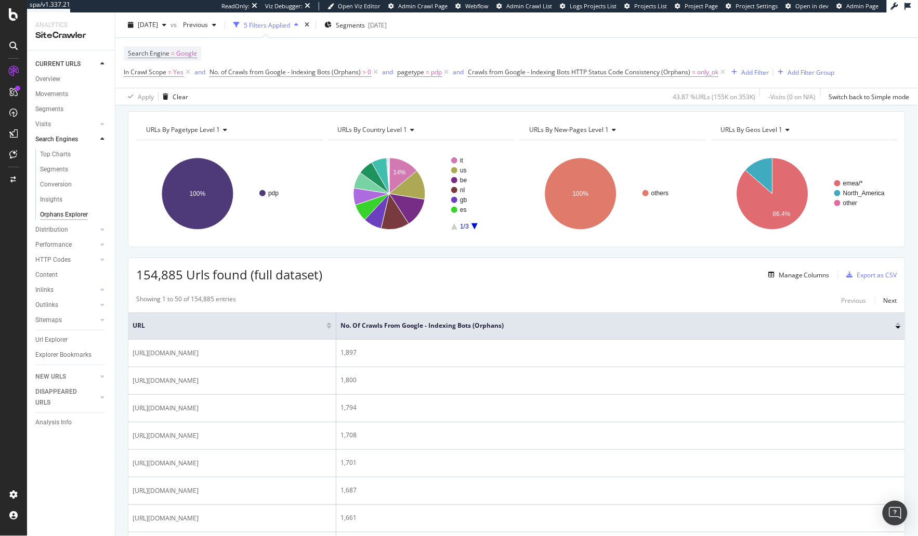
click at [667, 258] on div "154,885 Urls found (full dataset) Manage Columns Export as CSV" at bounding box center [516, 270] width 776 height 25
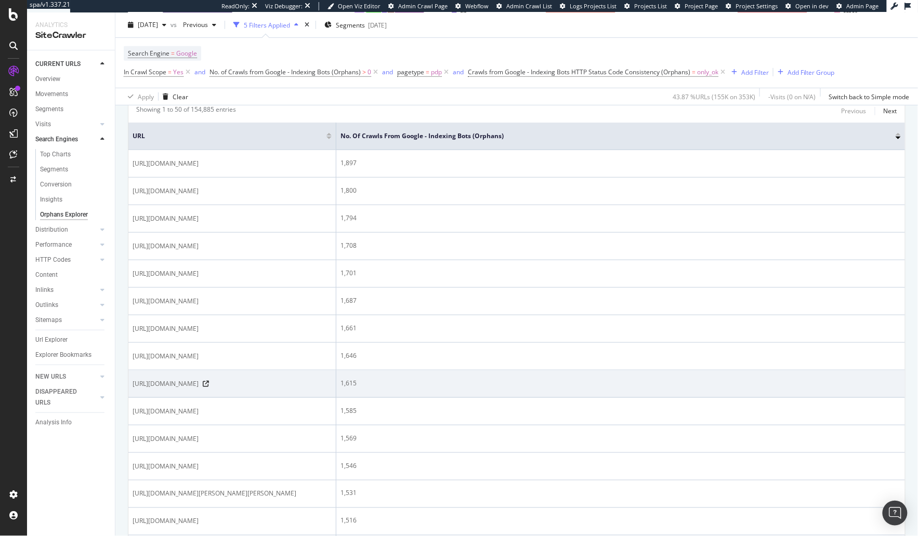
scroll to position [231, 0]
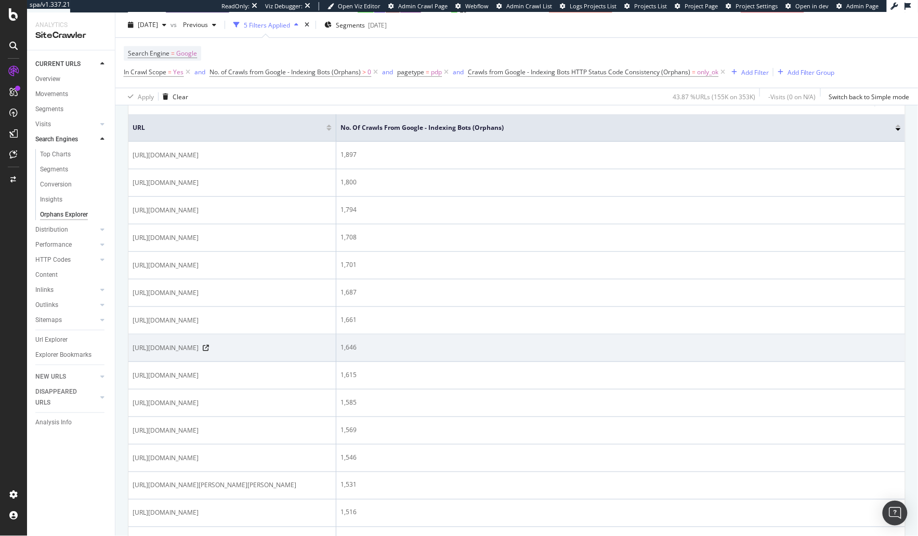
click at [199, 353] on span "[URL][DOMAIN_NAME]" at bounding box center [166, 348] width 66 height 10
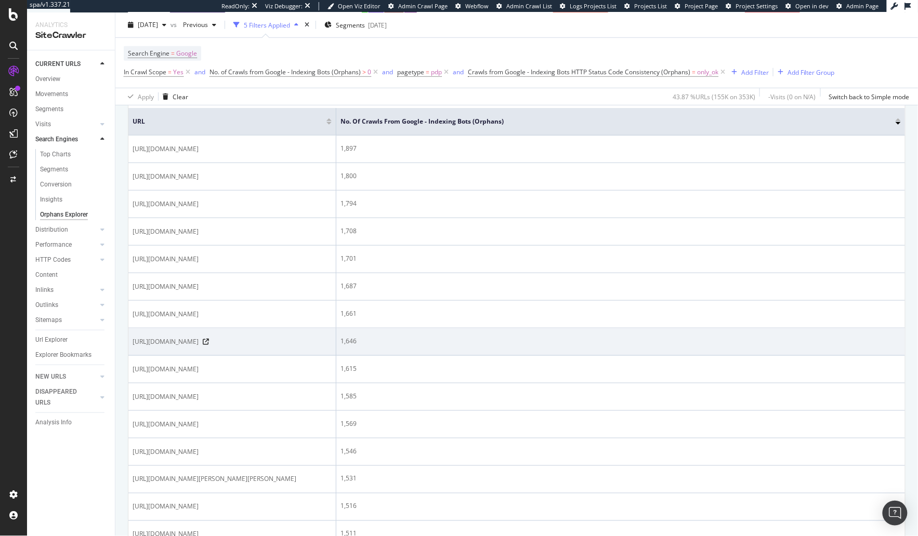
scroll to position [236, 0]
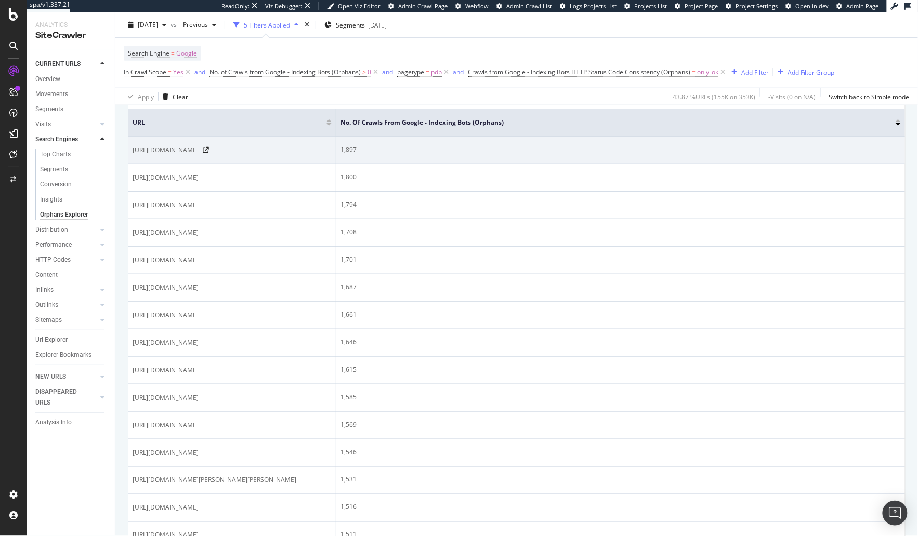
click at [173, 155] on span "[URL][DOMAIN_NAME]" at bounding box center [166, 150] width 66 height 10
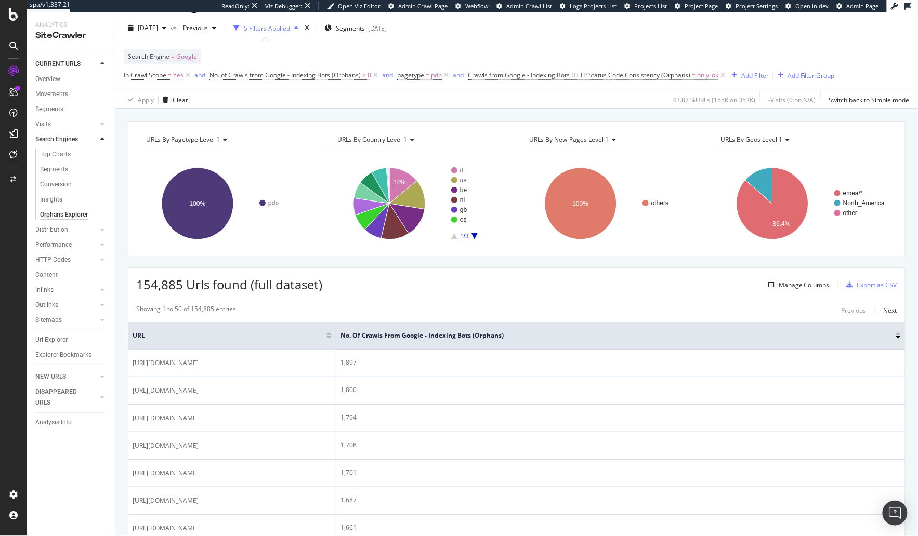
scroll to position [21, 0]
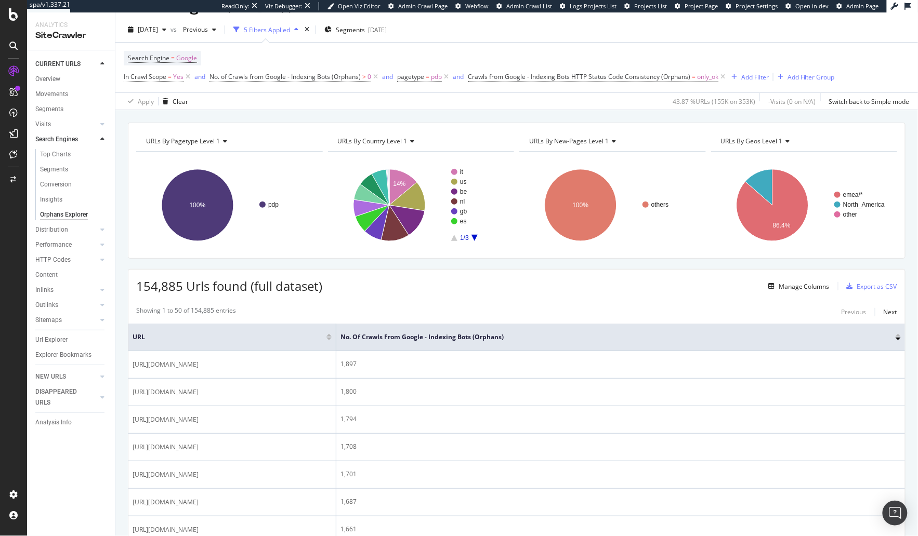
drag, startPoint x: 64, startPoint y: 115, endPoint x: 134, endPoint y: 84, distance: 77.0
click at [442, 291] on div "154,885 Urls found (full dataset) Manage Columns Export as CSV" at bounding box center [516, 282] width 776 height 25
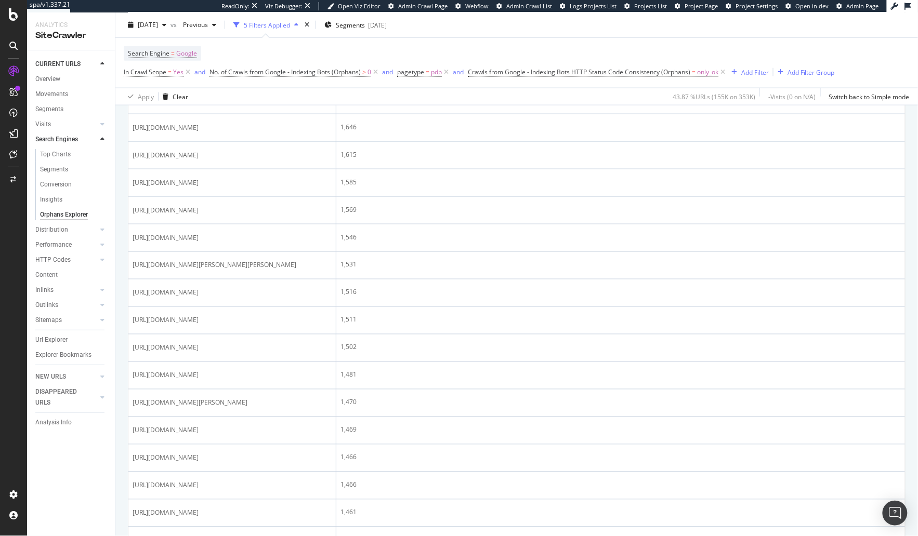
scroll to position [0, 0]
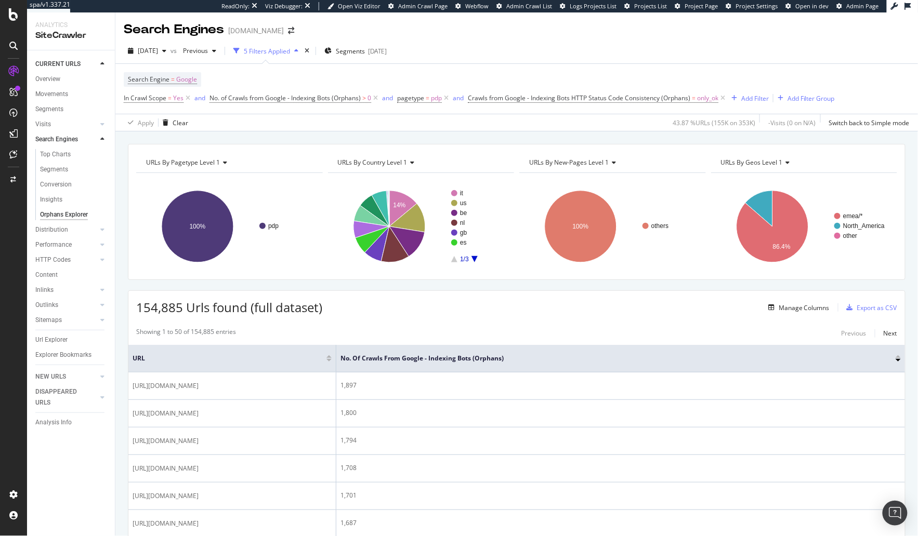
click at [304, 133] on div "URLs By pagetype Level 1 Chart (by Value) Table Expand Export as CSV Export as …" at bounding box center [516, 333] width 802 height 405
click at [761, 98] on div "Add Filter" at bounding box center [755, 98] width 28 height 9
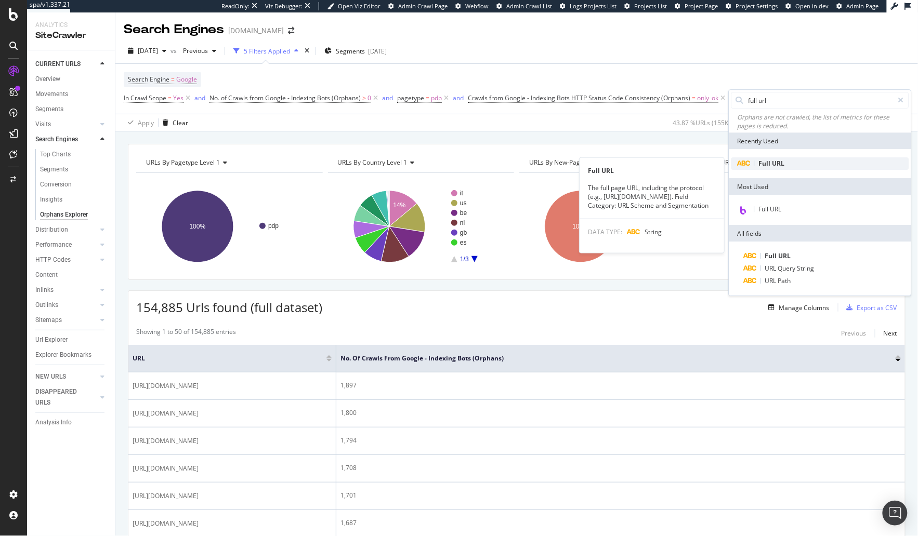
type input "full url"
click at [798, 163] on div "Full URL" at bounding box center [820, 164] width 178 height 12
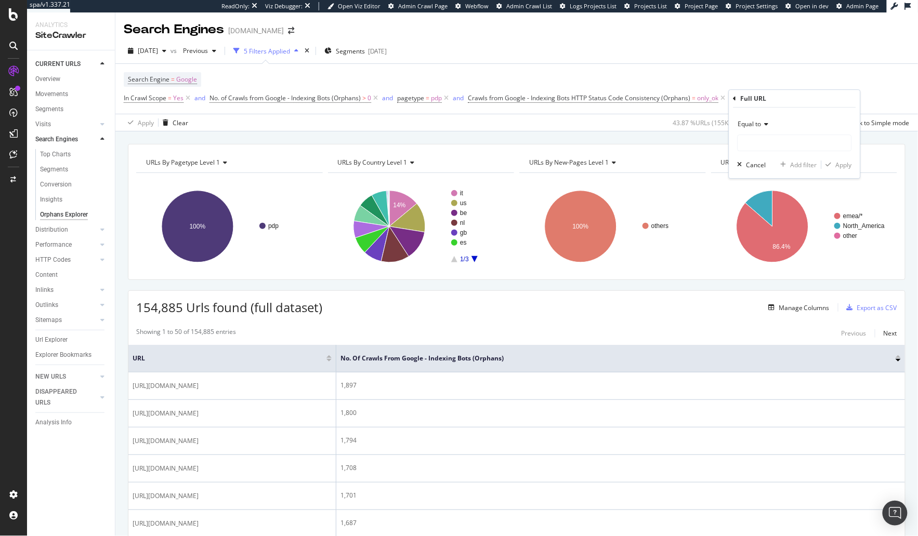
drag, startPoint x: 763, startPoint y: 116, endPoint x: 764, endPoint y: 128, distance: 11.5
click at [763, 117] on div "Equal to" at bounding box center [794, 124] width 114 height 17
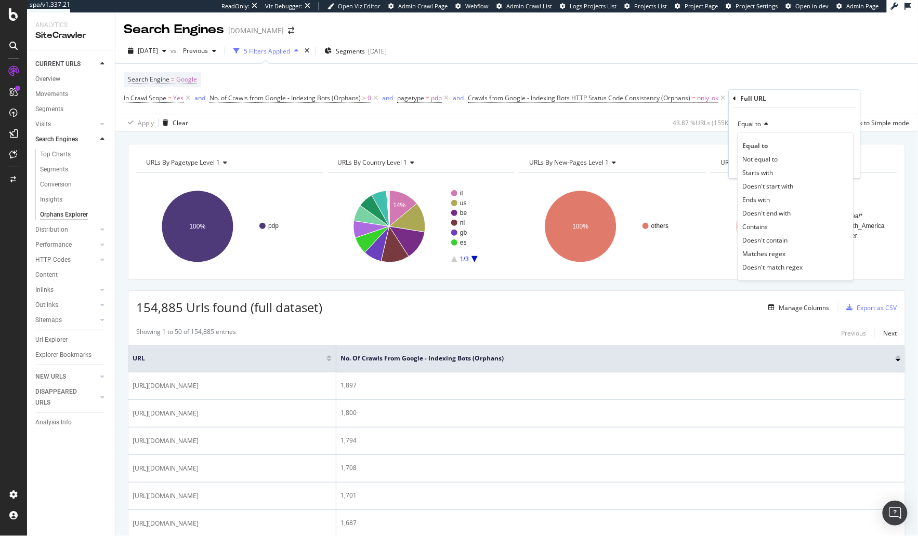
drag, startPoint x: 772, startPoint y: 225, endPoint x: 778, endPoint y: 167, distance: 58.0
click at [772, 225] on div "Contains" at bounding box center [795, 227] width 111 height 14
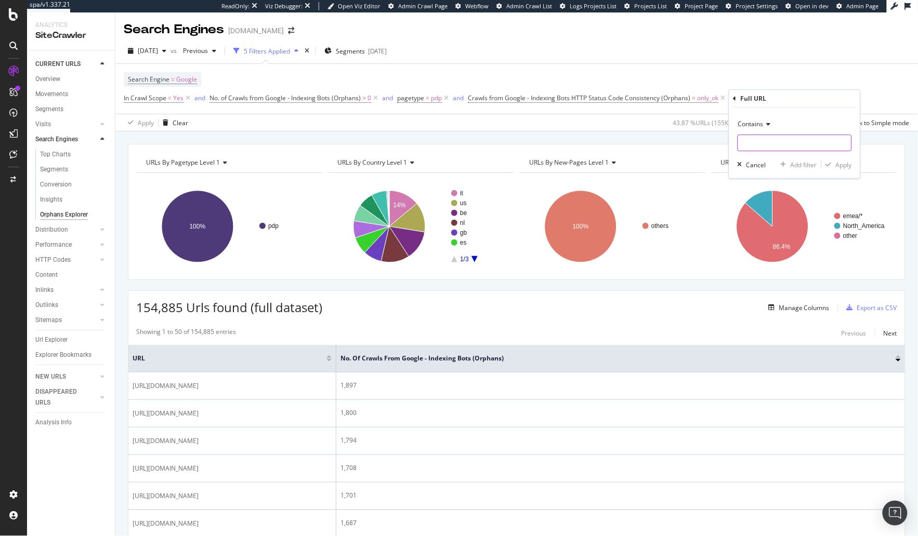
click at [788, 144] on input "text" at bounding box center [794, 143] width 113 height 17
type input "?"
click at [840, 170] on div "Contains ? Cancel Add filter Apply" at bounding box center [794, 143] width 131 height 71
click at [841, 165] on div "Apply" at bounding box center [844, 165] width 16 height 9
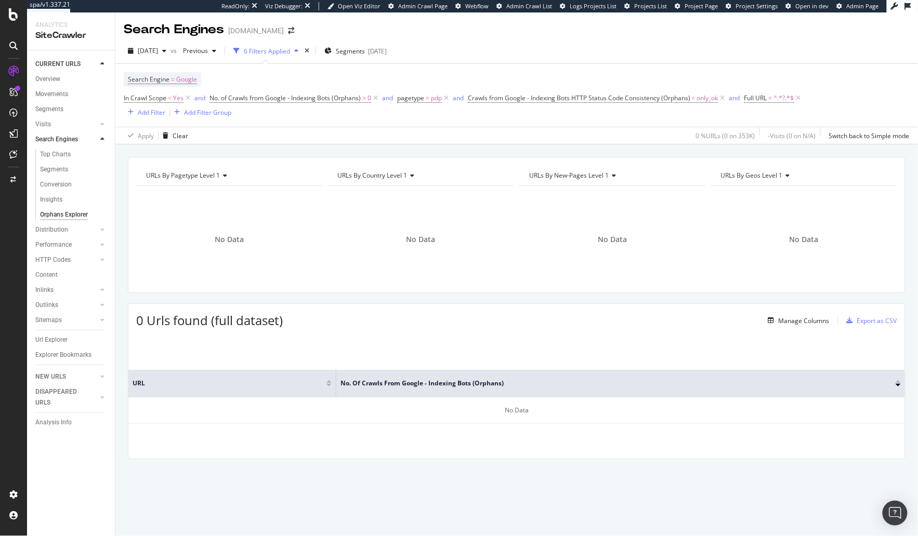
drag, startPoint x: 802, startPoint y: 98, endPoint x: 787, endPoint y: 89, distance: 17.2
click at [802, 98] on icon at bounding box center [798, 98] width 9 height 10
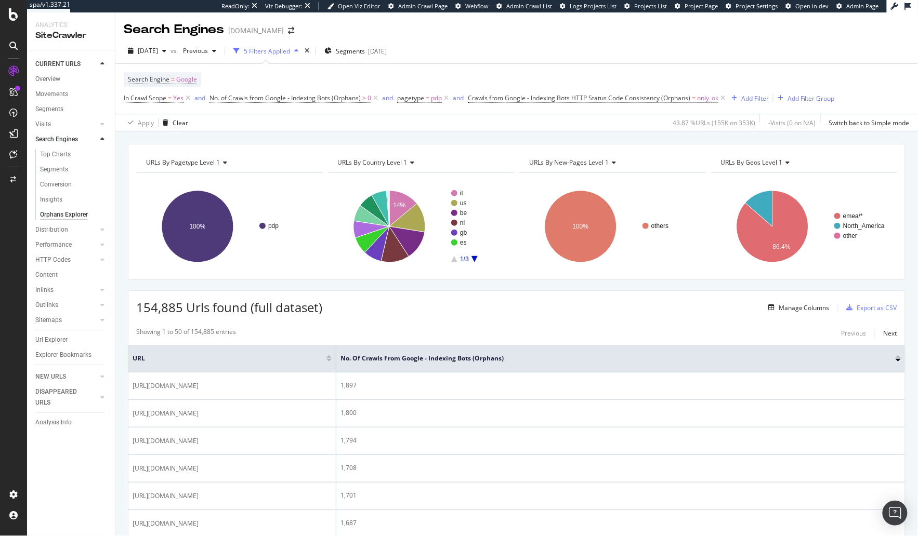
drag, startPoint x: 418, startPoint y: 141, endPoint x: 424, endPoint y: 139, distance: 5.4
click at [418, 141] on div "URLs By pagetype Level 1 Chart (by Value) Table Expand Export as CSV Export as …" at bounding box center [516, 333] width 802 height 405
click at [427, 138] on div "URLs By pagetype Level 1 Chart (by Value) Table Expand Export as CSV Export as …" at bounding box center [516, 333] width 802 height 405
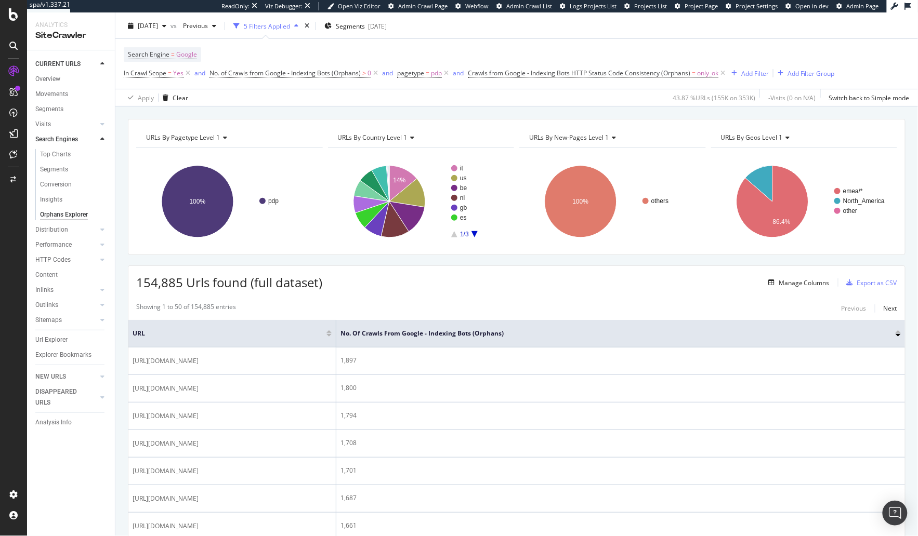
click at [392, 282] on div "154,885 Urls found (full dataset) Manage Columns Export as CSV" at bounding box center [516, 278] width 776 height 25
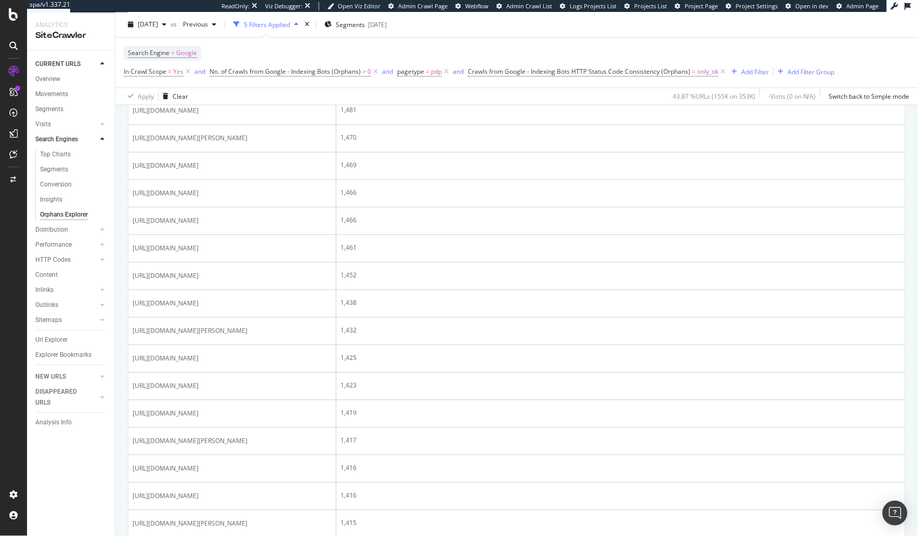
scroll to position [766, 0]
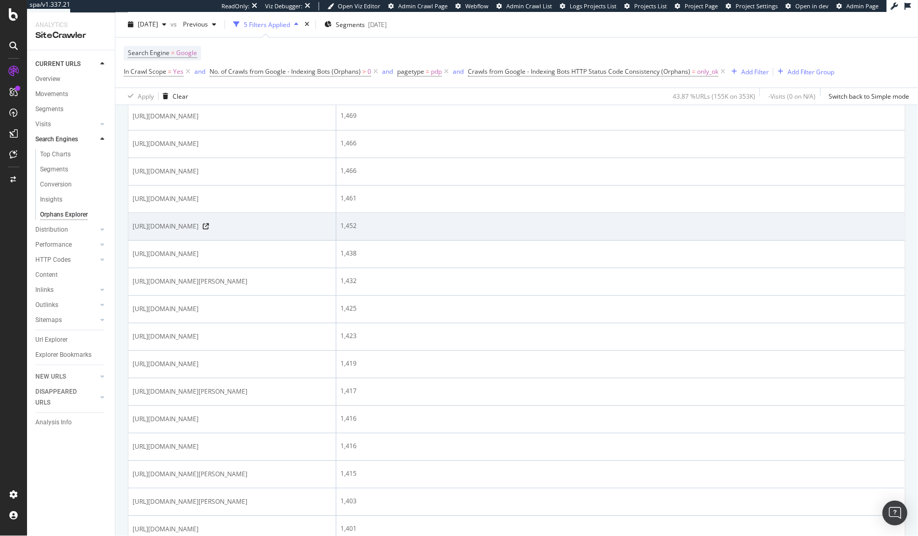
click at [199, 232] on span "[URL][DOMAIN_NAME]" at bounding box center [166, 226] width 66 height 10
click at [199, 232] on span "[URL][DOMAIN_NAME]" at bounding box center [166, 227] width 66 height 10
copy div "[URL][DOMAIN_NAME]"
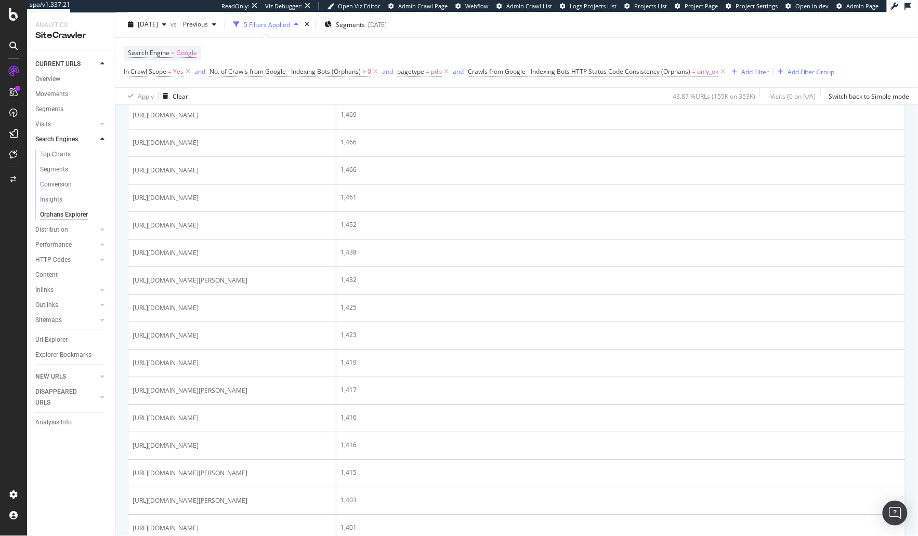
click at [87, 475] on div "CURRENT URLS Overview Movements Segments Visits Analysis Orphan URLs Search Eng…" at bounding box center [71, 293] width 88 height 486
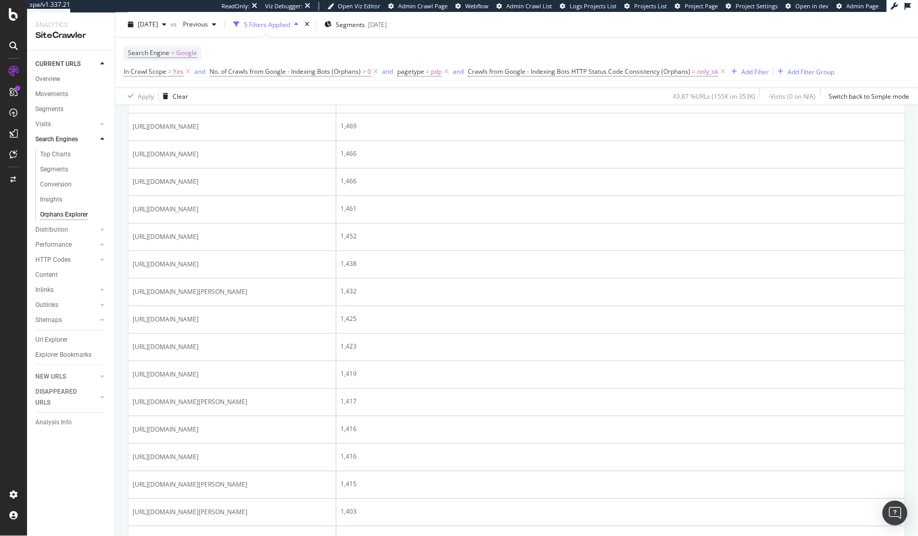
scroll to position [751, 0]
click at [119, 307] on div "URLs By pagetype Level 1 Chart (by Value) Table Expand Export as CSV Export as …" at bounding box center [516, 224] width 802 height 1665
drag, startPoint x: 434, startPoint y: 49, endPoint x: 427, endPoint y: 50, distance: 7.8
click at [433, 49] on div "Search Engine = Google In Crawl Scope = Yes and No. of Crawls from Google - Ind…" at bounding box center [479, 62] width 711 height 33
click at [299, 47] on div "Search Engine = Google In Crawl Scope = Yes and No. of Crawls from Google - Ind…" at bounding box center [479, 62] width 711 height 33
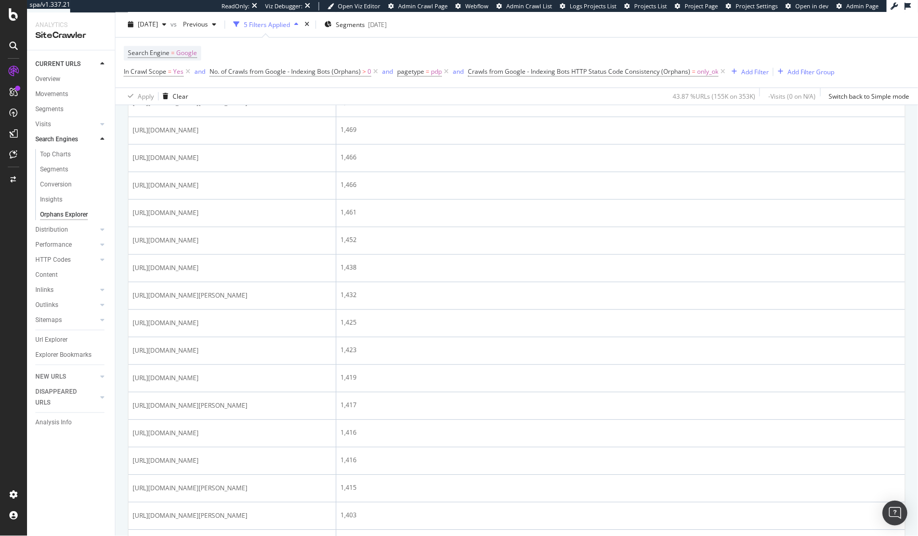
click at [368, 49] on div "Search Engine = Google In Crawl Scope = Yes and No. of Crawls from Google - Ind…" at bounding box center [479, 62] width 711 height 33
click at [119, 340] on div "URLs By pagetype Level 1 Chart (by Value) Table Expand Export as CSV Export as …" at bounding box center [516, 224] width 802 height 1665
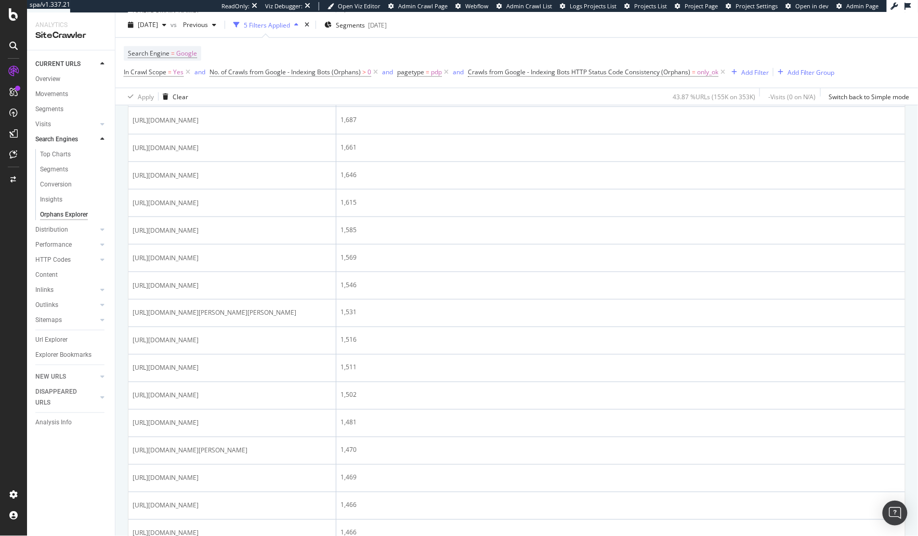
scroll to position [0, 0]
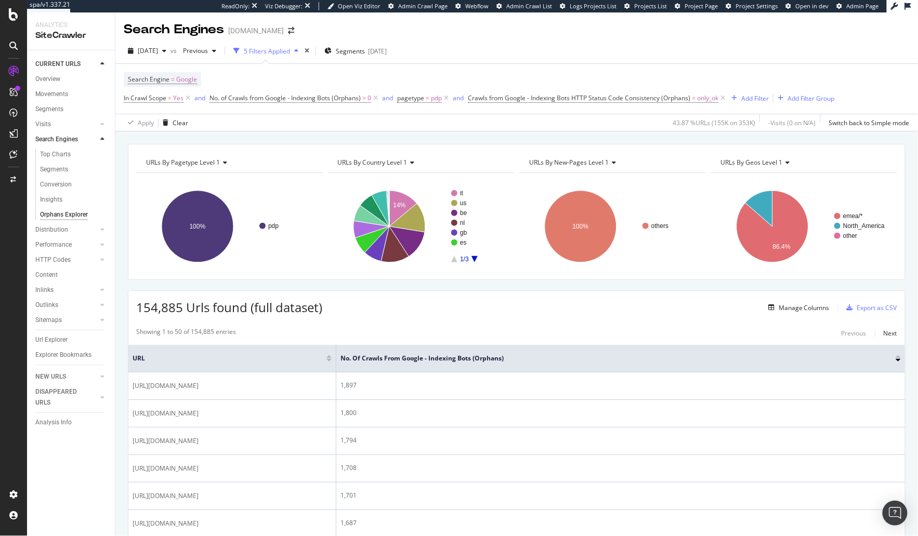
click at [191, 142] on div "URLs By pagetype Level 1 Chart (by Value) Table Expand Export as CSV Export as …" at bounding box center [516, 333] width 802 height 405
click at [235, 136] on div "URLs By pagetype Level 1 Chart (by Value) Table Expand Export as CSV Export as …" at bounding box center [516, 333] width 802 height 405
click at [579, 125] on div "Apply Clear 43.87 % URLs ( 155K on 353K ) - Visits ( 0 on N/A ) Switch back to …" at bounding box center [516, 122] width 802 height 17
drag, startPoint x: 724, startPoint y: 98, endPoint x: 676, endPoint y: 100, distance: 48.9
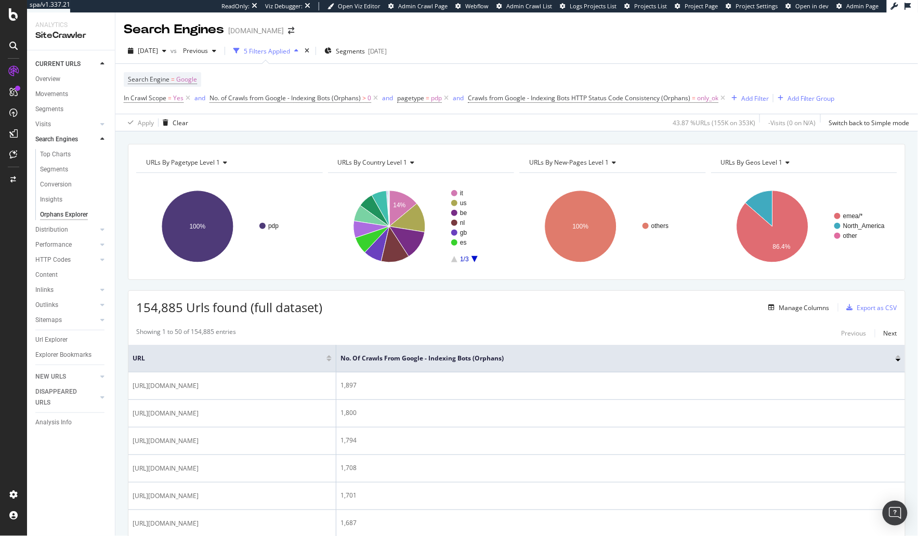
click at [724, 98] on icon at bounding box center [722, 98] width 9 height 10
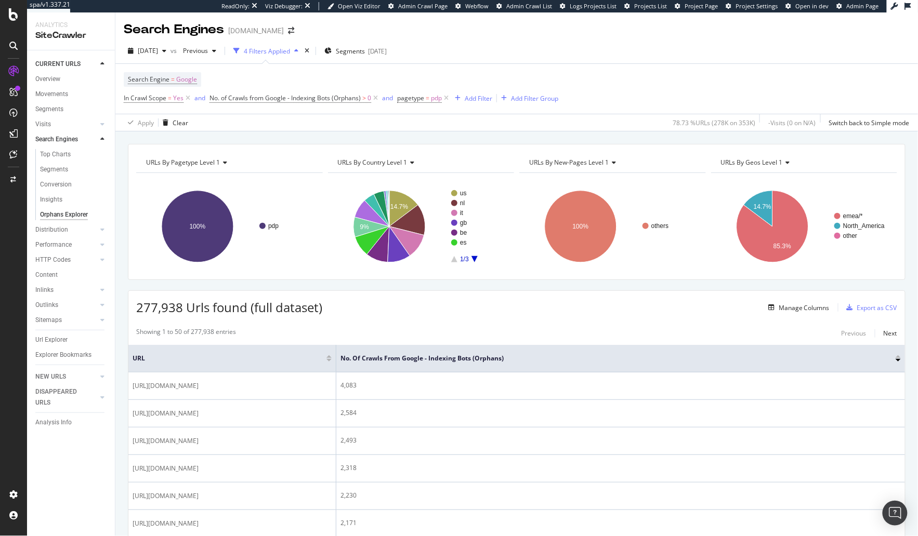
click at [417, 132] on div "URLs By pagetype Level 1 Chart (by Value) Table Expand Export as CSV Export as …" at bounding box center [516, 333] width 802 height 405
click at [483, 96] on div "Add Filter" at bounding box center [479, 98] width 28 height 9
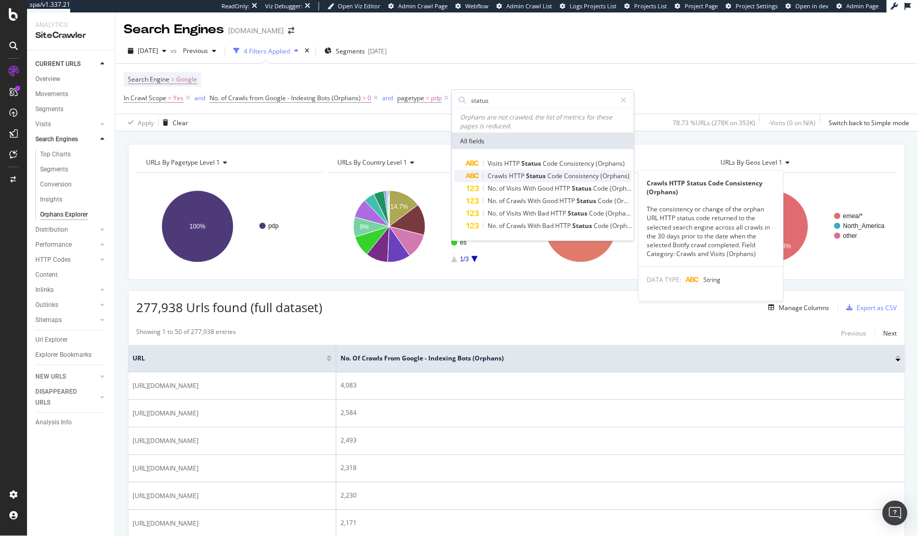
type input "status"
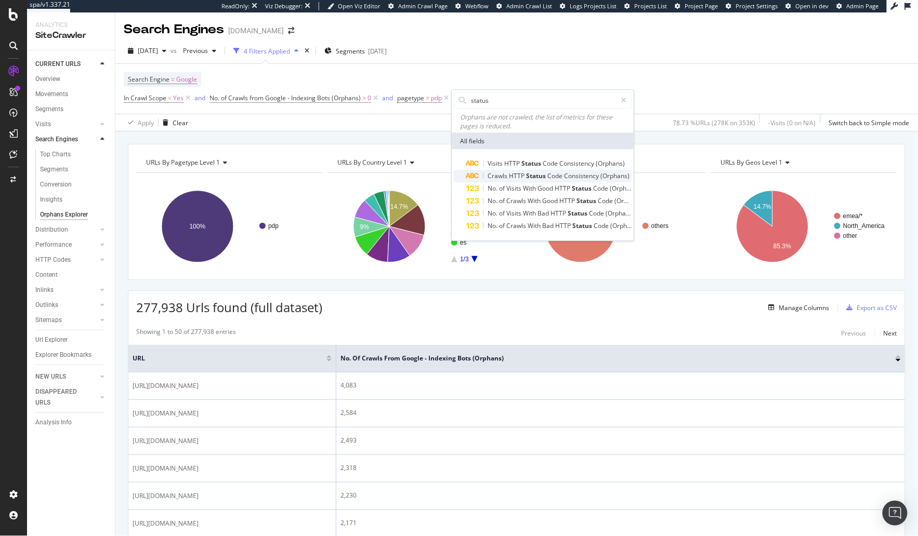
click at [523, 174] on span "HTTP" at bounding box center [517, 176] width 17 height 9
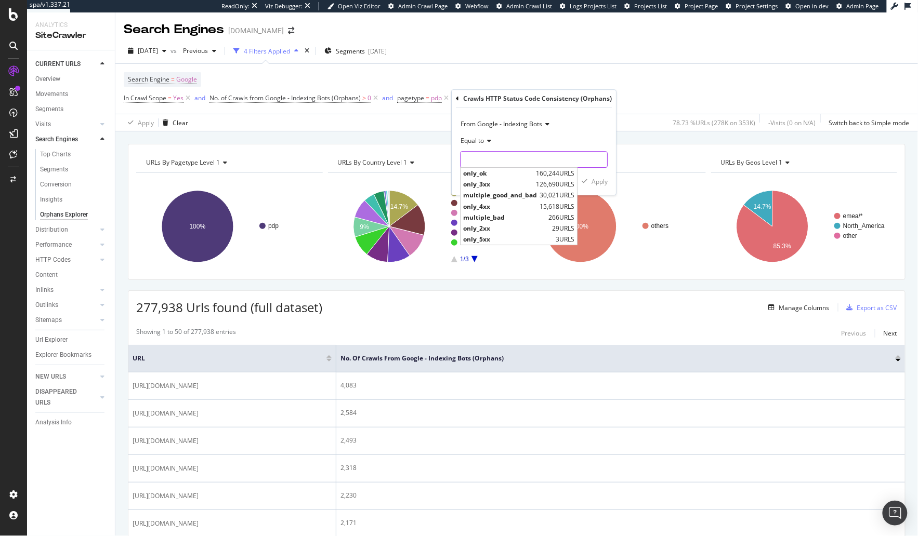
click at [488, 157] on input "text" at bounding box center [533, 159] width 147 height 17
click at [525, 173] on span "only_ok" at bounding box center [498, 173] width 70 height 9
type input "only_ok"
click at [596, 181] on div "Apply" at bounding box center [599, 181] width 16 height 9
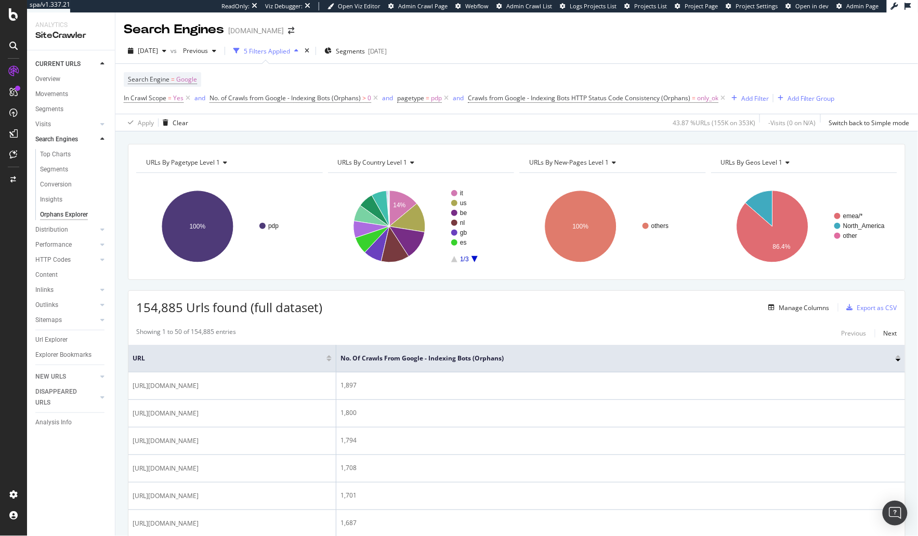
click at [493, 135] on div "URLs By pagetype Level 1 Chart (by Value) Table Expand Export as CSV Export as …" at bounding box center [516, 333] width 802 height 405
click at [473, 134] on div "URLs By pagetype Level 1 Chart (by Value) Table Expand Export as CSV Export as …" at bounding box center [516, 333] width 802 height 405
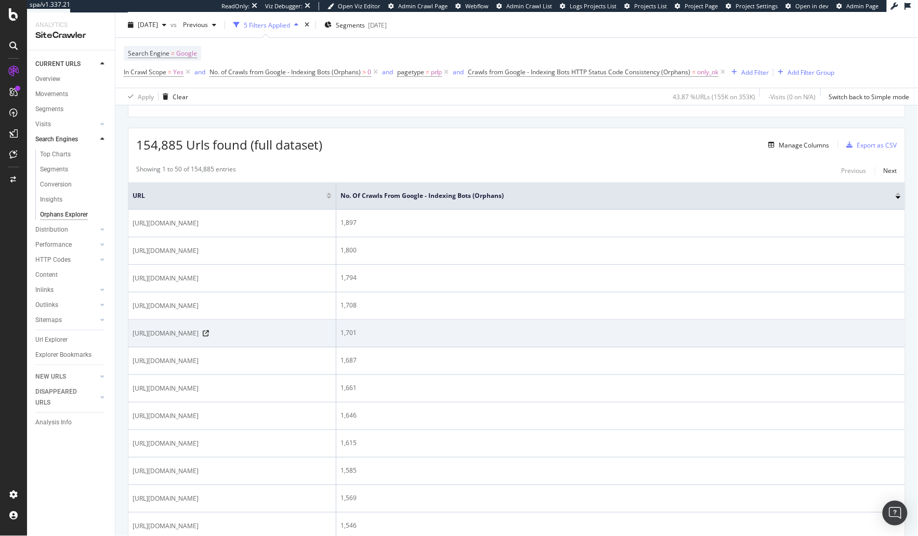
scroll to position [174, 0]
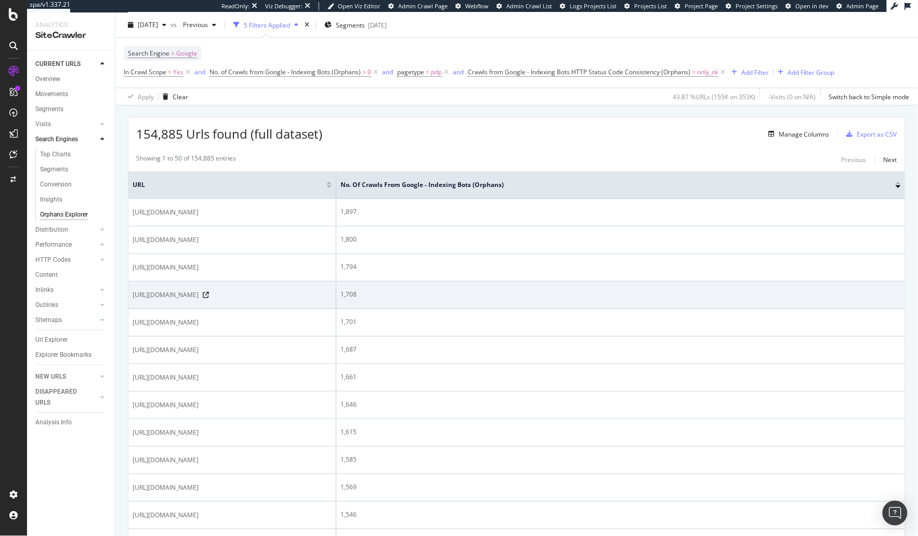
click at [199, 300] on span "[URL][DOMAIN_NAME]" at bounding box center [166, 295] width 66 height 10
click at [209, 298] on icon at bounding box center [206, 295] width 6 height 6
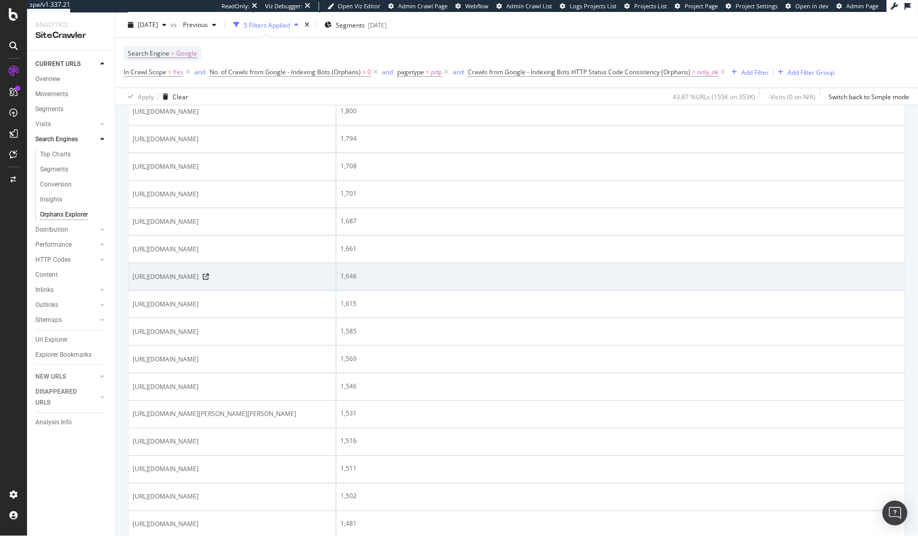
scroll to position [326, 0]
click at [199, 286] on span "[URL][DOMAIN_NAME]" at bounding box center [166, 280] width 66 height 10
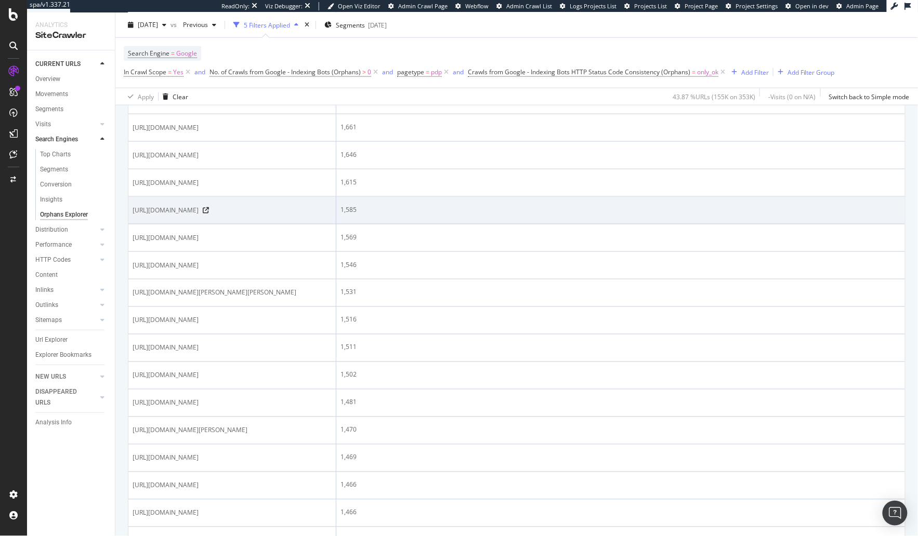
scroll to position [441, 0]
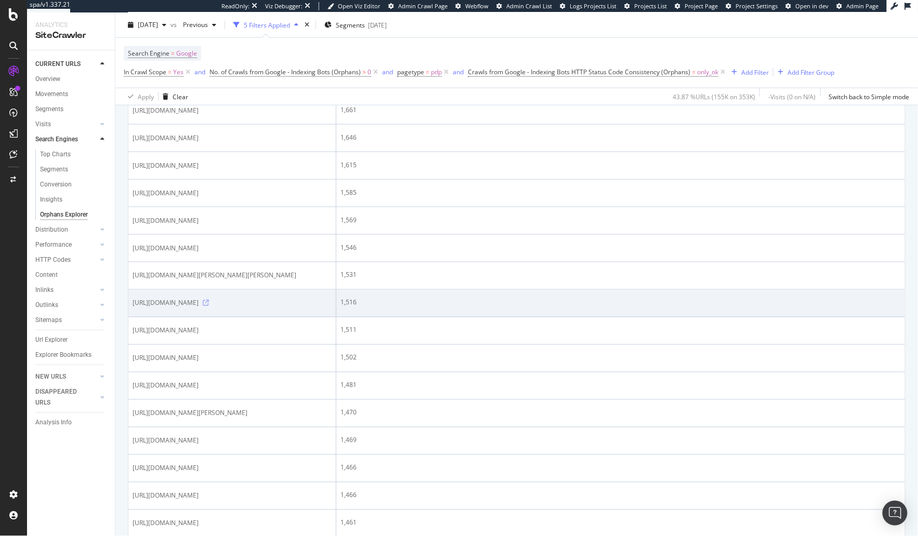
click at [209, 307] on icon at bounding box center [206, 303] width 6 height 6
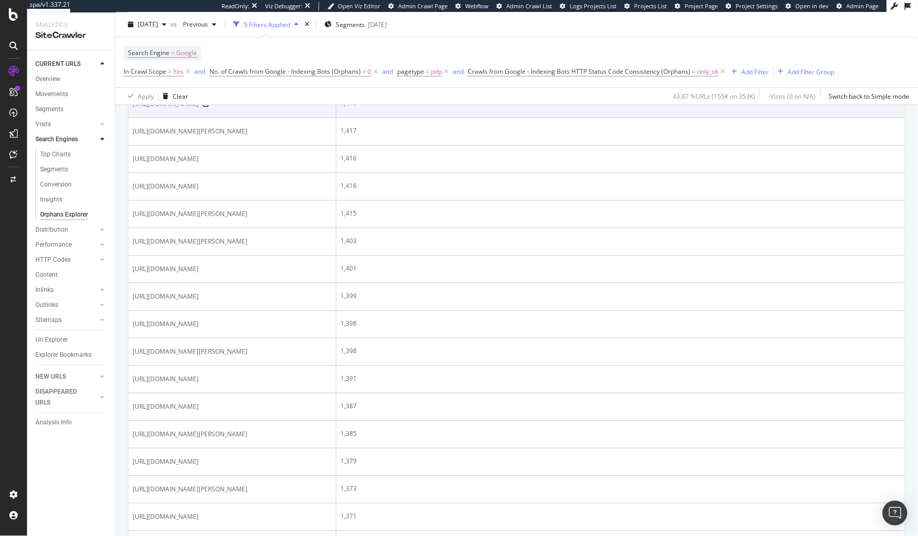
scroll to position [1035, 0]
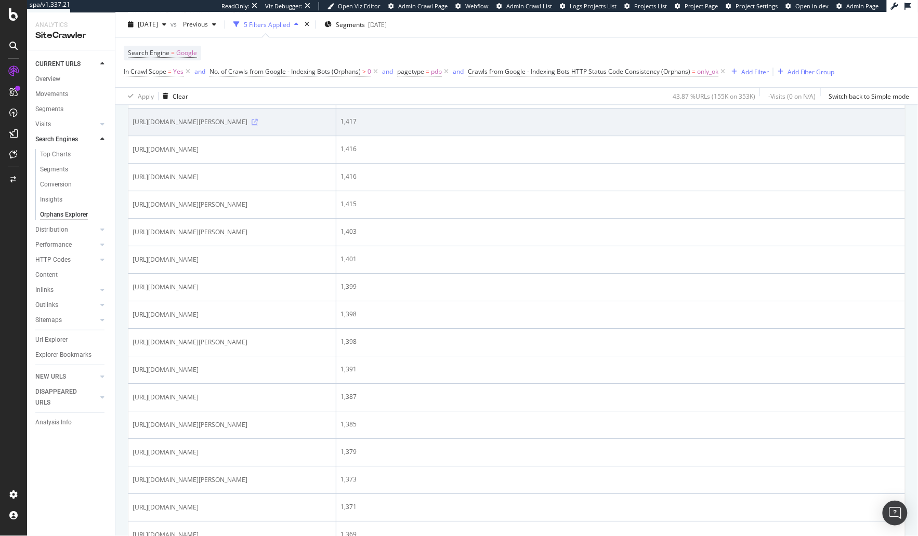
click at [258, 125] on icon at bounding box center [255, 122] width 6 height 6
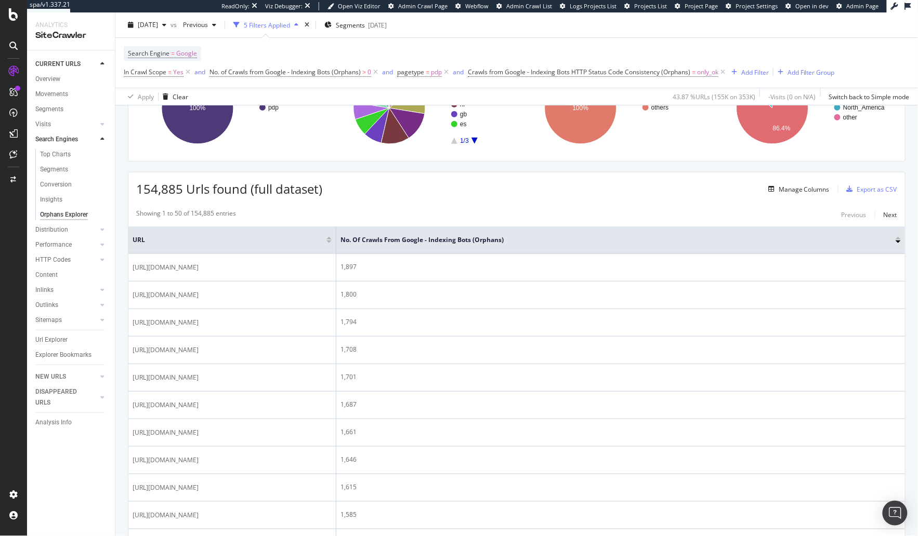
scroll to position [0, 0]
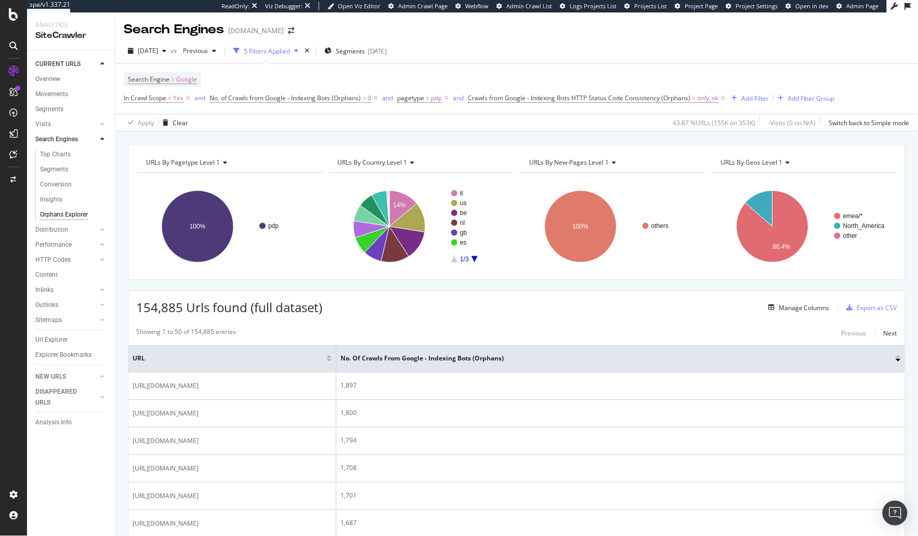
drag, startPoint x: 61, startPoint y: 161, endPoint x: 175, endPoint y: 2, distance: 195.6
drag, startPoint x: 361, startPoint y: 130, endPoint x: 14, endPoint y: 238, distance: 363.4
click at [360, 130] on div "Apply Clear 43.87 % URLs ( 155K on 353K ) - Visits ( 0 on N/A ) Switch back to …" at bounding box center [516, 122] width 802 height 17
